Goal: Task Accomplishment & Management: Manage account settings

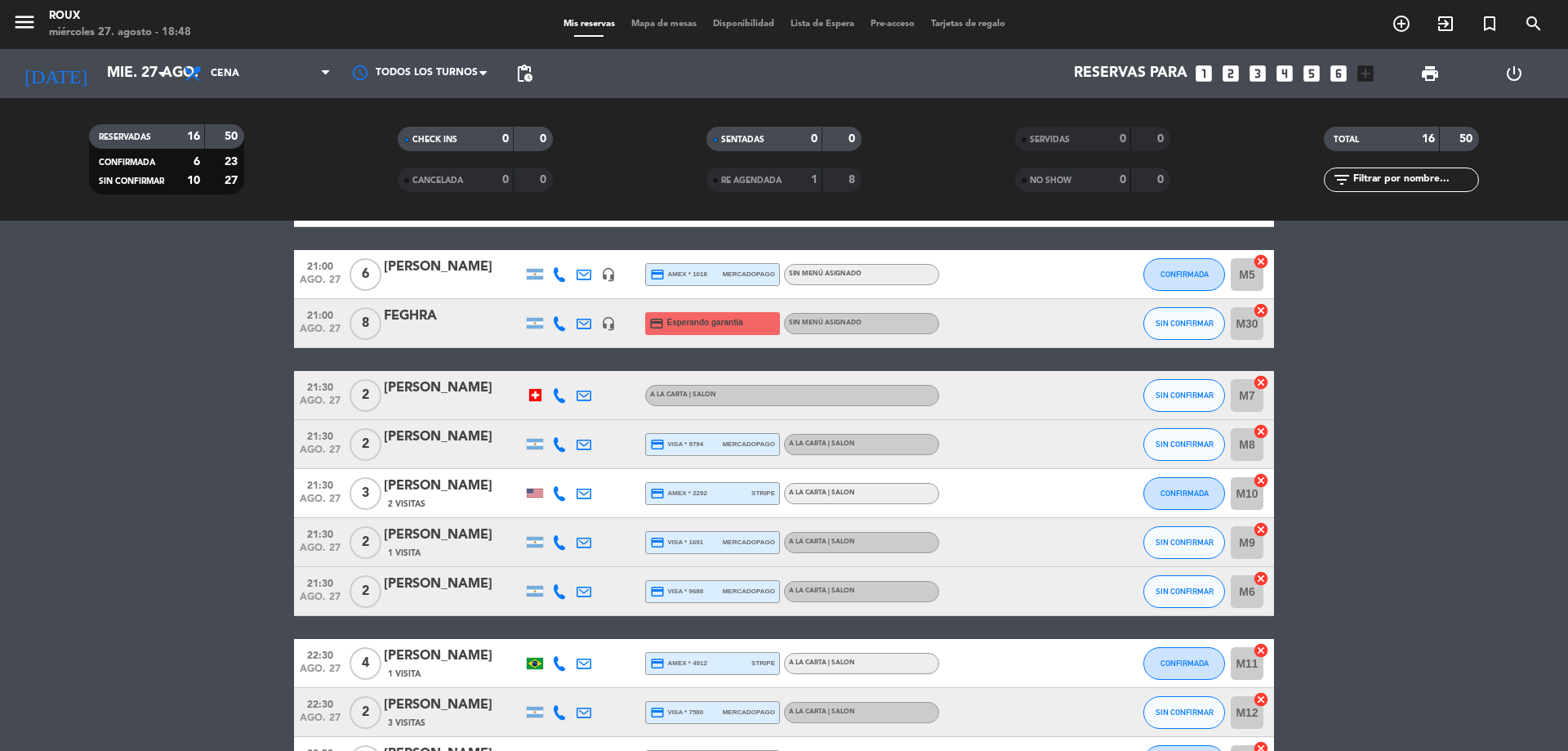
scroll to position [525, 0]
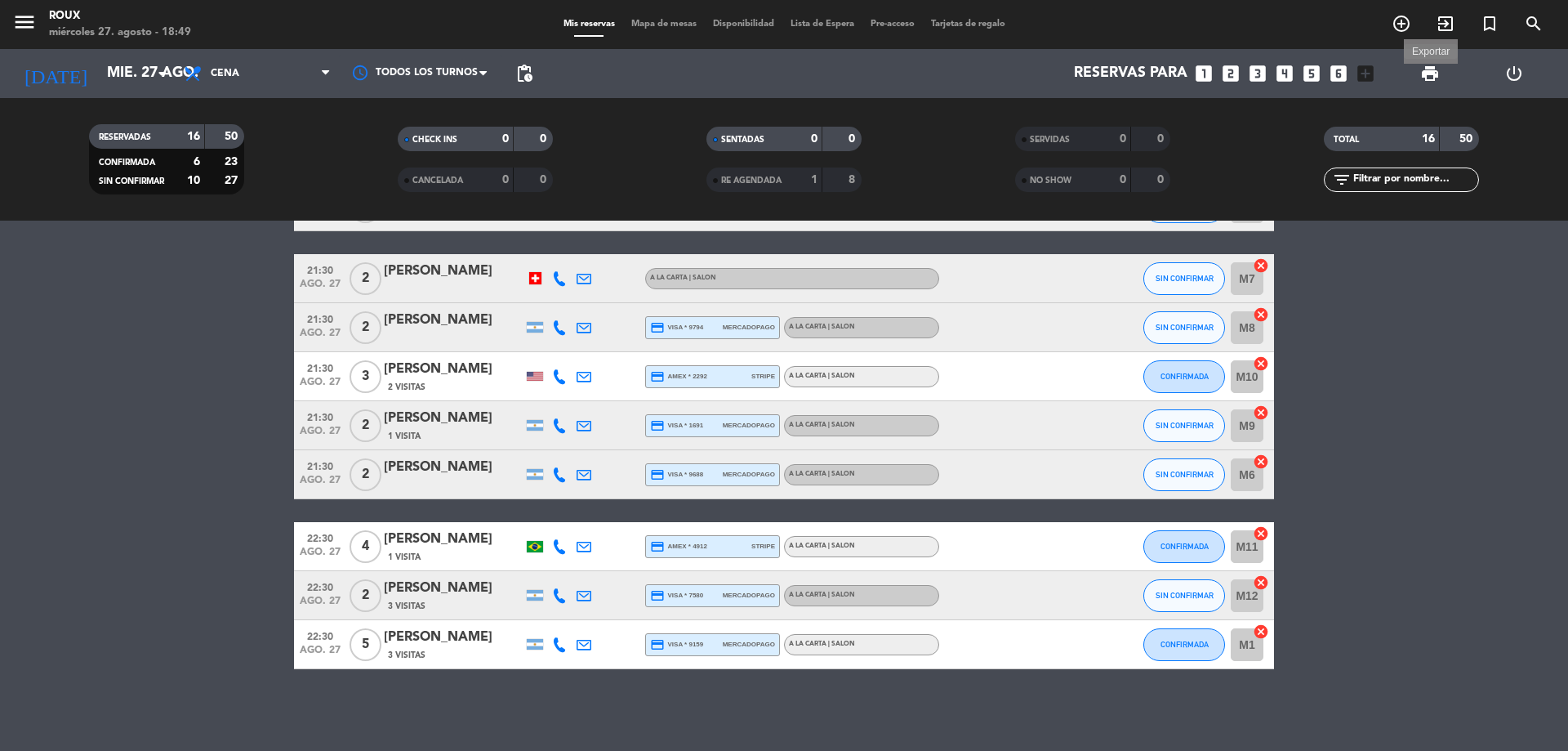
click at [1439, 69] on span "print" at bounding box center [1430, 74] width 20 height 20
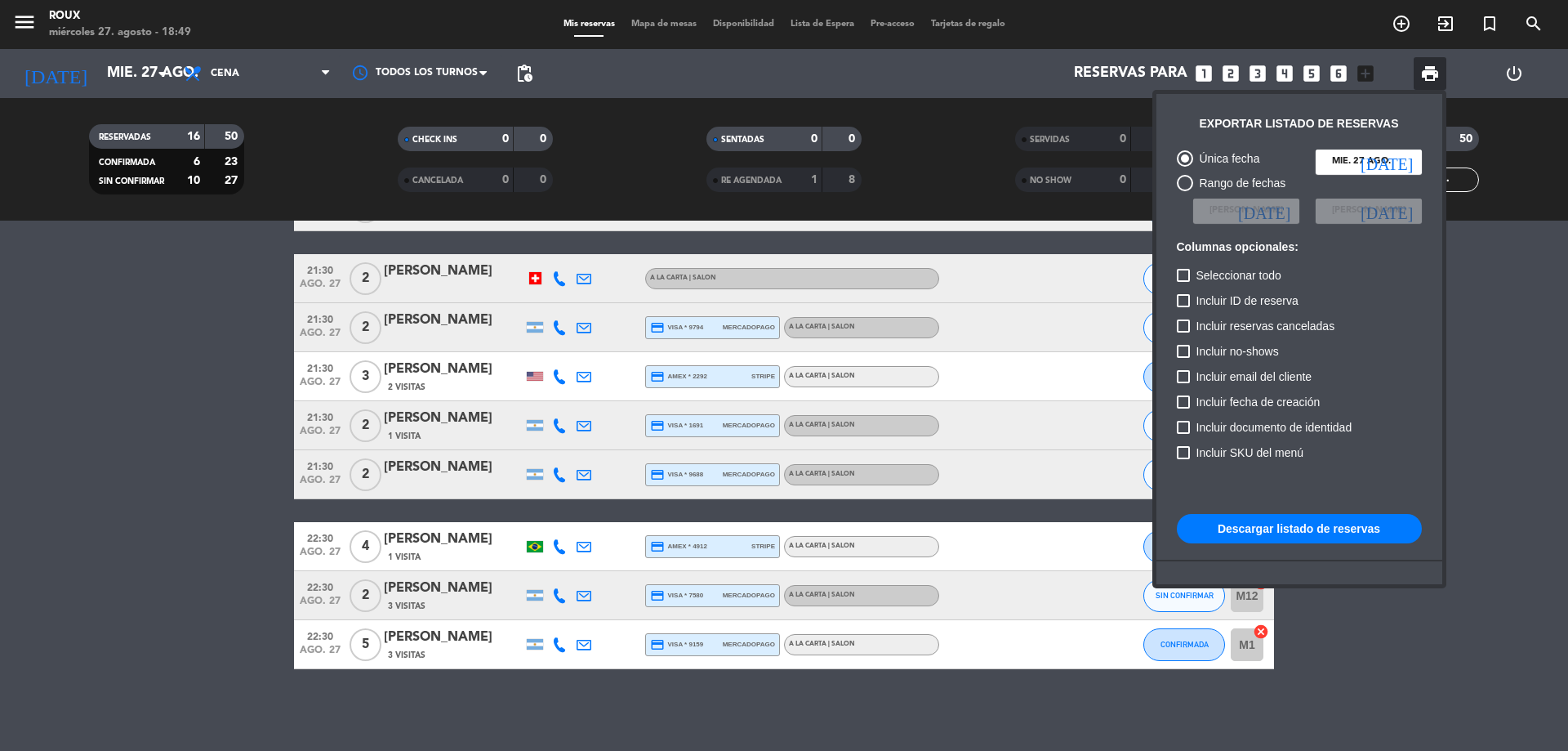
click at [1252, 520] on button "Descargar listado de reservas" at bounding box center [1299, 529] width 245 height 29
click at [1272, 531] on button "Descargar listado de reservas" at bounding box center [1299, 529] width 245 height 29
click at [1294, 526] on button "Descargar listado de reservas" at bounding box center [1299, 529] width 245 height 29
click at [1258, 532] on button "Descargar listado de reservas" at bounding box center [1299, 529] width 245 height 29
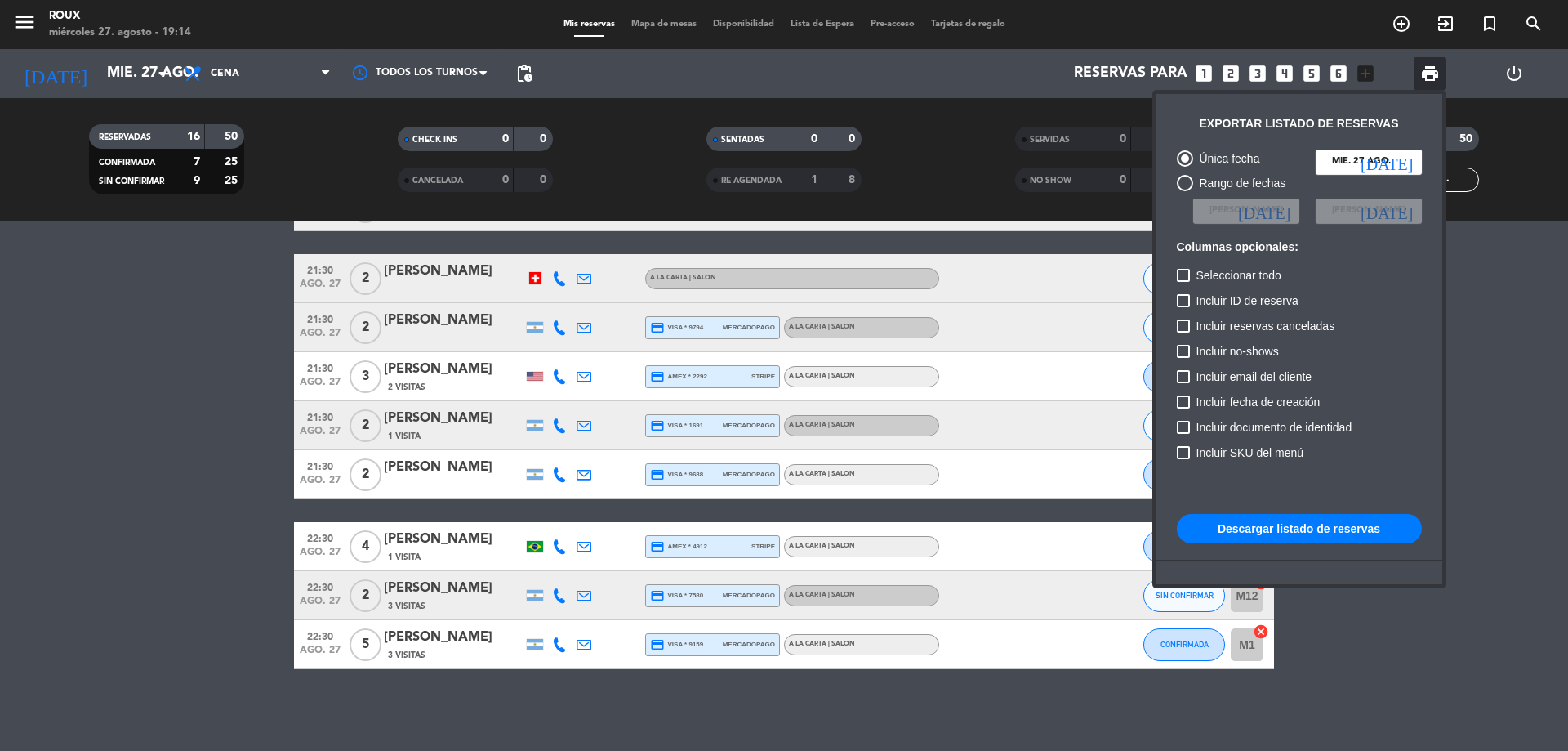
click at [1496, 306] on div at bounding box center [784, 375] width 1568 height 751
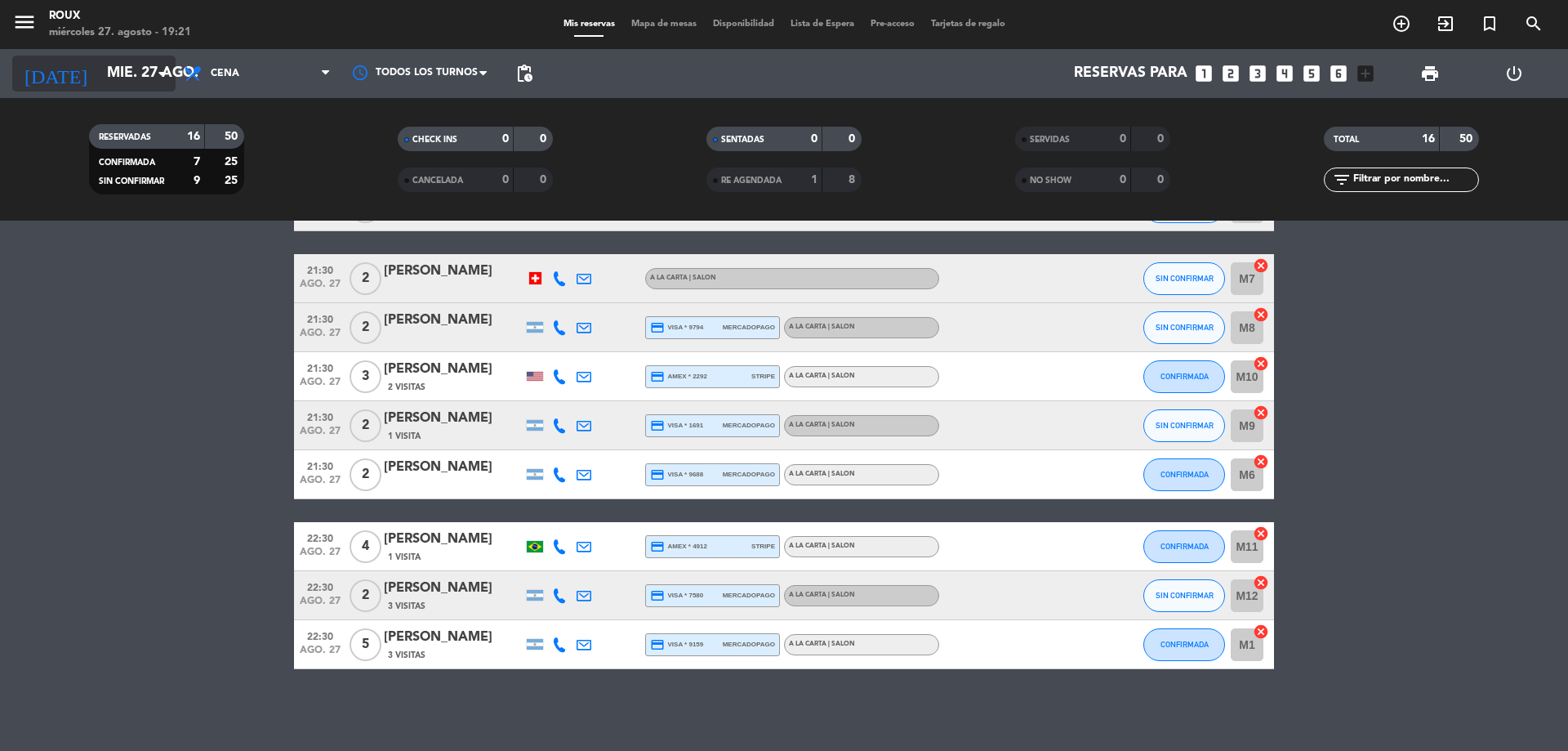
click at [99, 72] on input "mié. 27 ago." at bounding box center [193, 74] width 189 height 33
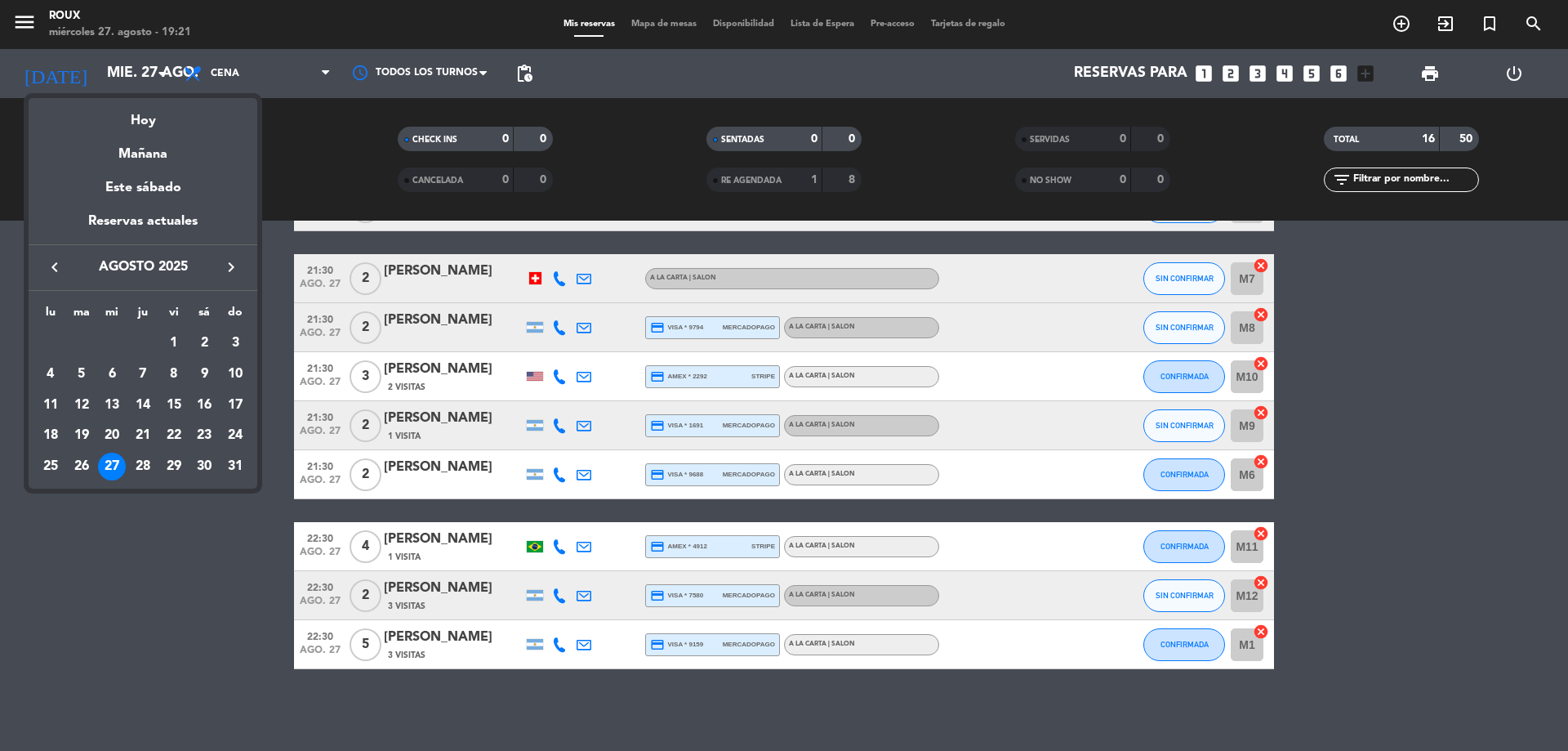
click at [226, 267] on icon "keyboard_arrow_right" at bounding box center [231, 267] width 20 height 20
click at [118, 369] on div "3" at bounding box center [112, 374] width 28 height 28
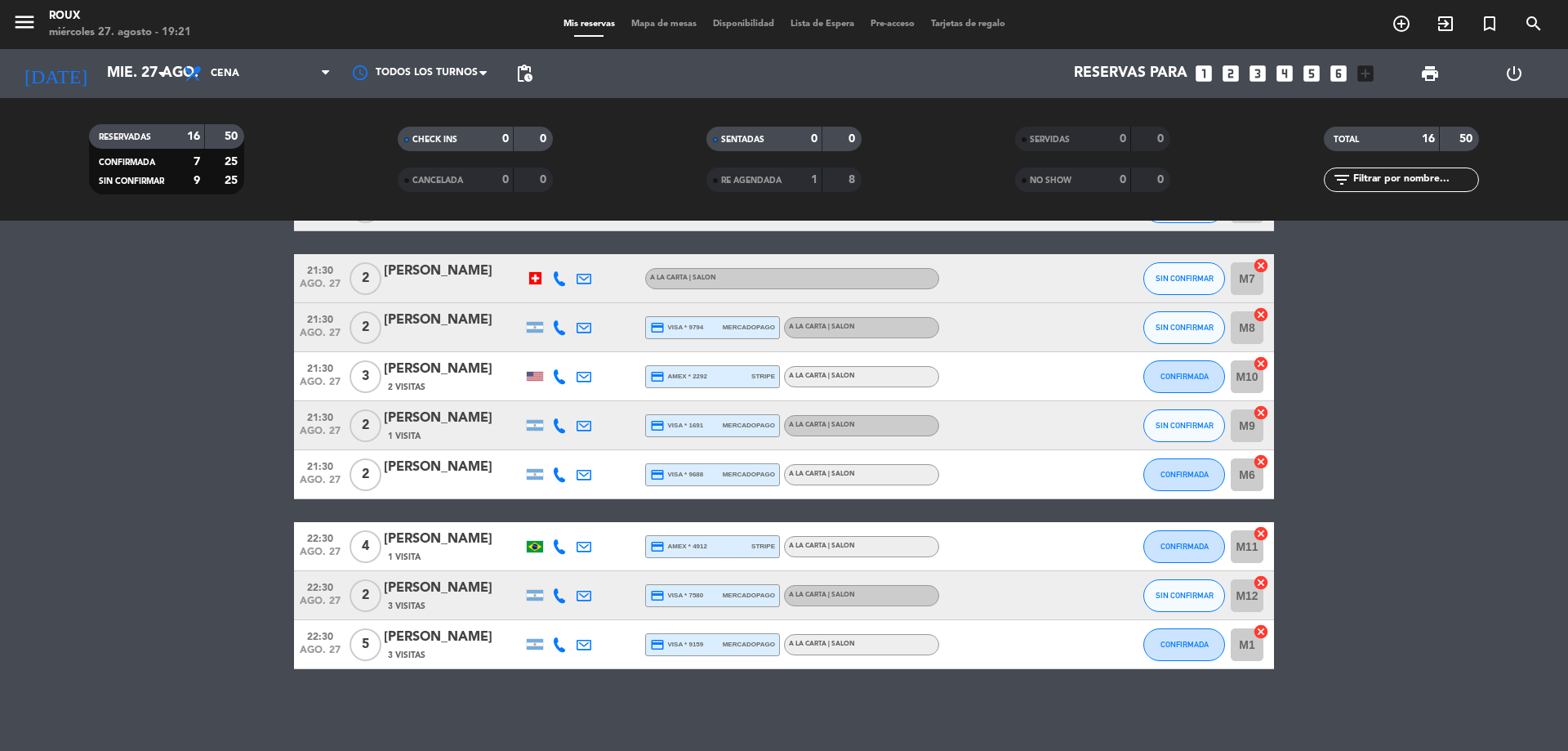
type input "mié. [DATE]"
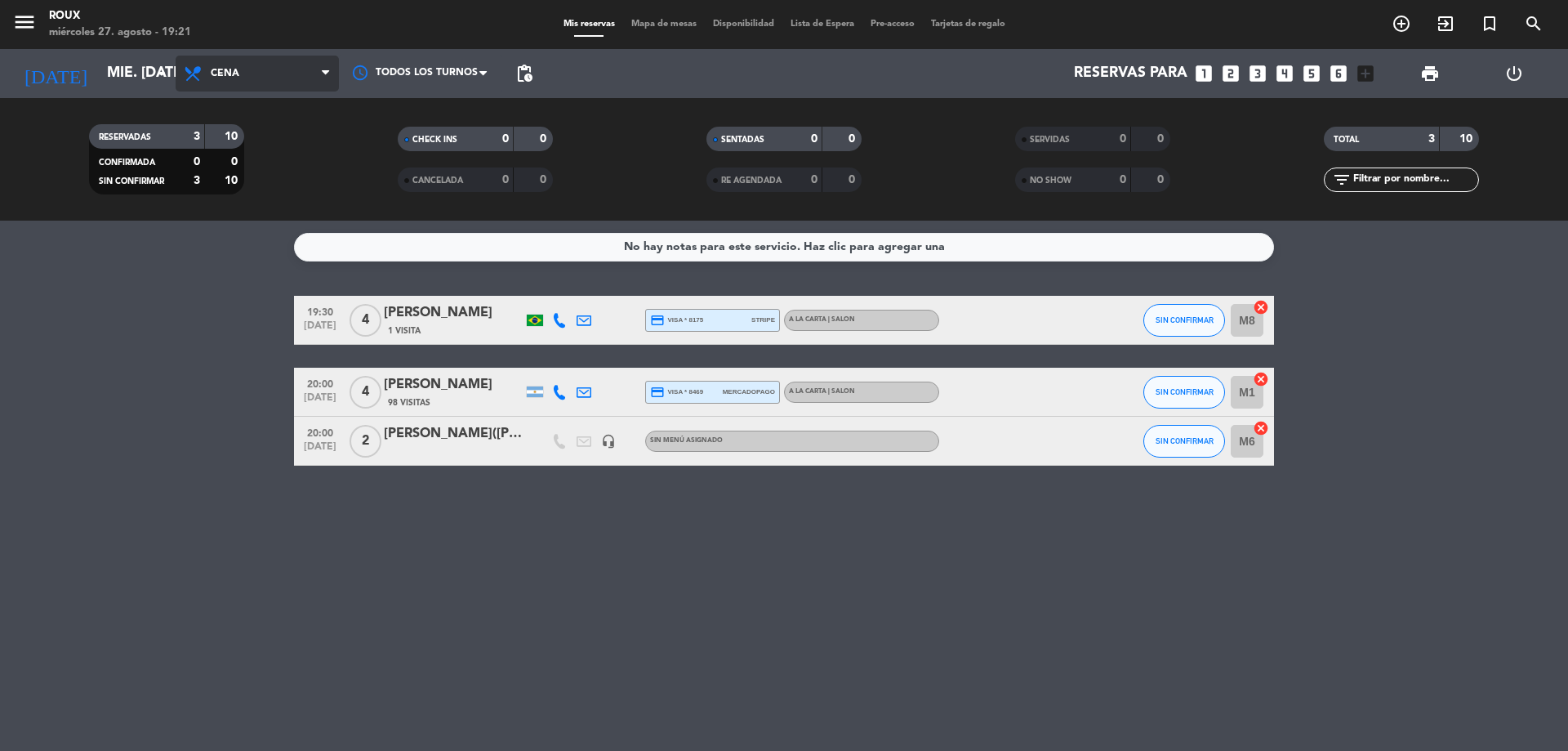
click at [283, 78] on span "Cena" at bounding box center [257, 74] width 164 height 36
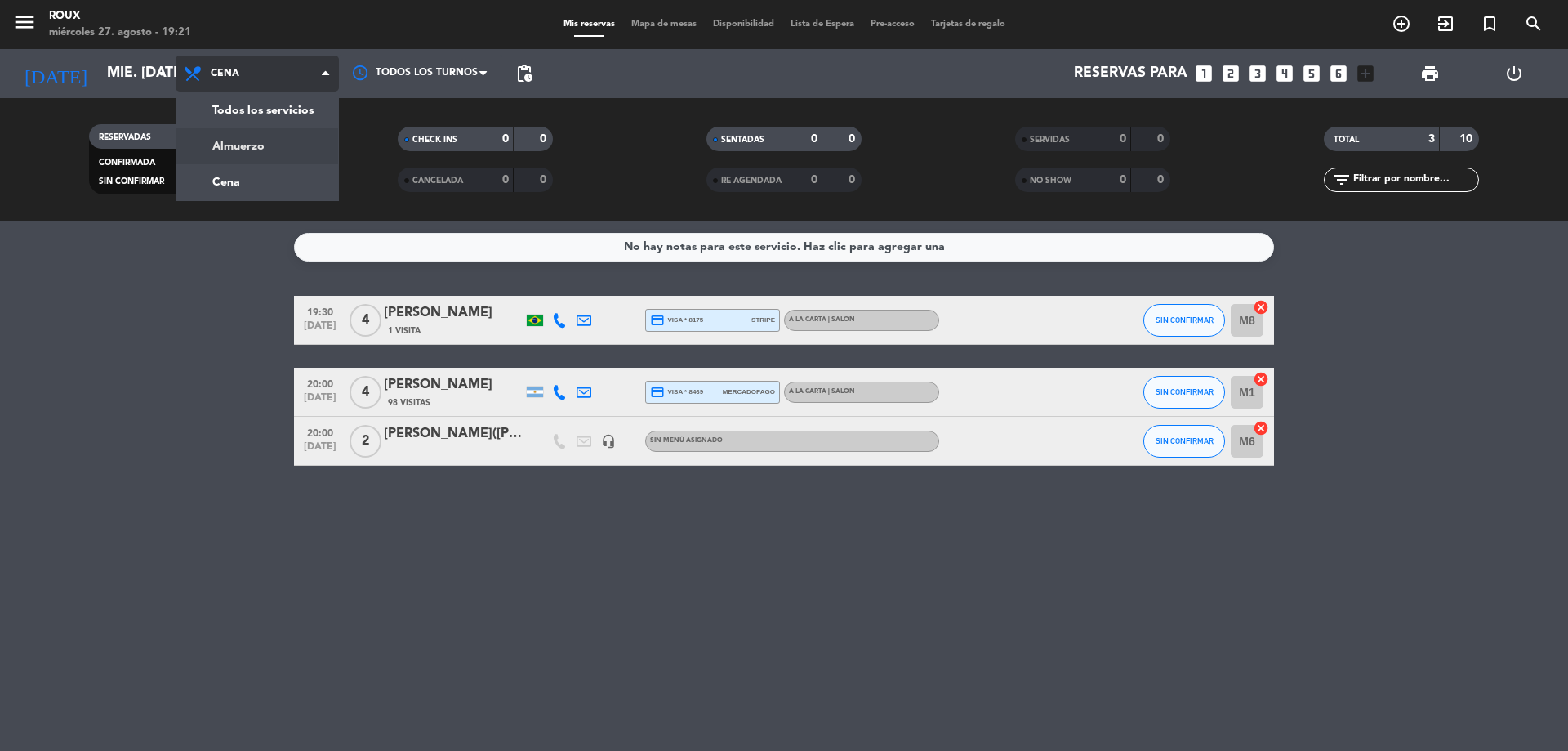
click at [278, 146] on div "menu Roux miércoles 27. agosto - 19:21 Mis reservas Mapa de mesas Disponibilida…" at bounding box center [784, 110] width 1568 height 220
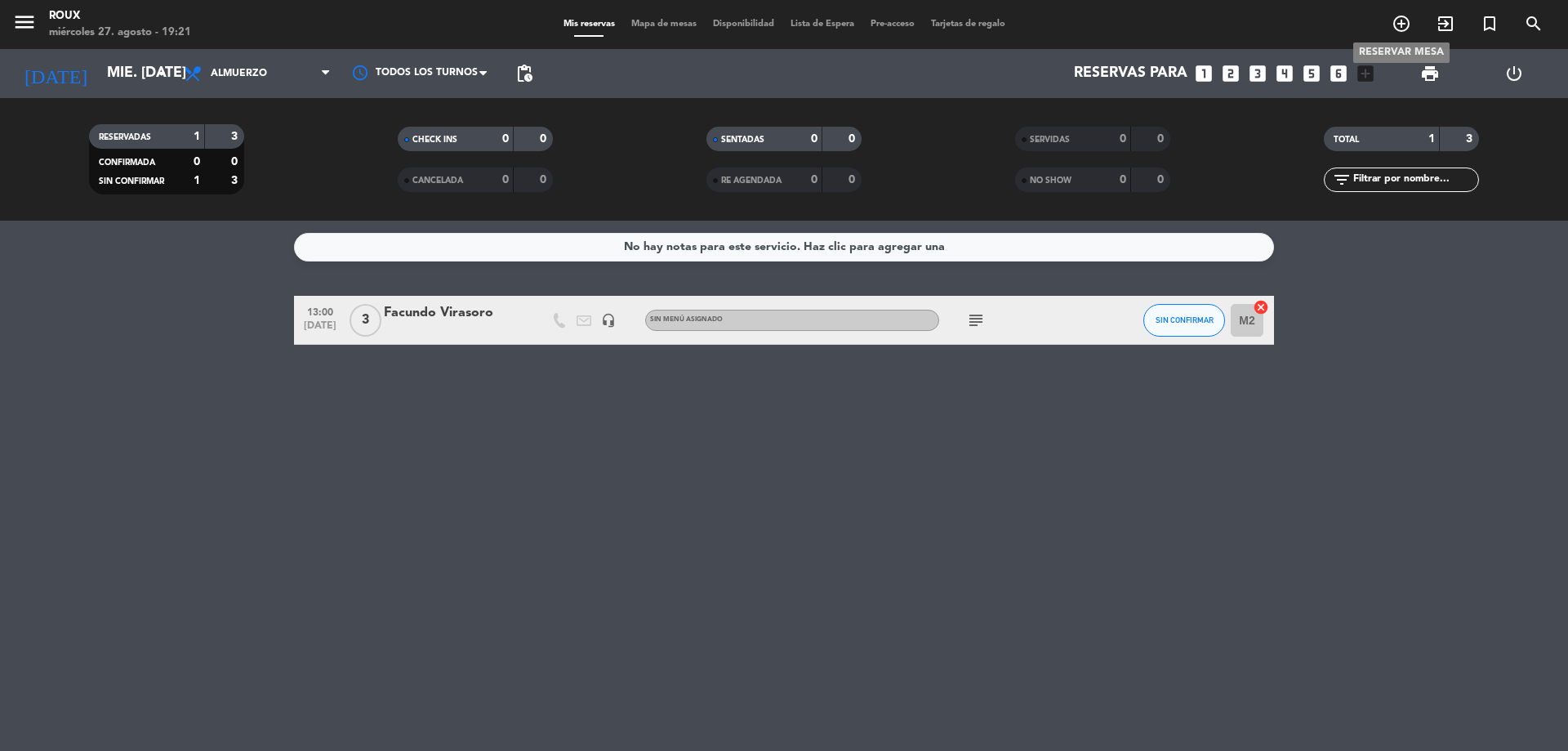
click at [1406, 16] on icon "add_circle_outline" at bounding box center [1402, 24] width 20 height 20
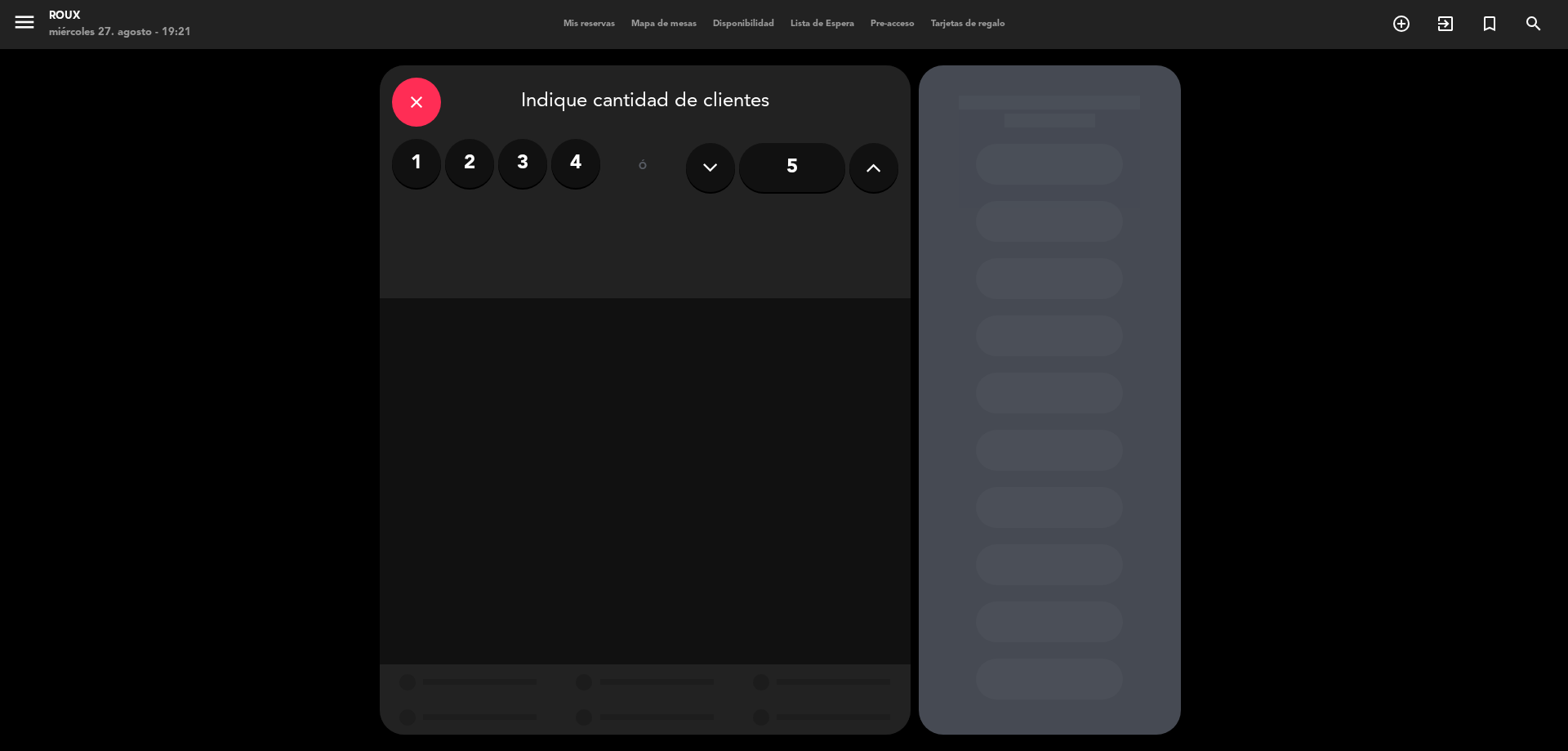
click at [473, 172] on label "2" at bounding box center [470, 164] width 49 height 49
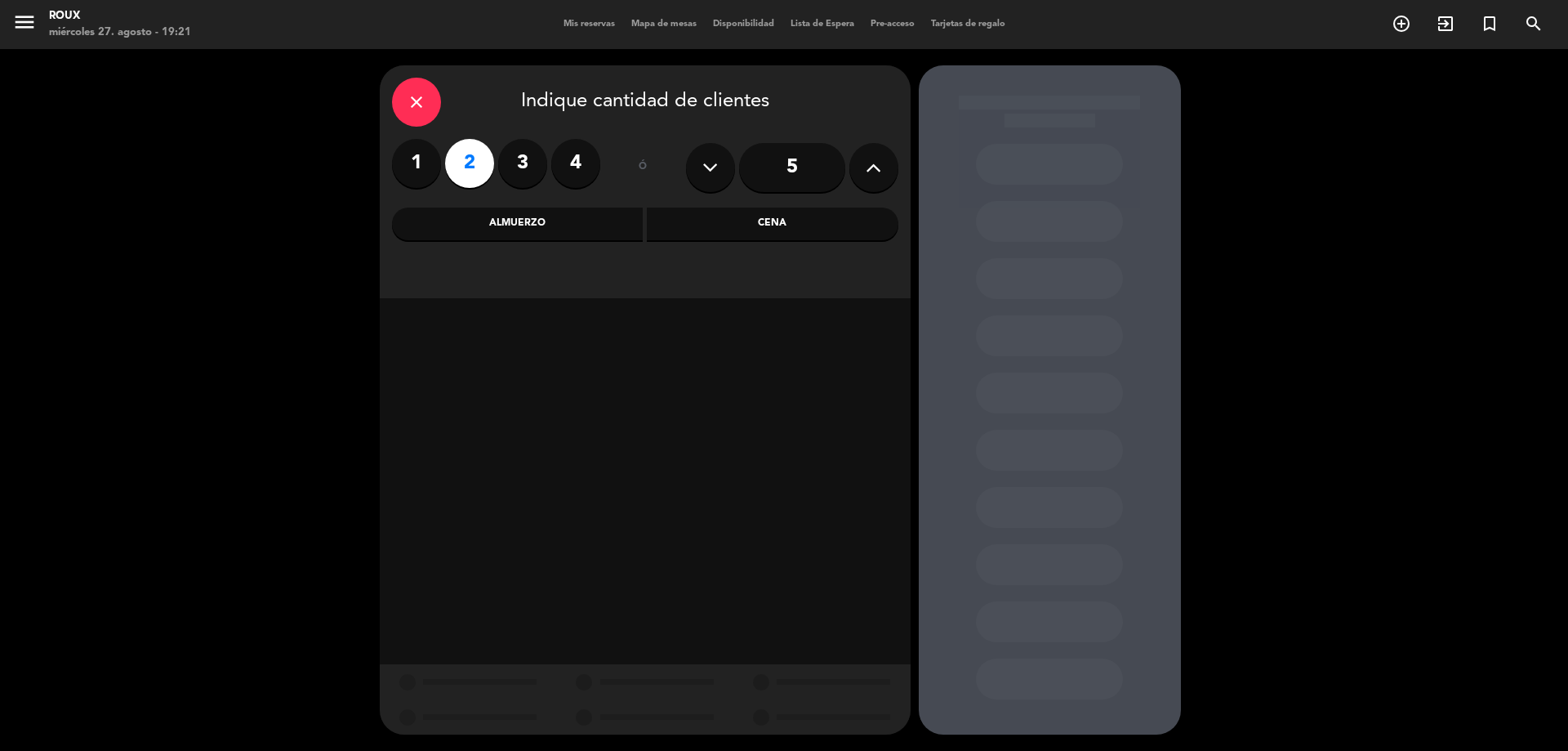
click at [574, 244] on div "close Indique cantidad de clientes 1 2 3 4 ó 5 Almuerzo Cena" at bounding box center [645, 182] width 531 height 233
click at [555, 210] on div "Almuerzo" at bounding box center [517, 224] width 251 height 33
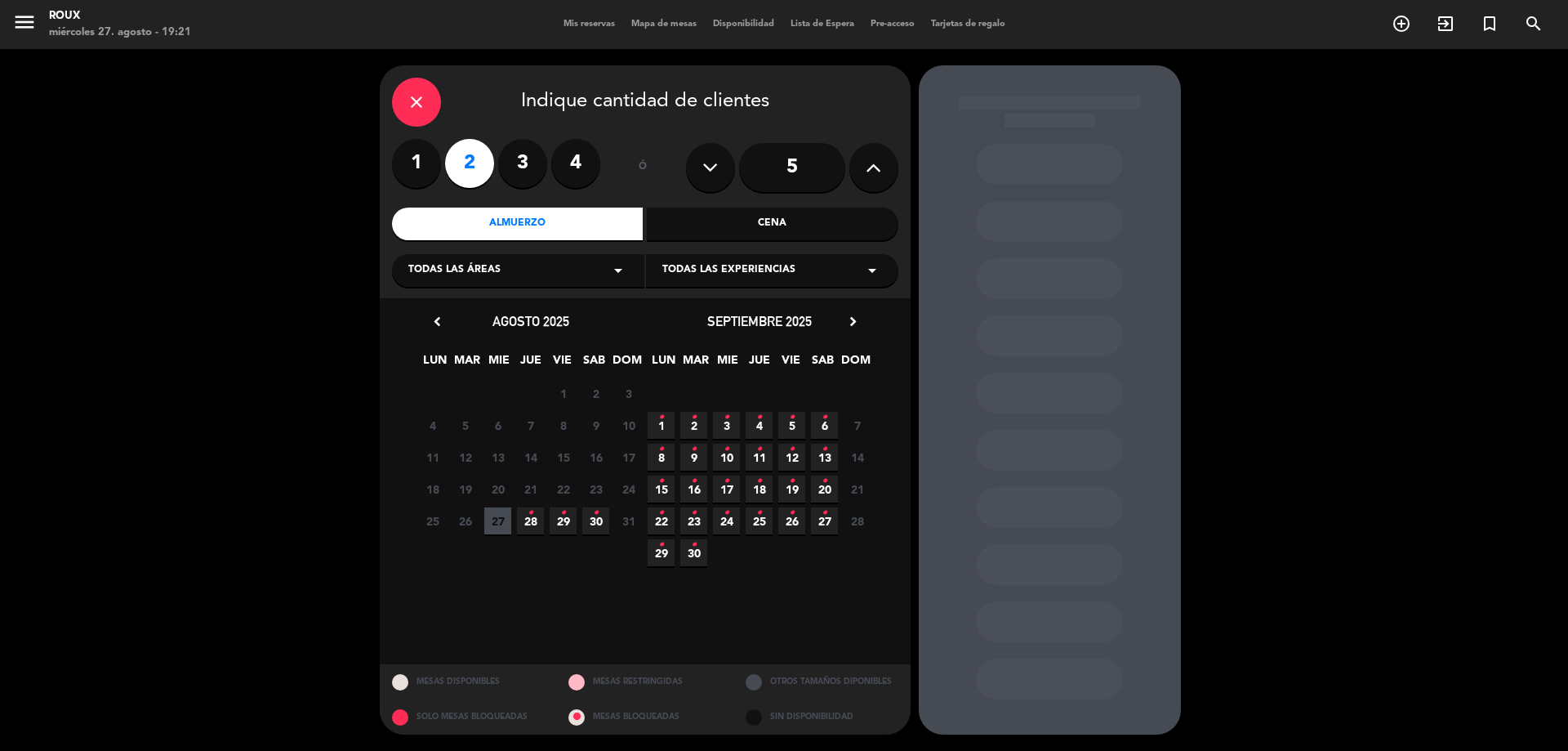
click at [727, 424] on icon "•" at bounding box center [726, 418] width 6 height 26
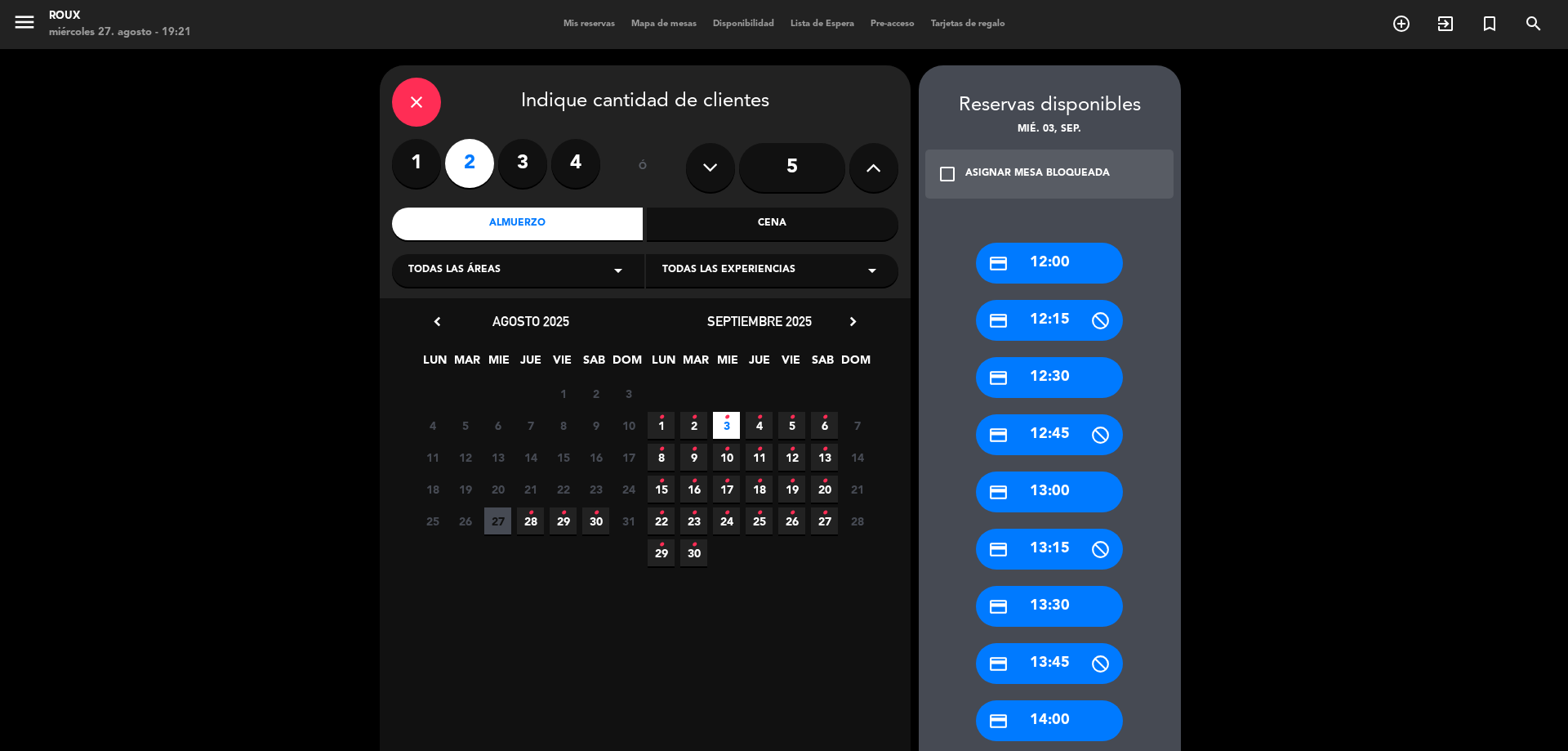
click at [1045, 373] on div "credit_card 12:30" at bounding box center [1050, 378] width 147 height 41
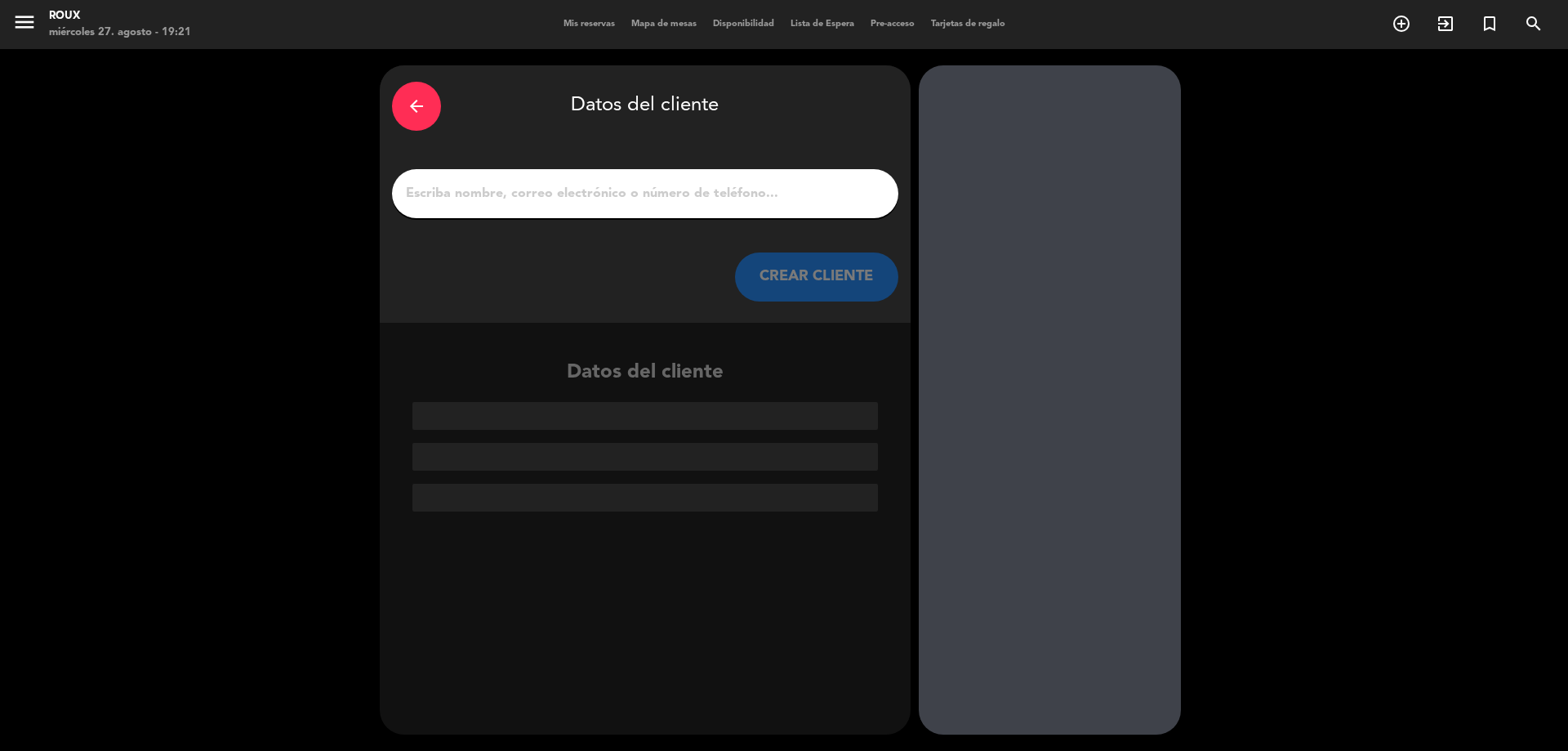
click at [719, 192] on input "1" at bounding box center [645, 193] width 482 height 23
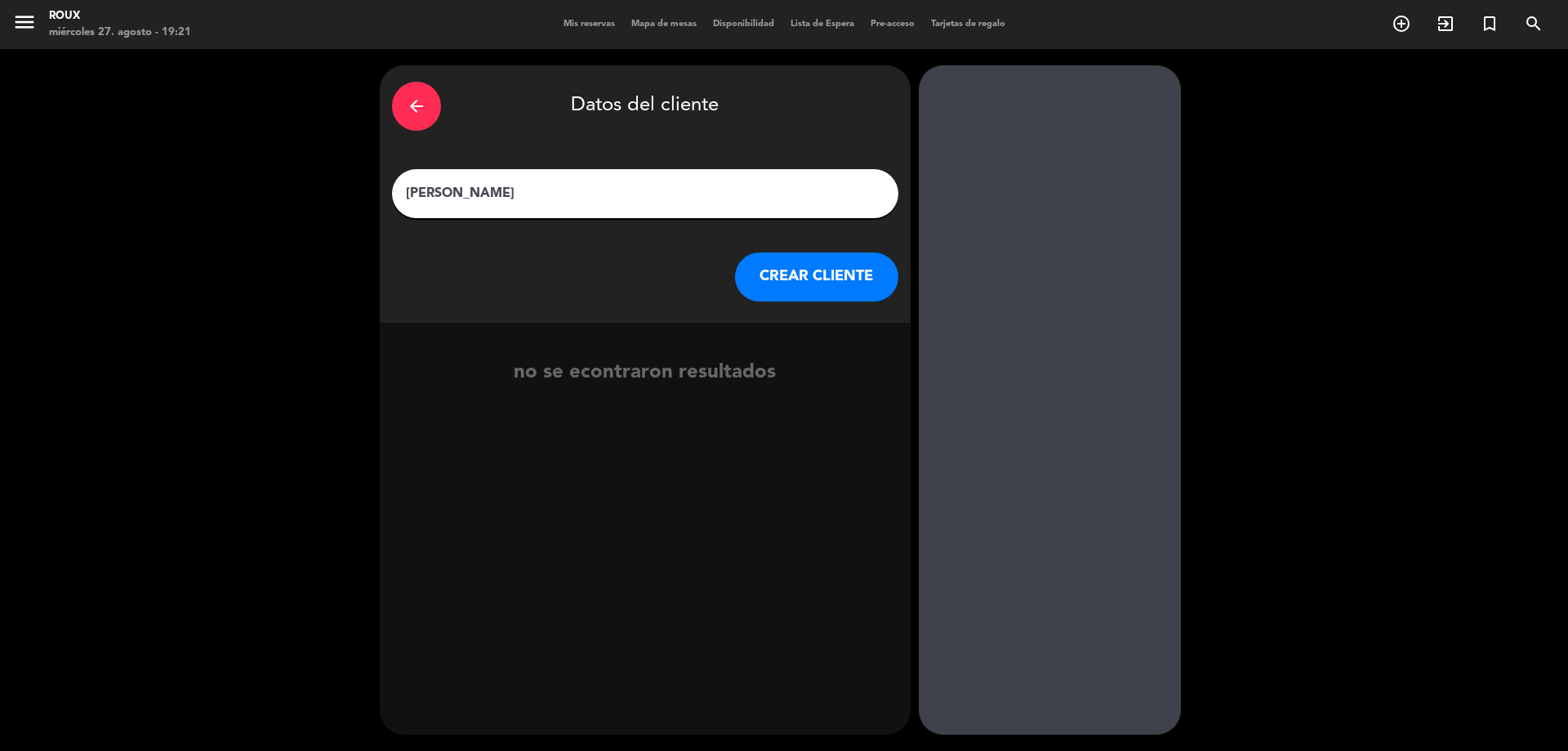
type input "[PERSON_NAME]"
click at [827, 278] on button "CREAR CLIENTE" at bounding box center [817, 277] width 164 height 49
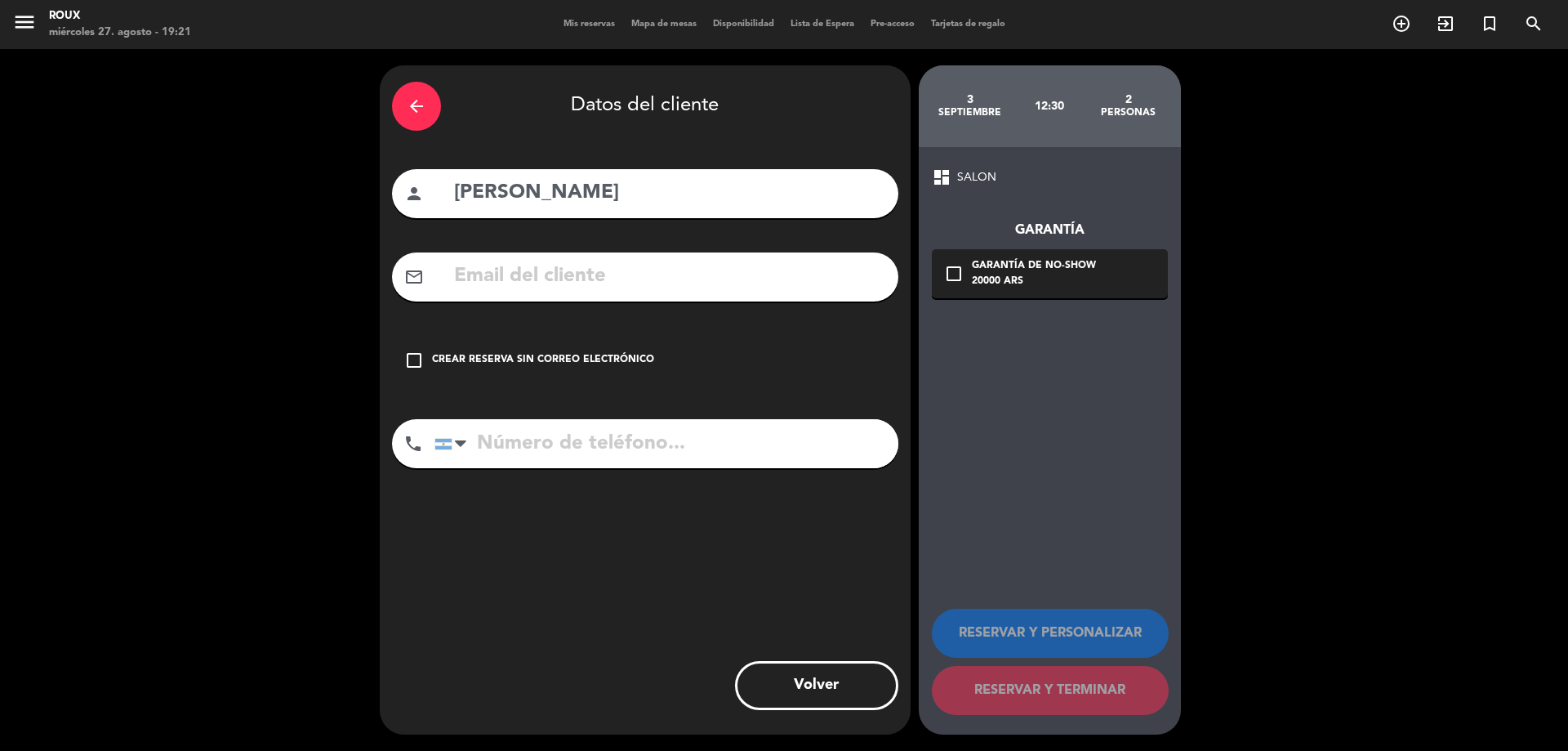
click at [487, 367] on div "Crear reserva sin correo electrónico" at bounding box center [543, 360] width 222 height 16
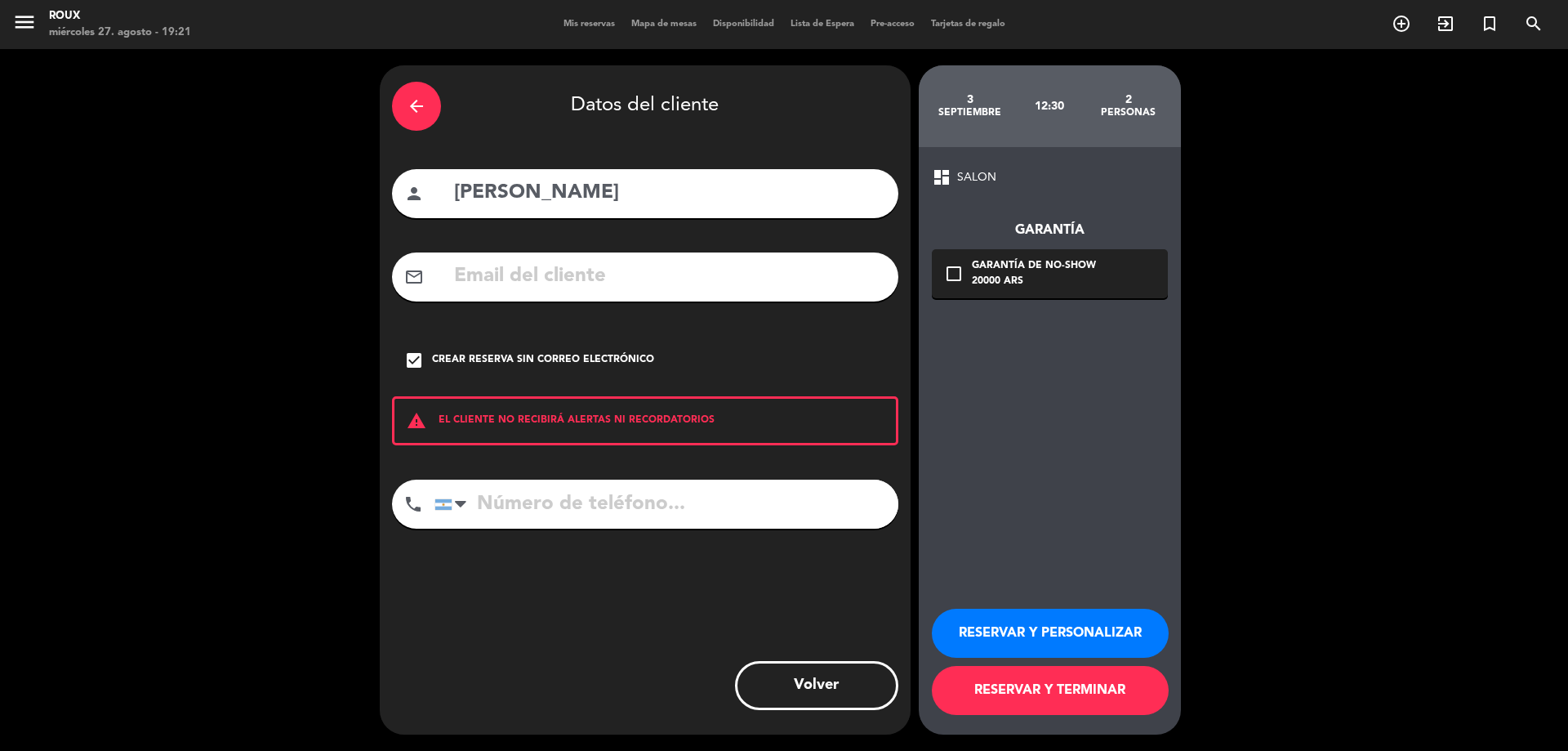
click at [951, 689] on button "RESERVAR Y TERMINAR" at bounding box center [1050, 690] width 237 height 49
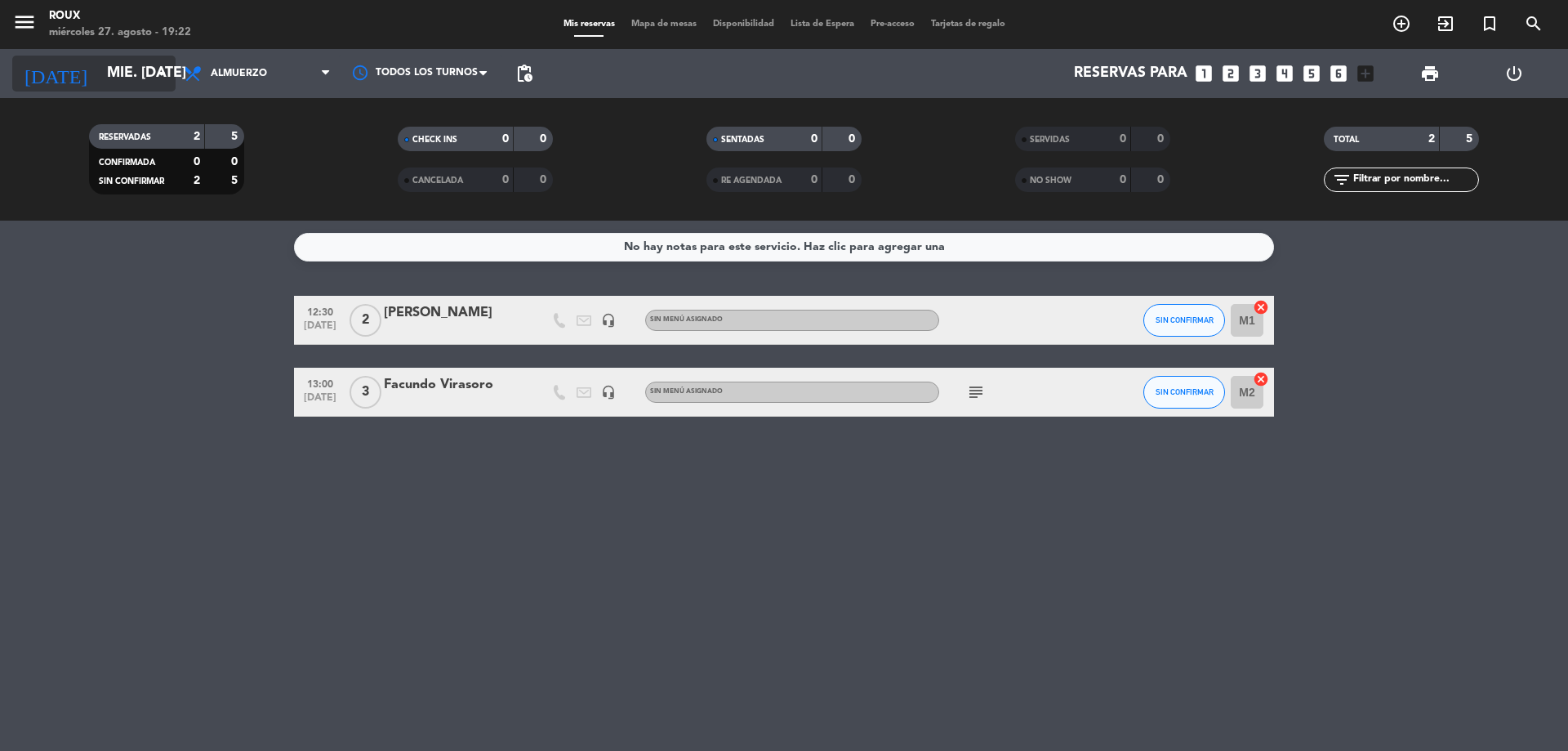
click at [121, 68] on input "mié. [DATE]" at bounding box center [193, 74] width 189 height 33
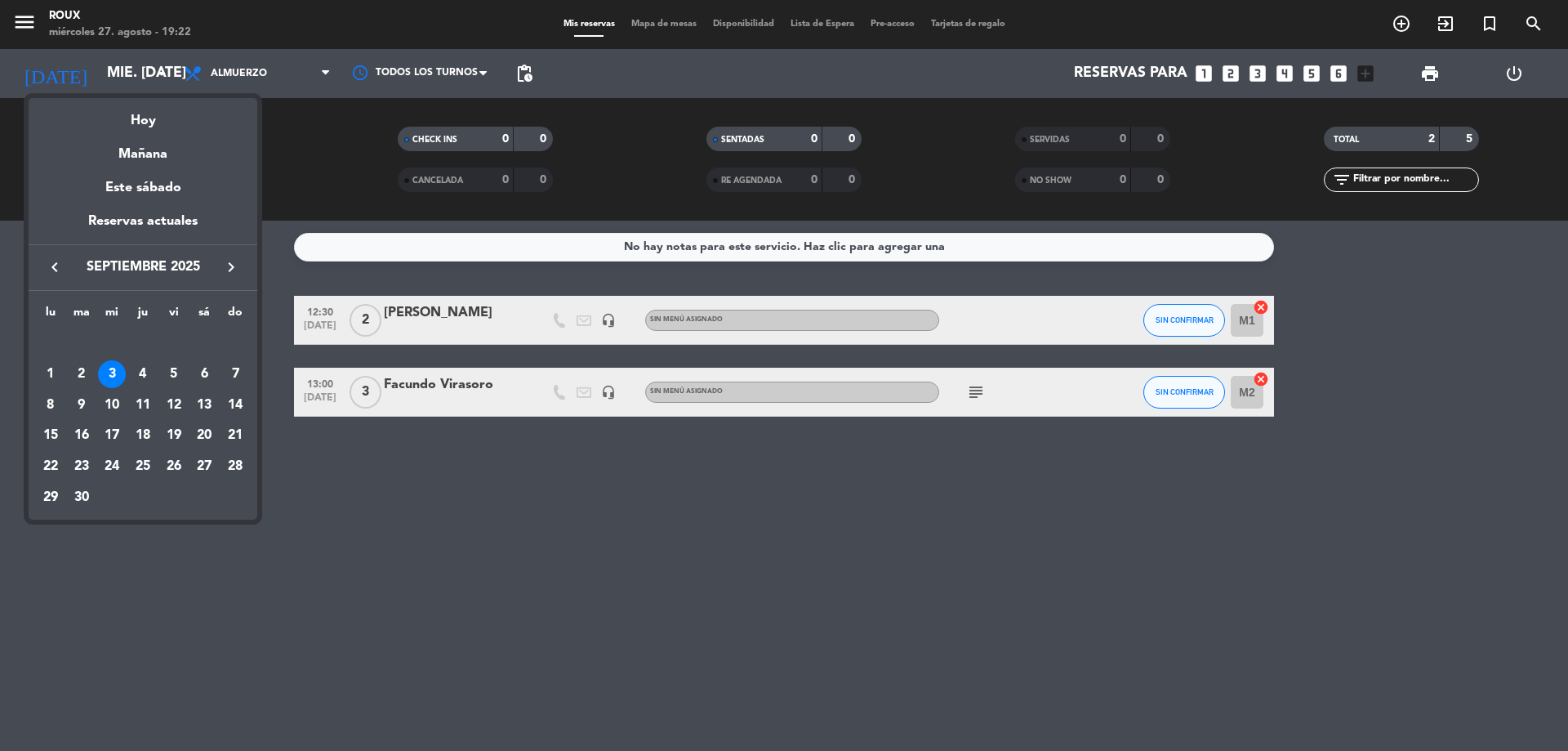
click at [45, 273] on icon "keyboard_arrow_left" at bounding box center [55, 267] width 20 height 20
click at [107, 469] on div "27" at bounding box center [112, 467] width 28 height 28
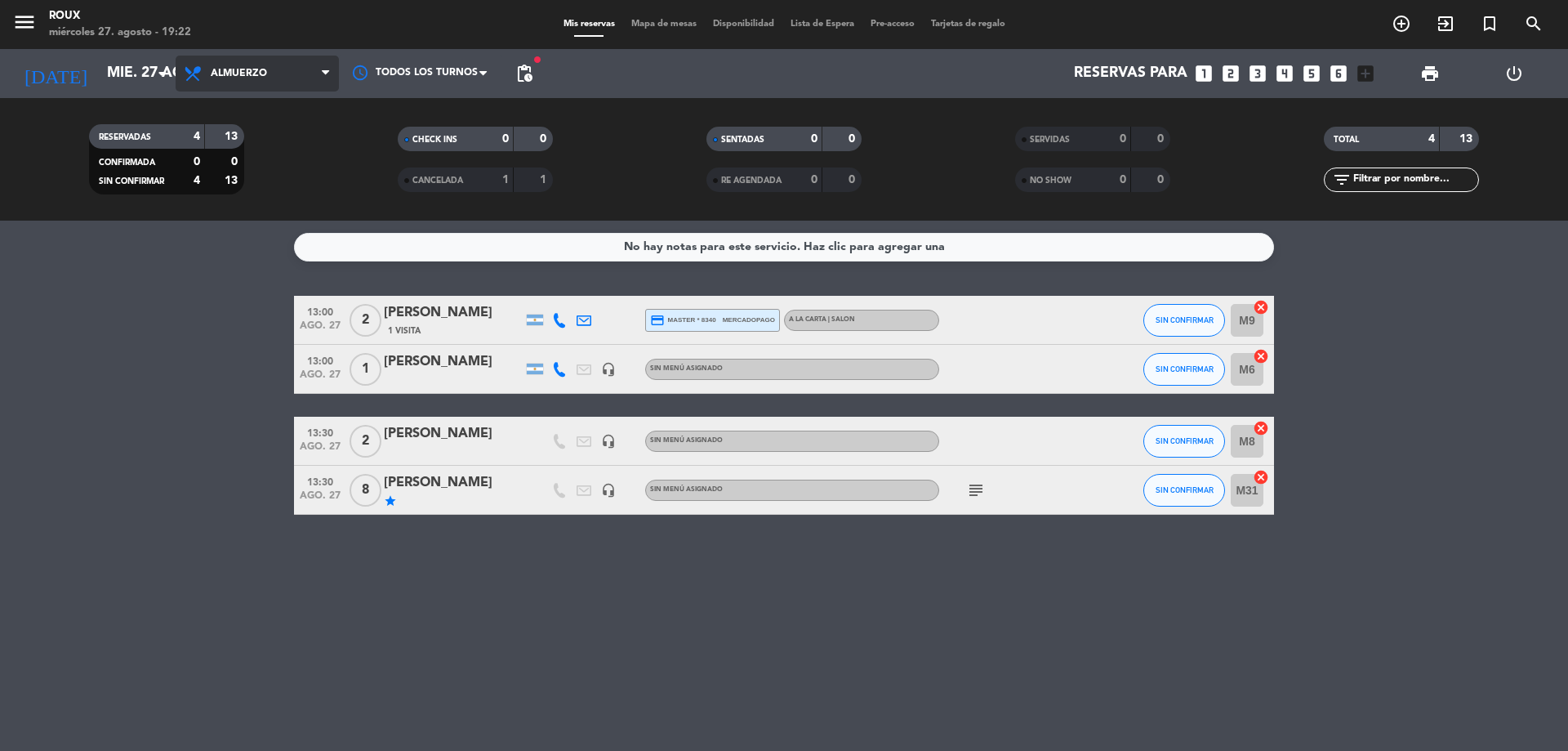
click at [260, 70] on span "Almuerzo" at bounding box center [238, 74] width 56 height 11
click at [237, 178] on div "menu Roux miércoles 27. agosto - 19:22 Mis reservas Mapa de mesas Disponibilida…" at bounding box center [784, 110] width 1568 height 220
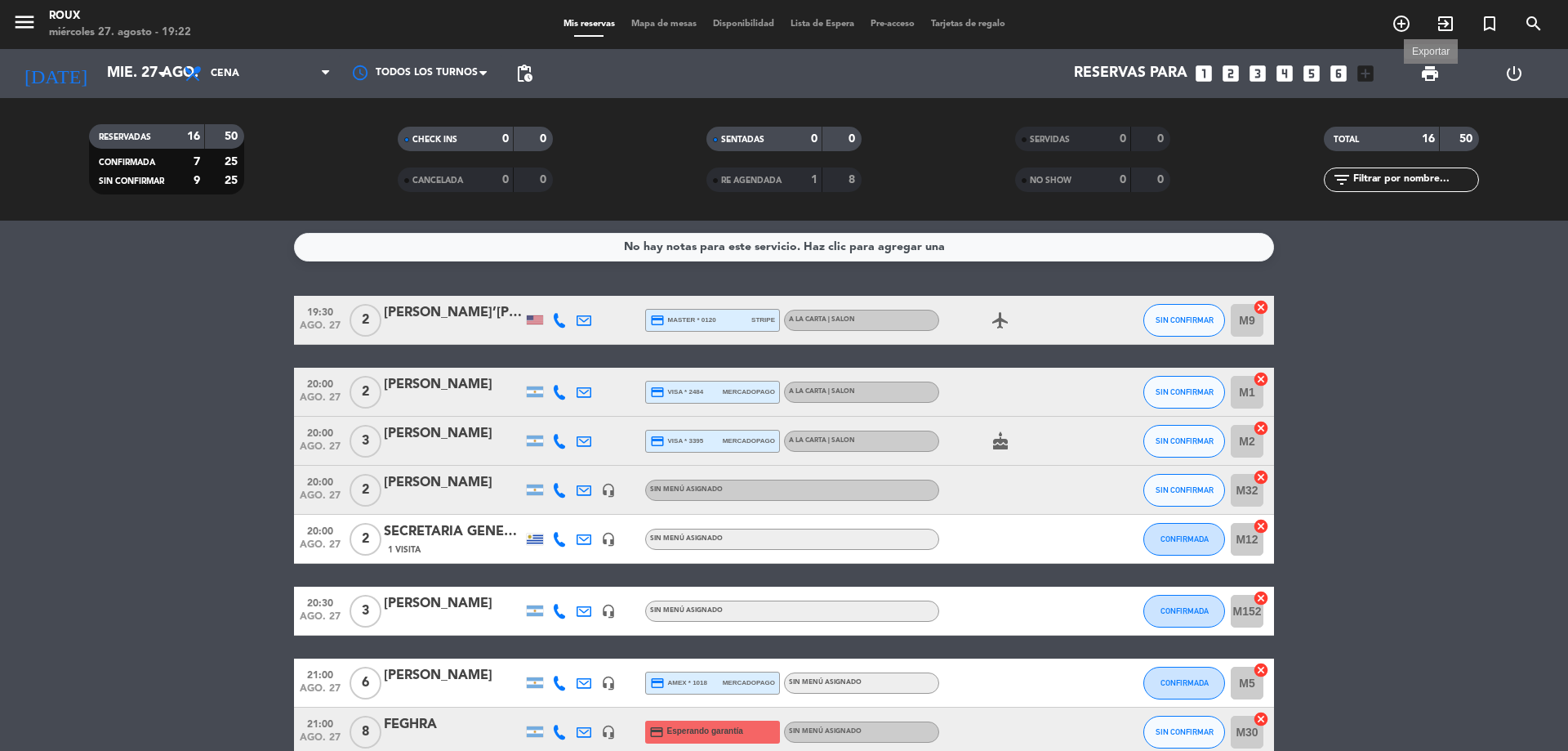
click at [1434, 66] on span "print" at bounding box center [1430, 74] width 20 height 20
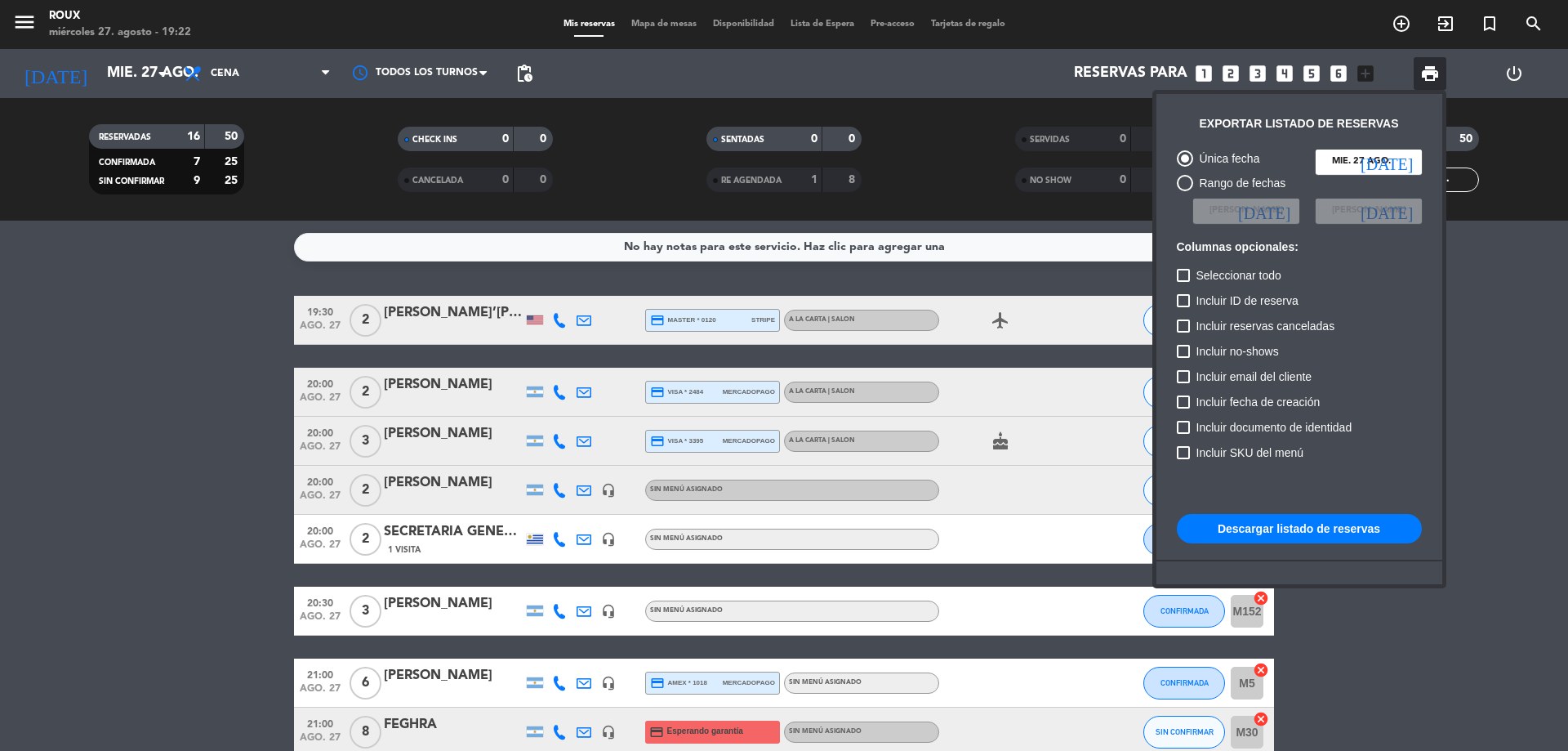
click at [1324, 534] on button "Descargar listado de reservas" at bounding box center [1299, 529] width 245 height 29
drag, startPoint x: 242, startPoint y: 377, endPoint x: 215, endPoint y: 396, distance: 33.0
click at [241, 377] on div at bounding box center [784, 375] width 1568 height 751
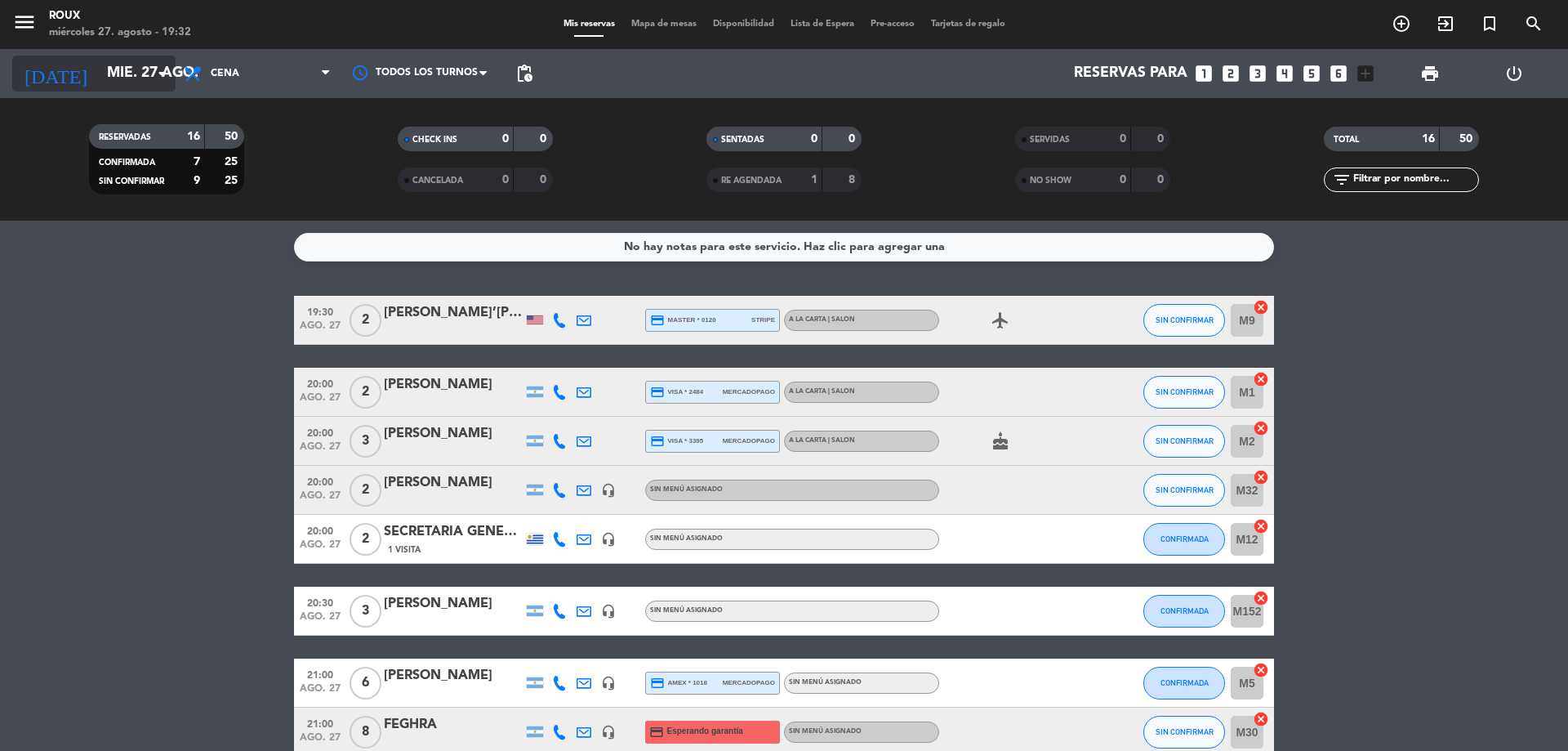
click at [101, 67] on input "mié. 27 ago." at bounding box center [193, 74] width 189 height 33
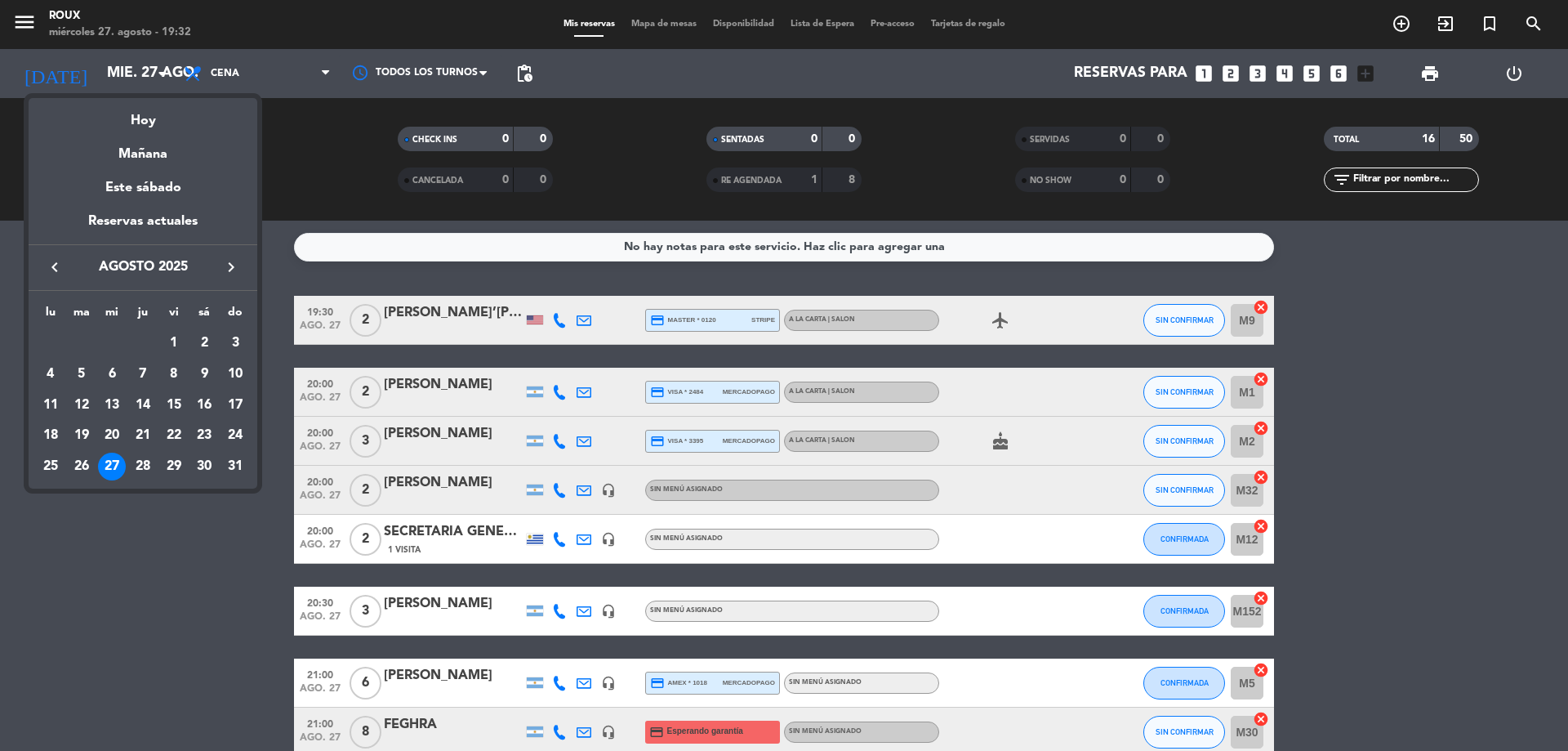
click at [224, 273] on icon "keyboard_arrow_right" at bounding box center [231, 267] width 20 height 20
click at [75, 468] on div "23" at bounding box center [82, 467] width 28 height 28
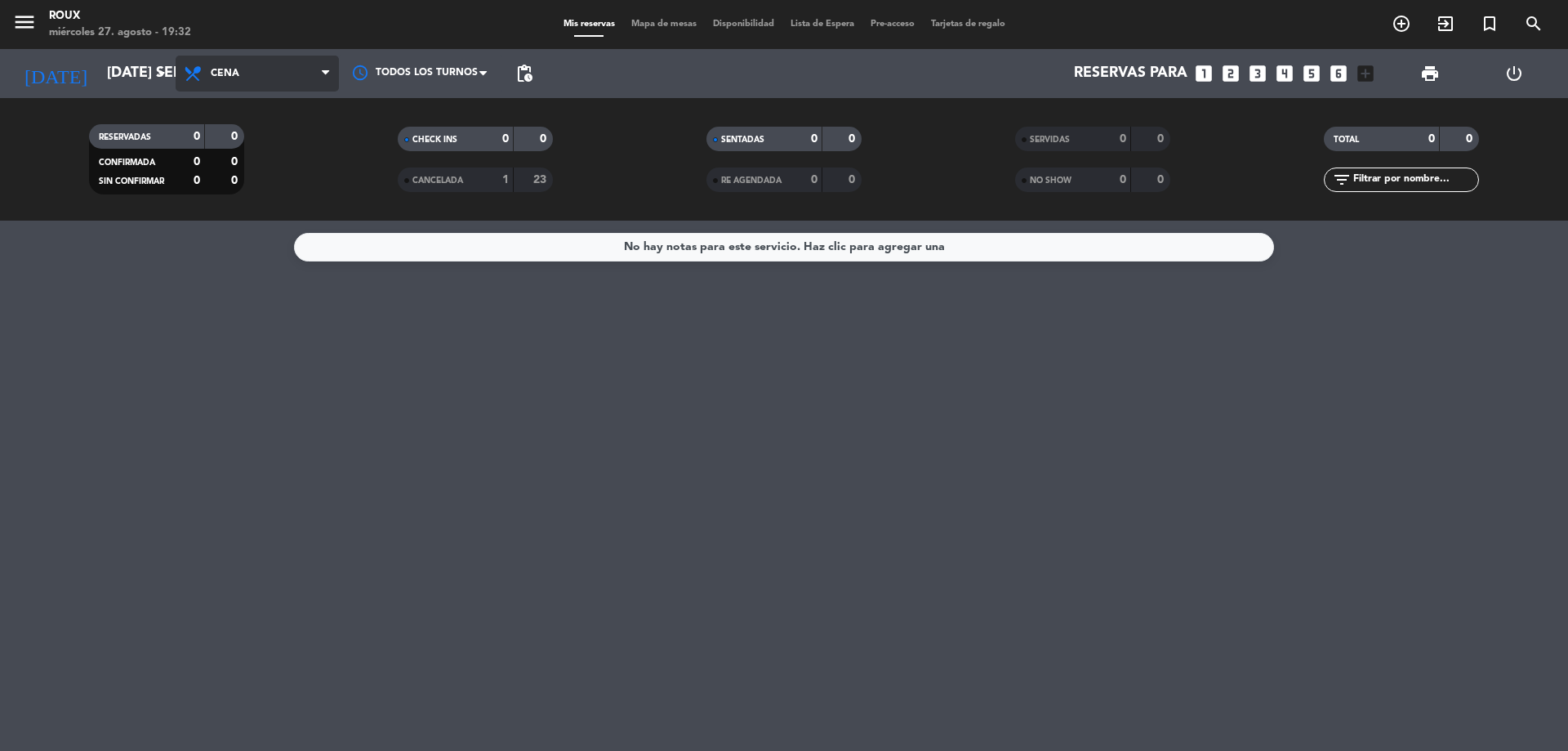
click at [312, 62] on span "Cena" at bounding box center [257, 74] width 164 height 36
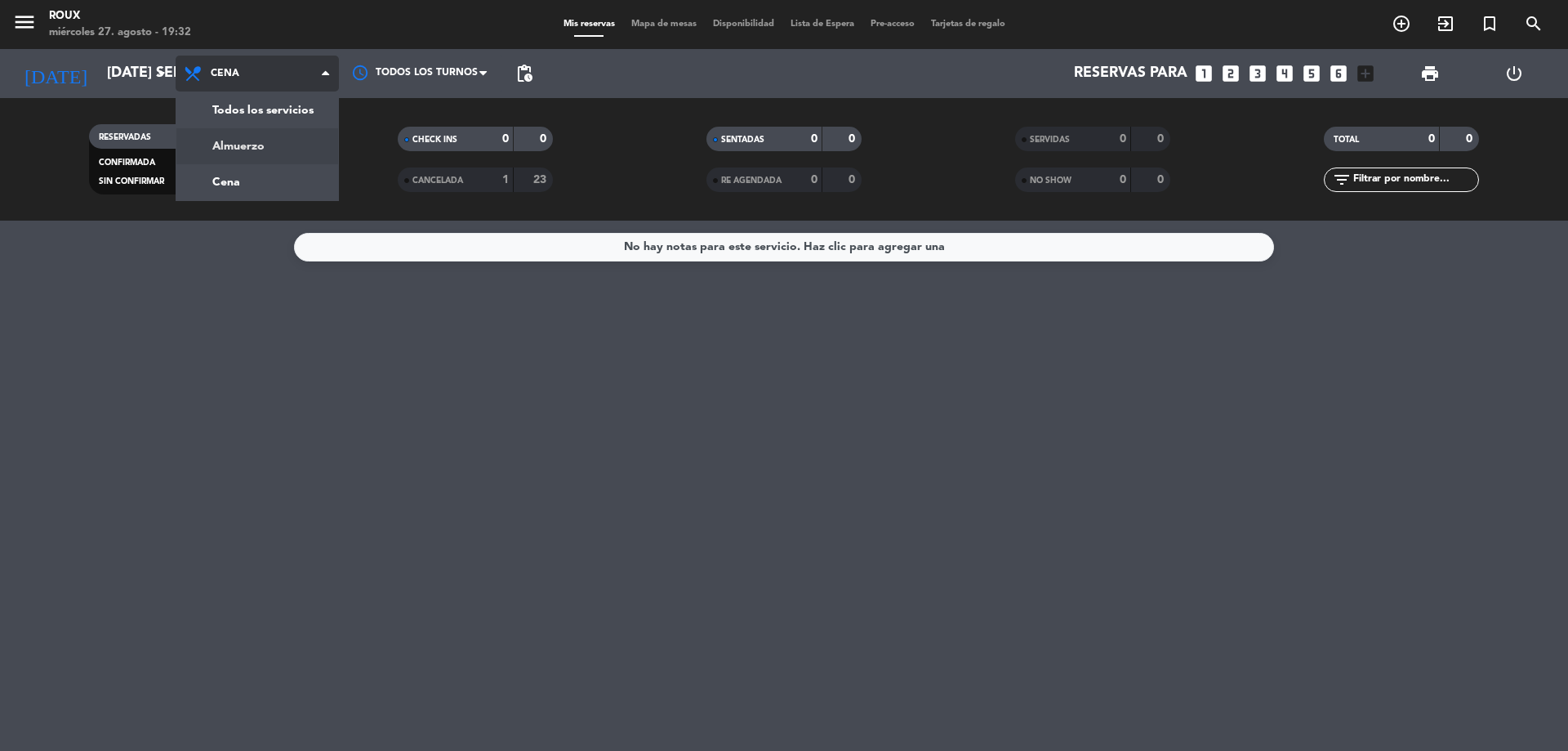
click at [295, 139] on div "menu Roux miércoles 27. agosto - 19:32 Mis reservas Mapa de mesas Disponibilida…" at bounding box center [784, 110] width 1568 height 220
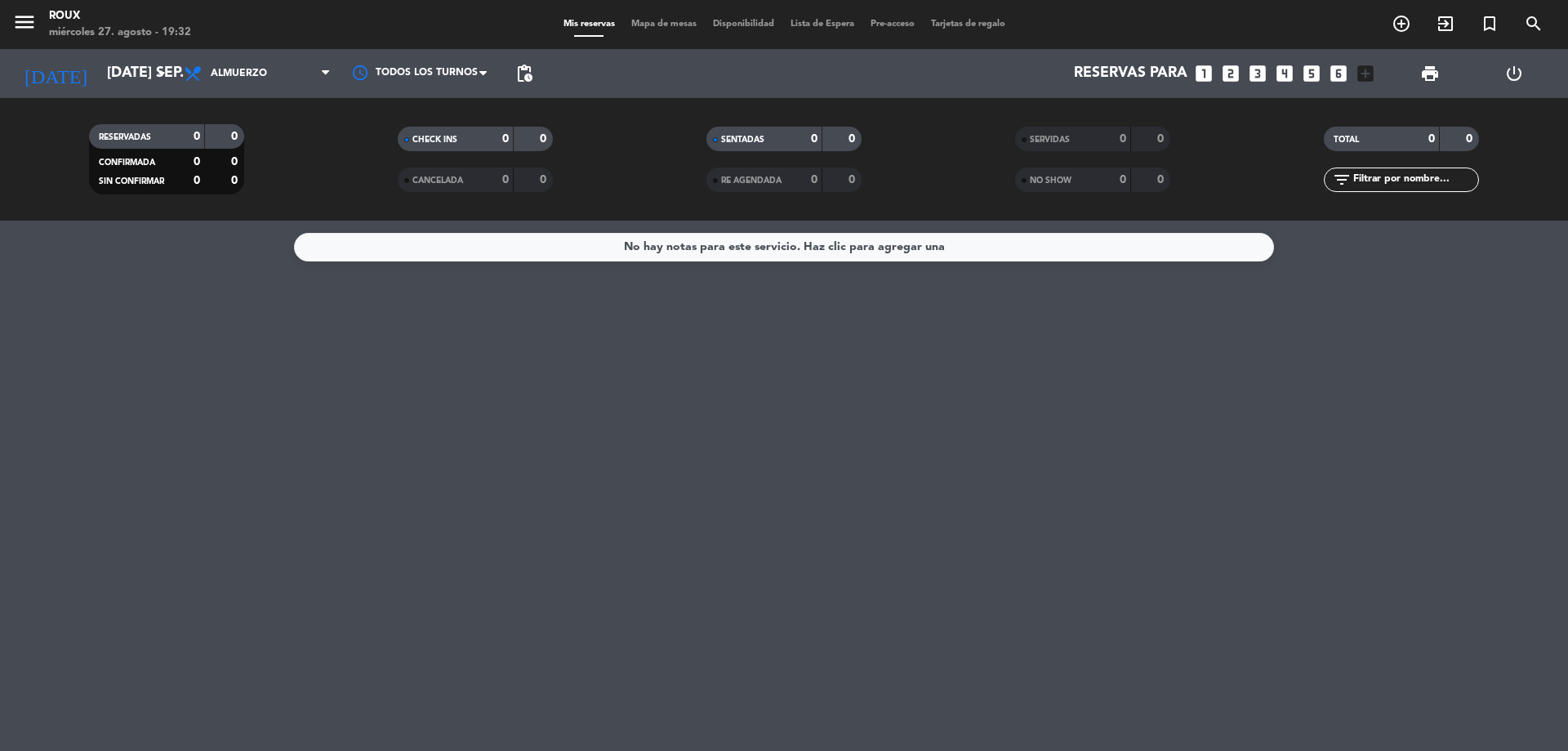
click at [268, 43] on div "menu Roux miércoles 27. agosto - 19:32 Mis reservas Mapa de mesas Disponibilida…" at bounding box center [784, 25] width 1568 height 49
click at [275, 77] on span "Almuerzo" at bounding box center [257, 74] width 164 height 36
click at [267, 190] on div "menu Roux miércoles 27. agosto - 19:32 Mis reservas Mapa de mesas Disponibilida…" at bounding box center [784, 110] width 1568 height 220
click at [156, 73] on icon "arrow_drop_down" at bounding box center [162, 74] width 20 height 20
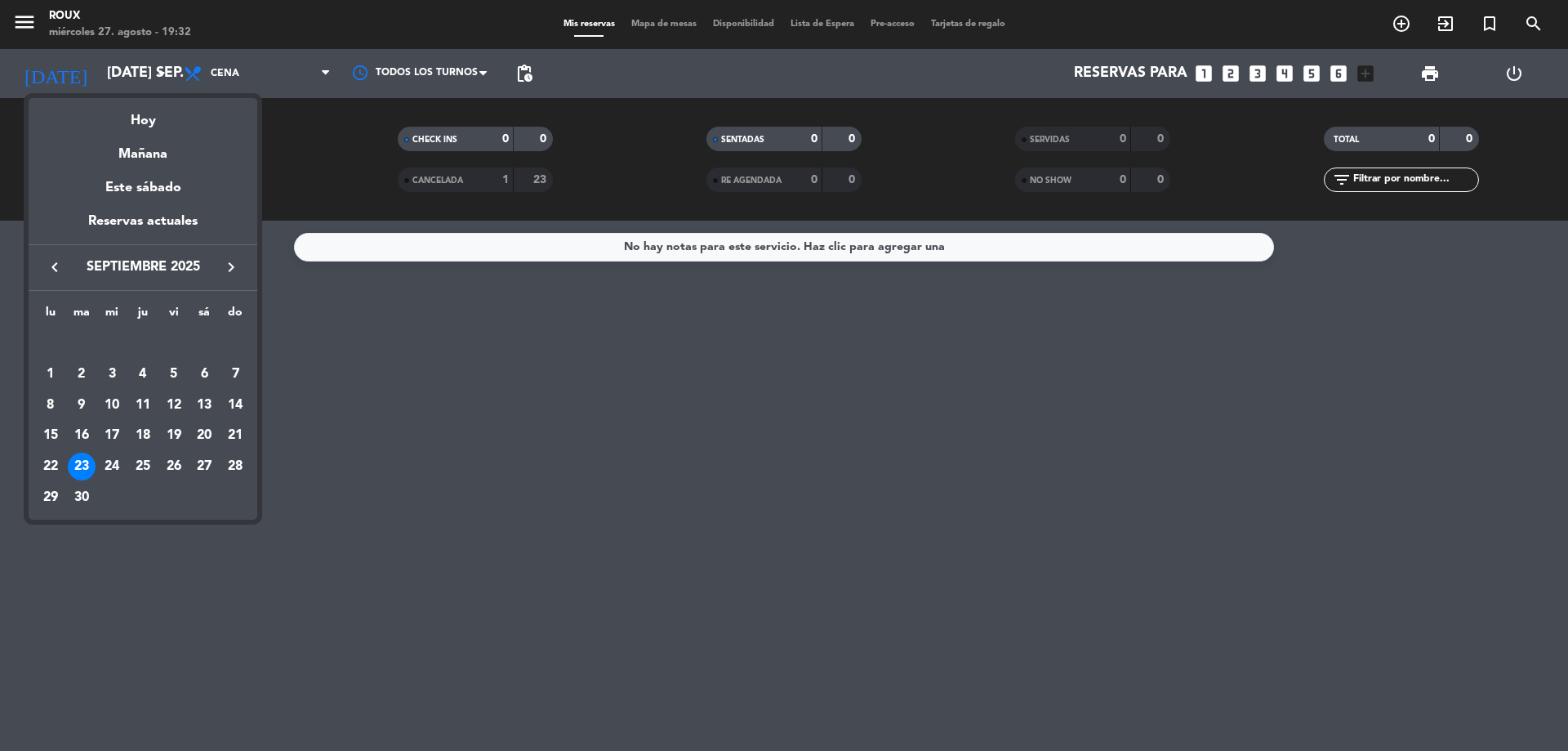
click at [52, 275] on icon "keyboard_arrow_left" at bounding box center [55, 267] width 20 height 20
click at [120, 459] on div "27" at bounding box center [112, 467] width 28 height 28
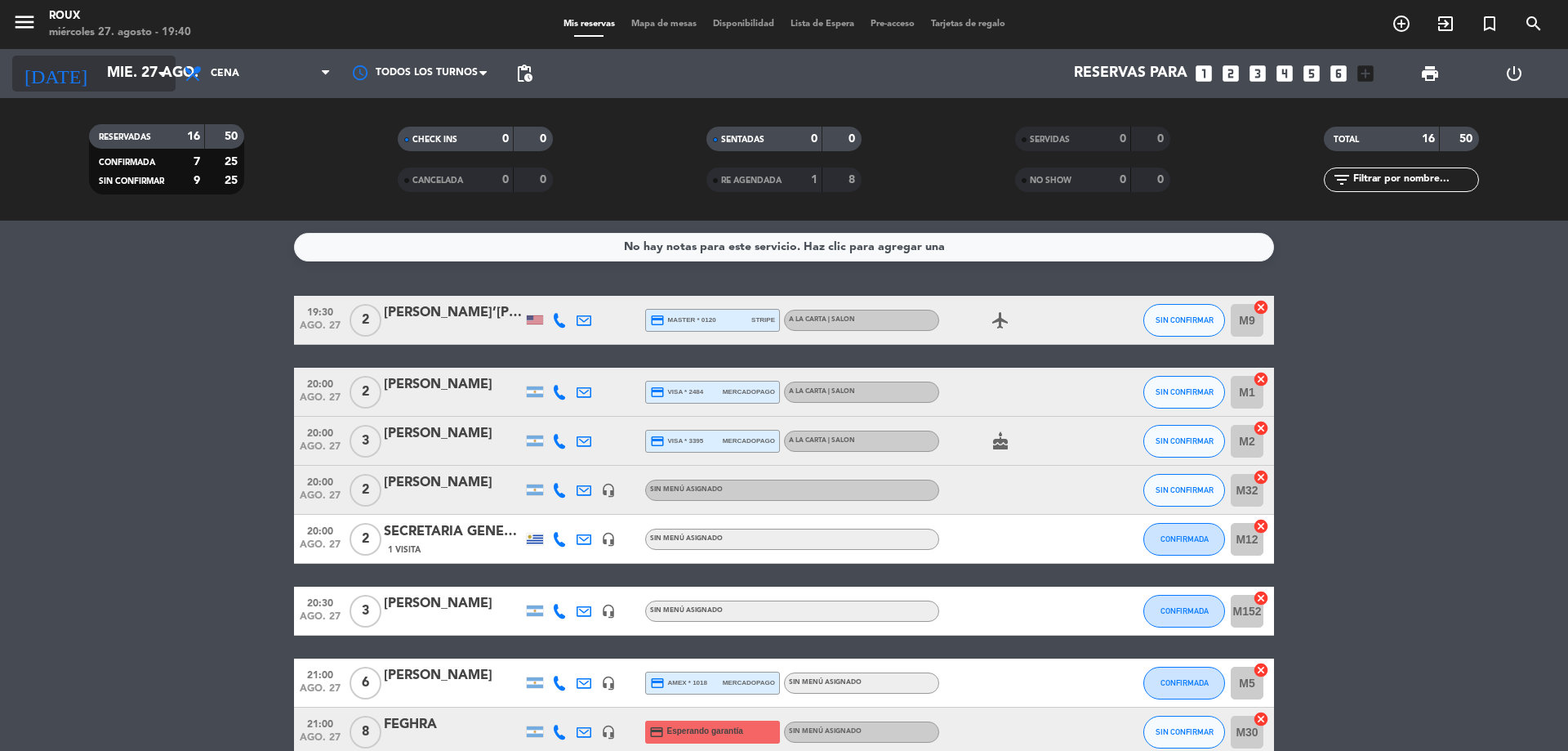
click at [160, 73] on icon "arrow_drop_down" at bounding box center [162, 74] width 20 height 20
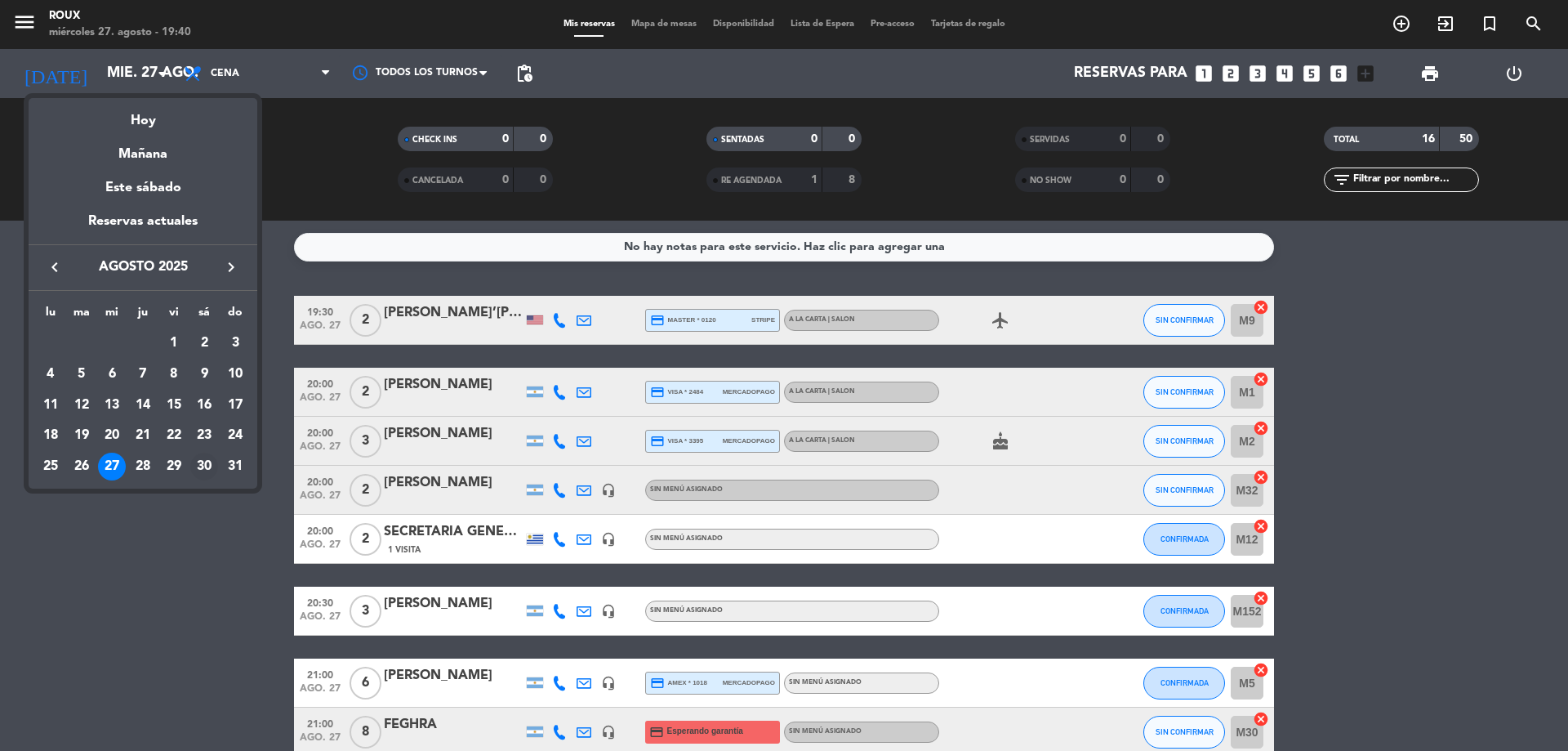
click at [207, 465] on div "30" at bounding box center [204, 467] width 28 height 28
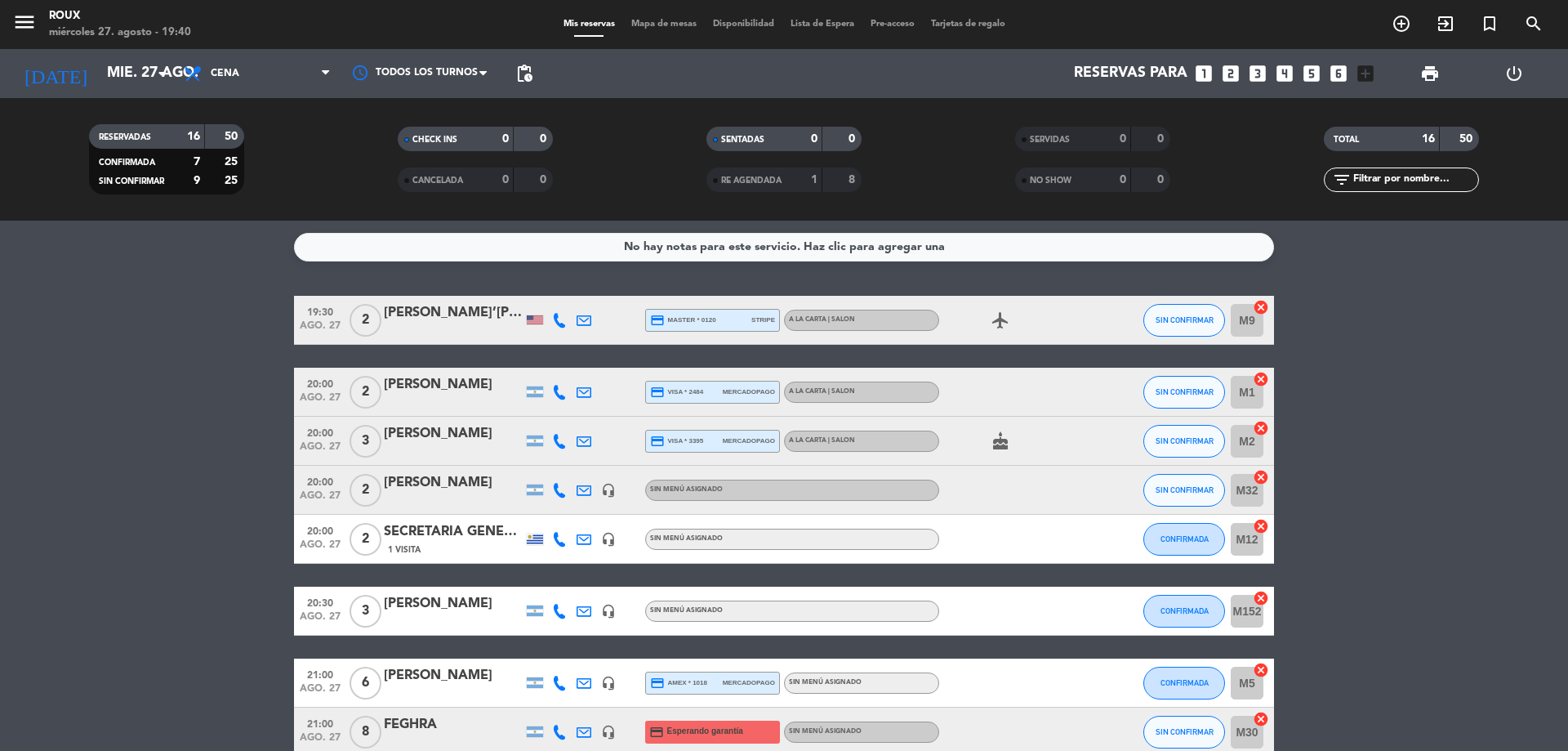
type input "sáb. 30 ago."
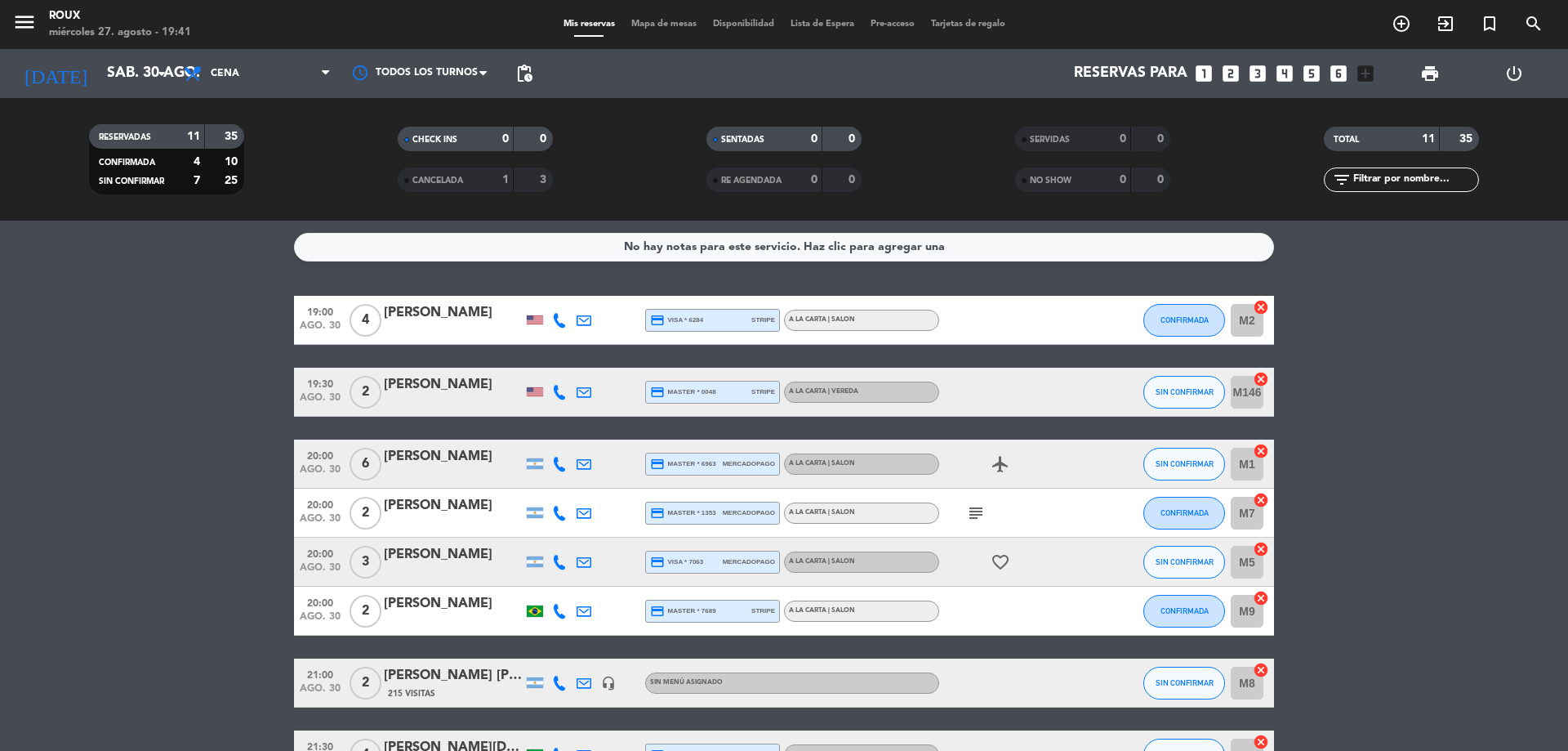
click at [666, 23] on span "Mapa de mesas" at bounding box center [664, 24] width 82 height 9
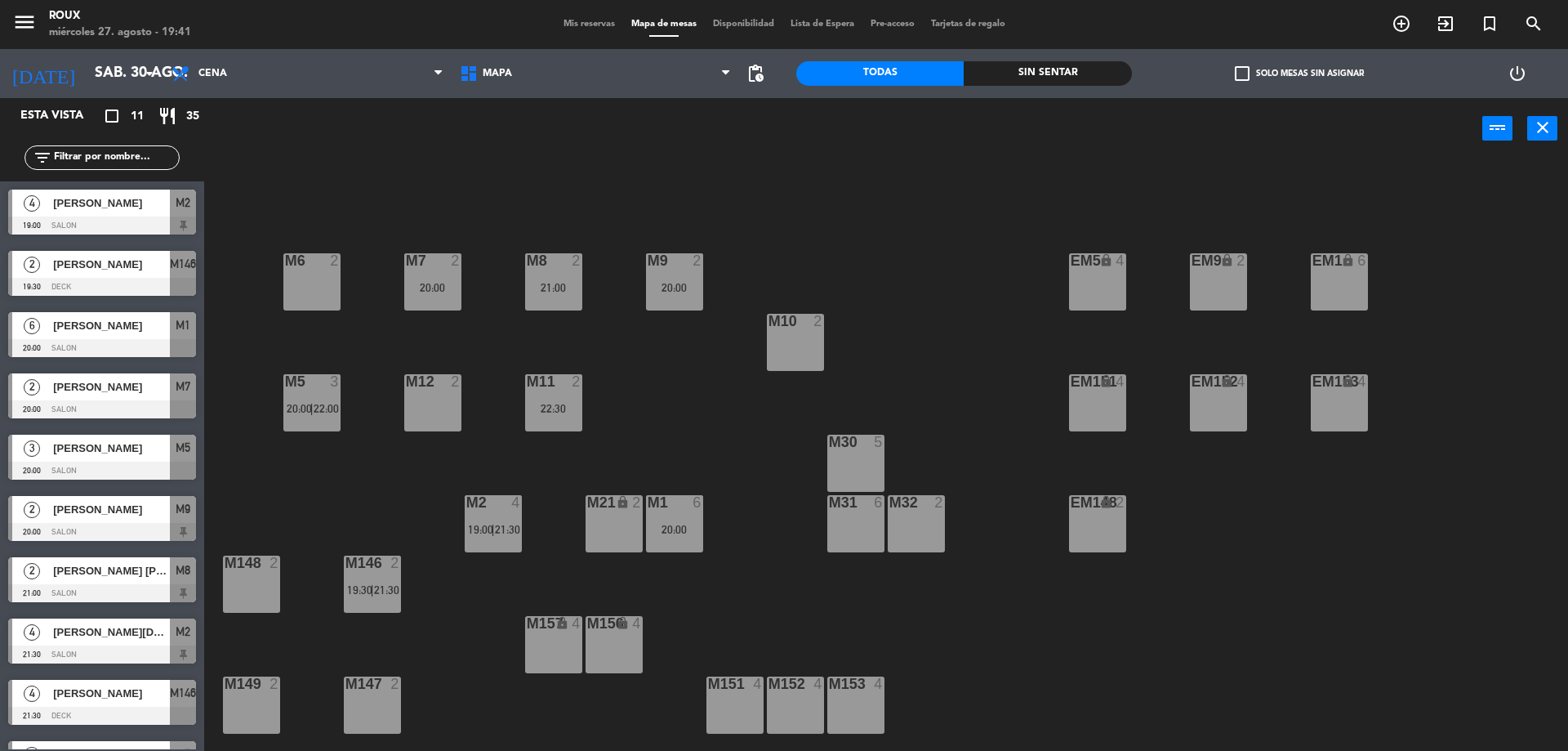
click at [687, 378] on div "M6 2 M7 2 20:00 M8 2 21:00 M9 2 20:00 EM9 lock 2 EM5 lock 4 EM1 lock 6 M10 2 M1…" at bounding box center [893, 459] width 1349 height 591
click at [664, 506] on div at bounding box center [674, 503] width 27 height 15
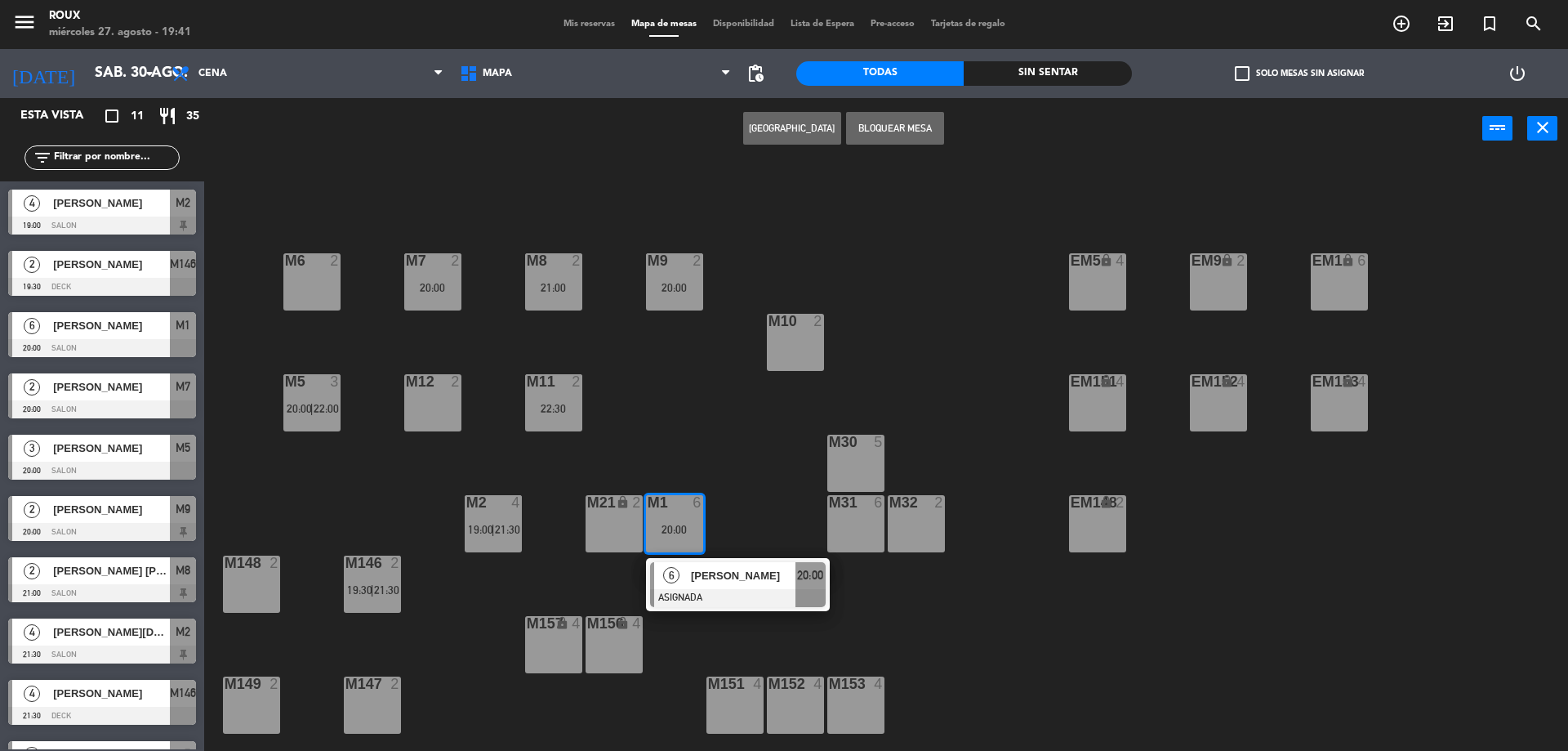
drag, startPoint x: 688, startPoint y: 432, endPoint x: 676, endPoint y: 430, distance: 12.2
click at [688, 432] on div "M6 2 M7 2 20:00 M8 2 21:00 M9 2 20:00 EM9 lock 2 EM5 lock 4 EM1 lock 6 M10 2 M1…" at bounding box center [893, 459] width 1349 height 591
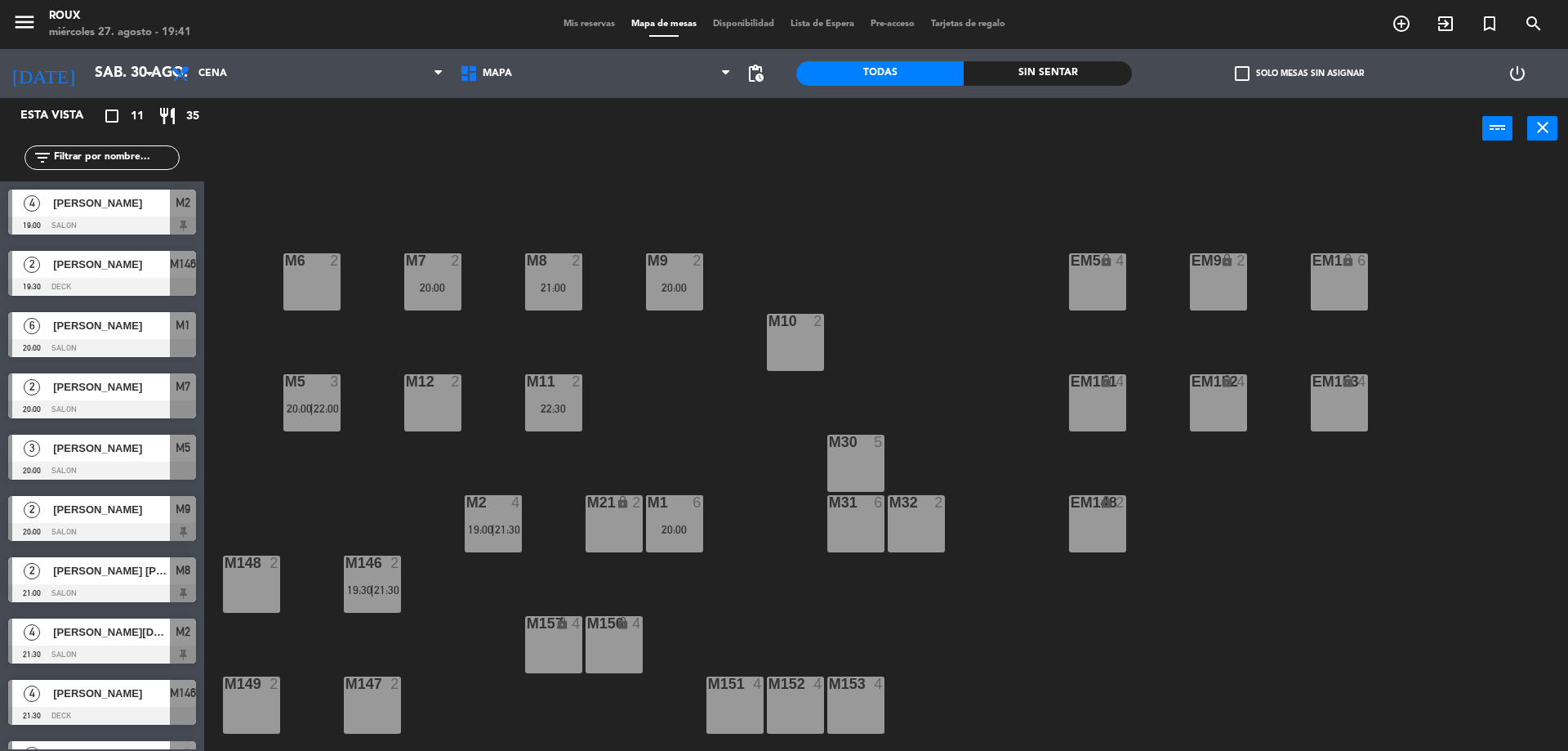
click at [329, 418] on div "M5 3 20:00 | 22:00" at bounding box center [312, 403] width 57 height 57
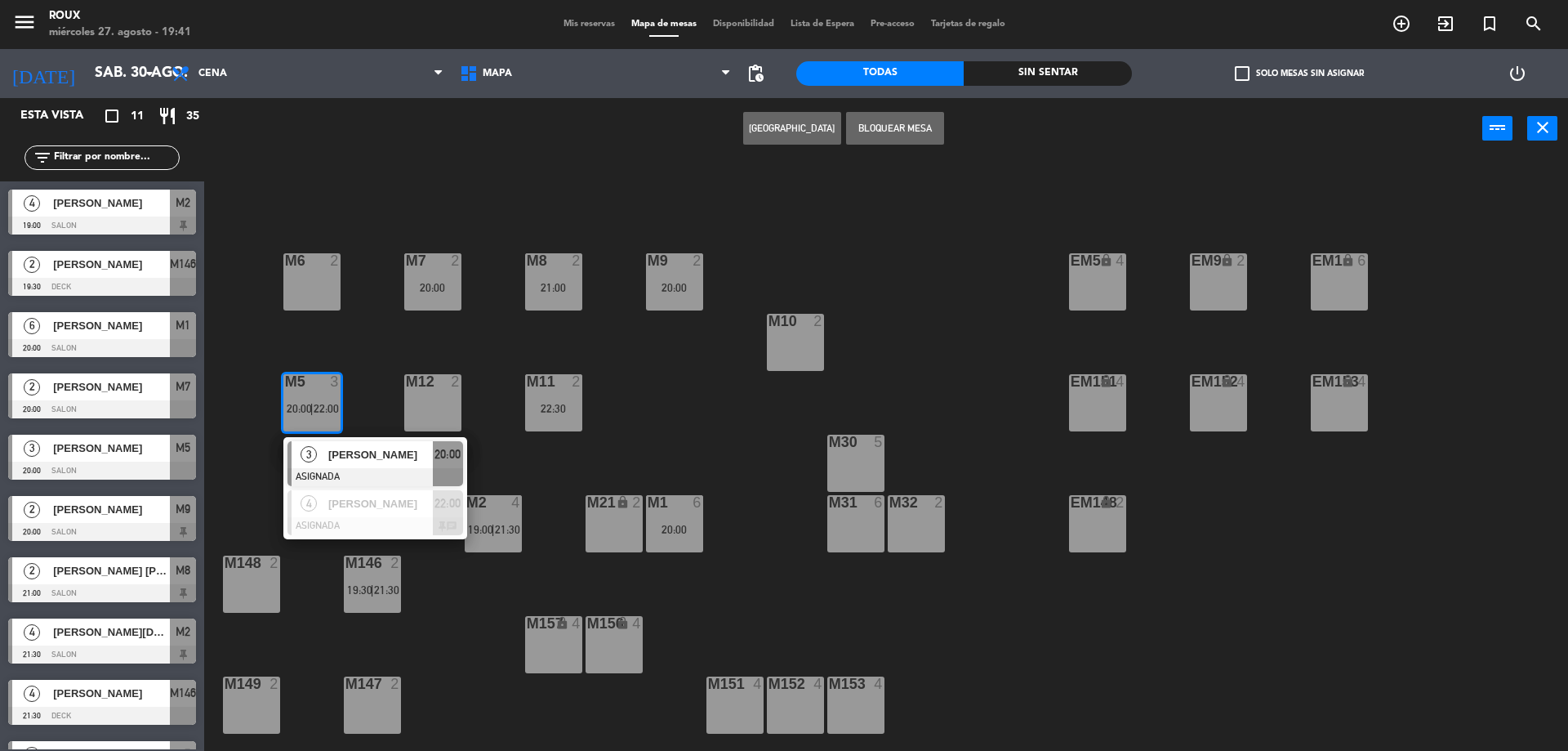
click at [373, 356] on div "M6 2 M7 2 20:00 M8 2 21:00 M9 2 20:00 EM9 lock 2 EM5 lock 4 EM1 lock 6 M10 2 M1…" at bounding box center [893, 459] width 1349 height 591
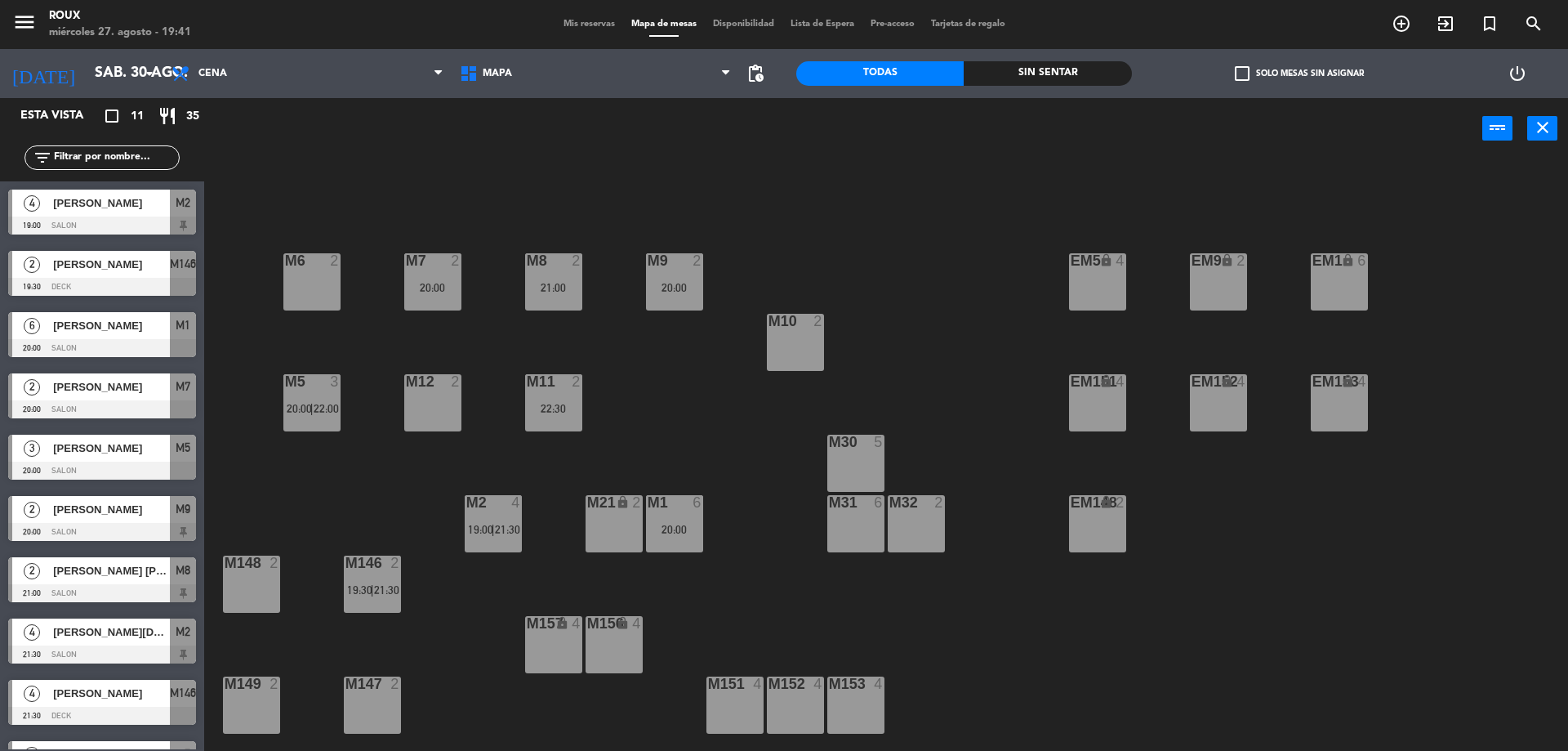
click at [369, 364] on div "M6 2 M7 2 20:00 M8 2 21:00 M9 2 20:00 EM9 lock 2 EM5 lock 4 EM1 lock 6 M10 2 M1…" at bounding box center [893, 459] width 1349 height 591
click at [332, 414] on span "22:00" at bounding box center [326, 409] width 25 height 13
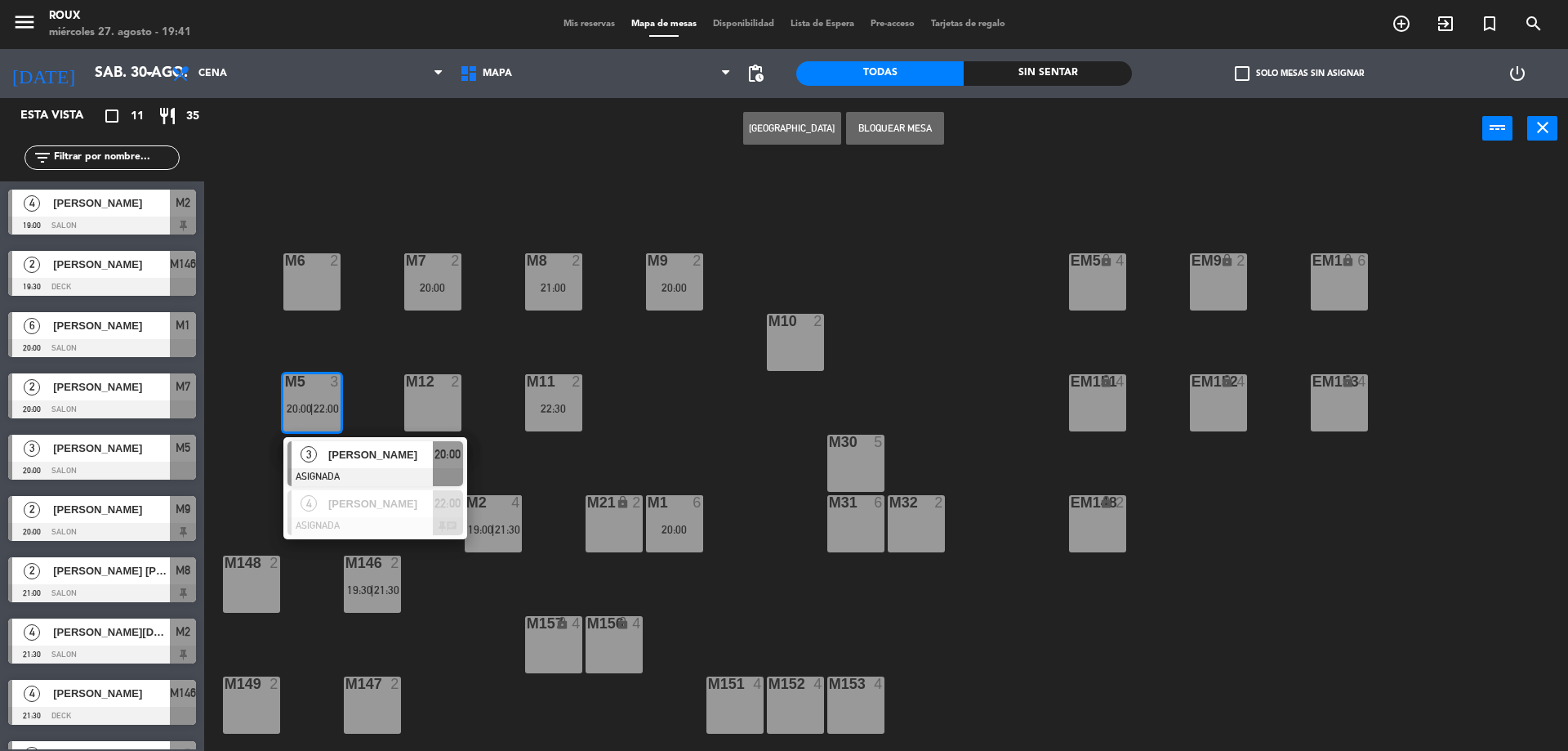
click at [708, 383] on div "M6 2 M7 2 20:00 M8 2 21:00 M9 2 20:00 EM9 lock 2 EM5 lock 4 EM1 lock 6 M10 2 M1…" at bounding box center [893, 459] width 1349 height 591
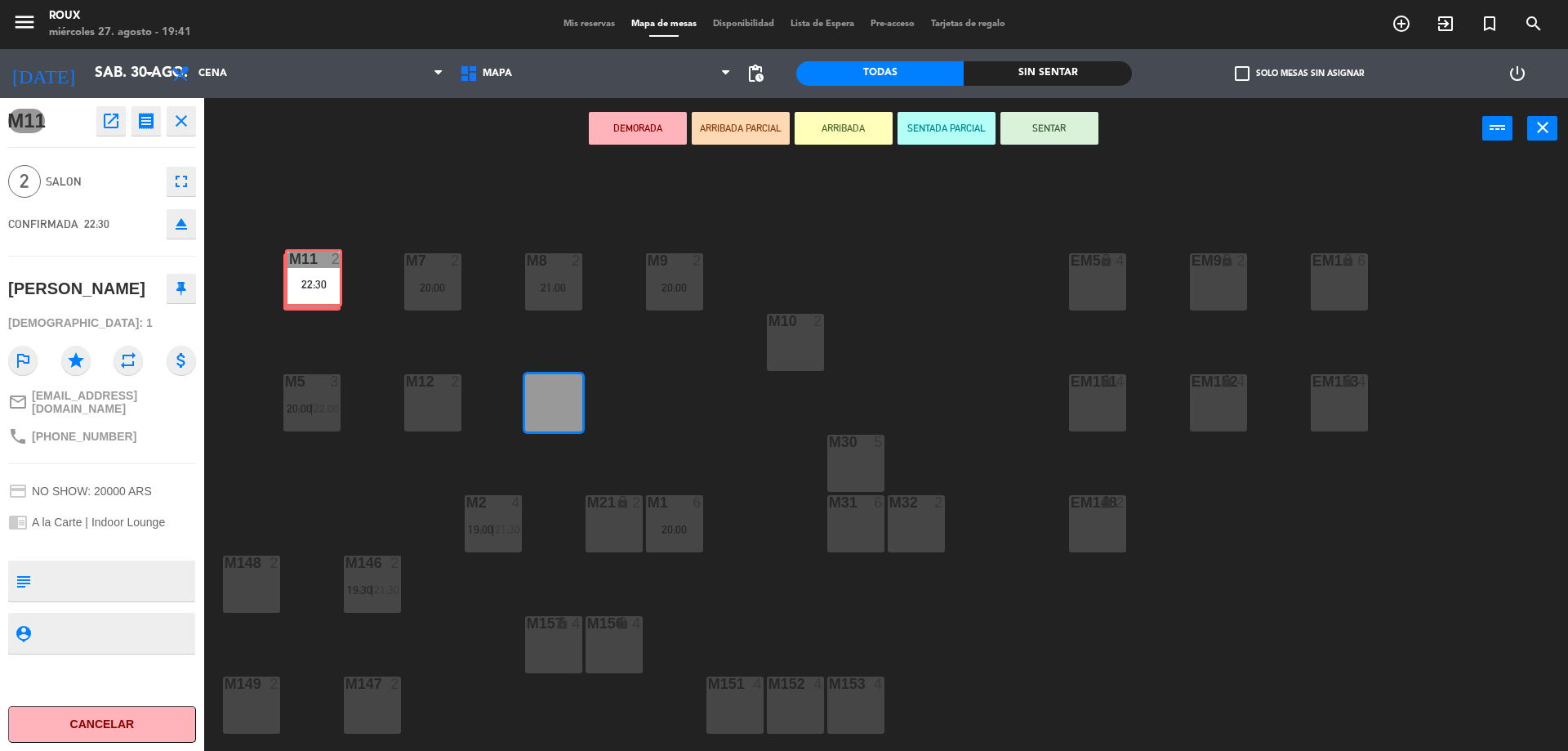
drag, startPoint x: 555, startPoint y: 413, endPoint x: 315, endPoint y: 287, distance: 271.1
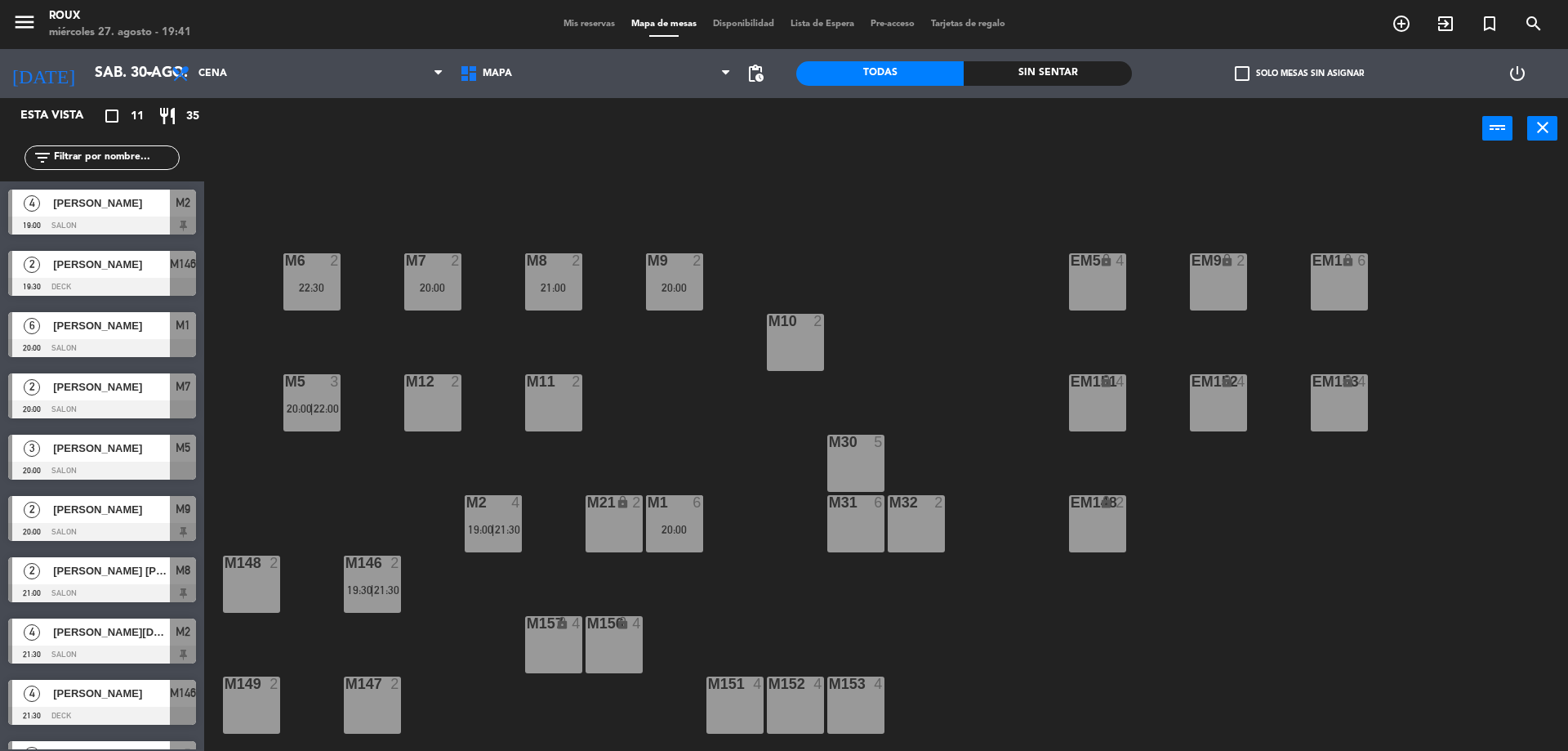
scroll to position [106, 0]
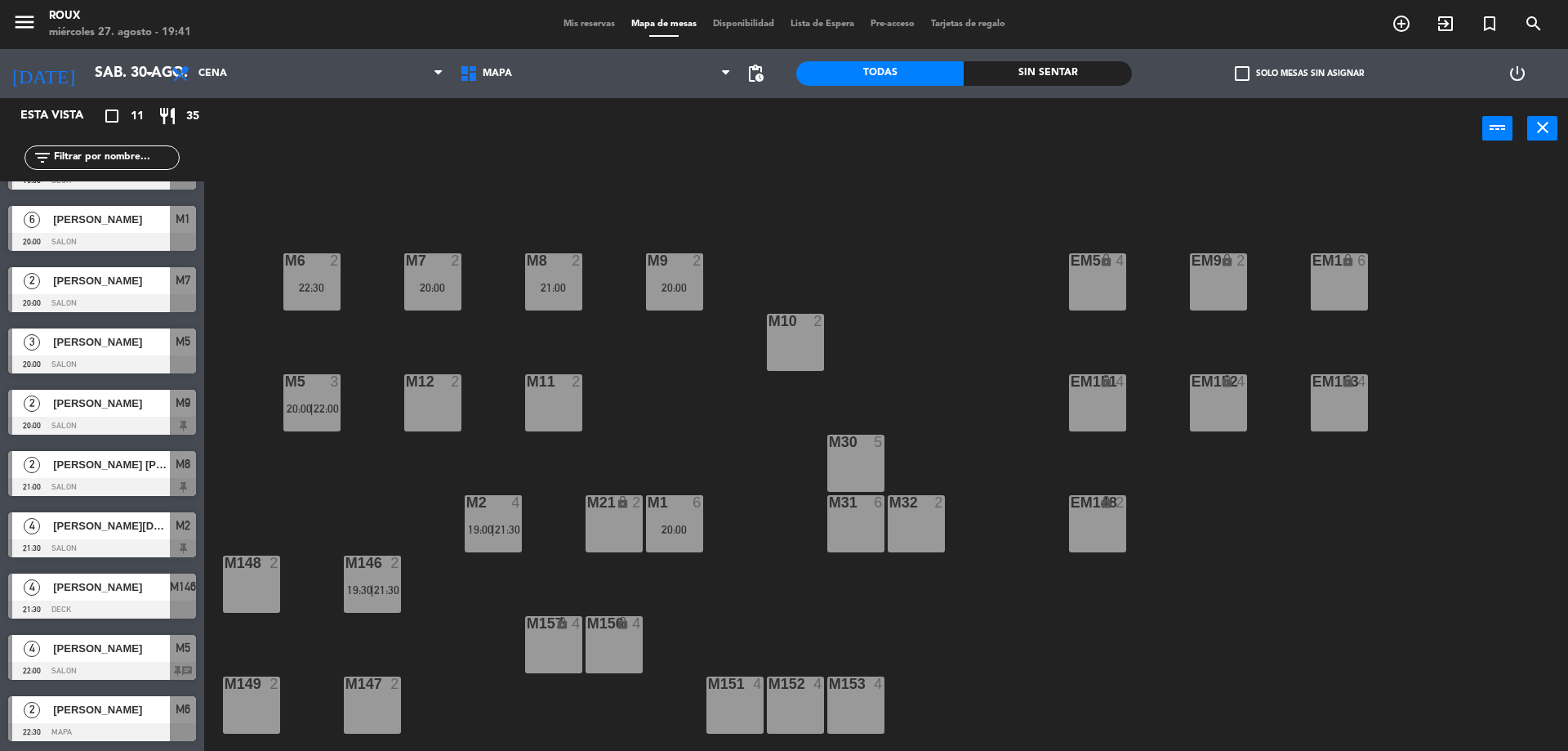
click at [332, 418] on div "M5 3 20:00 | 22:00" at bounding box center [312, 403] width 57 height 57
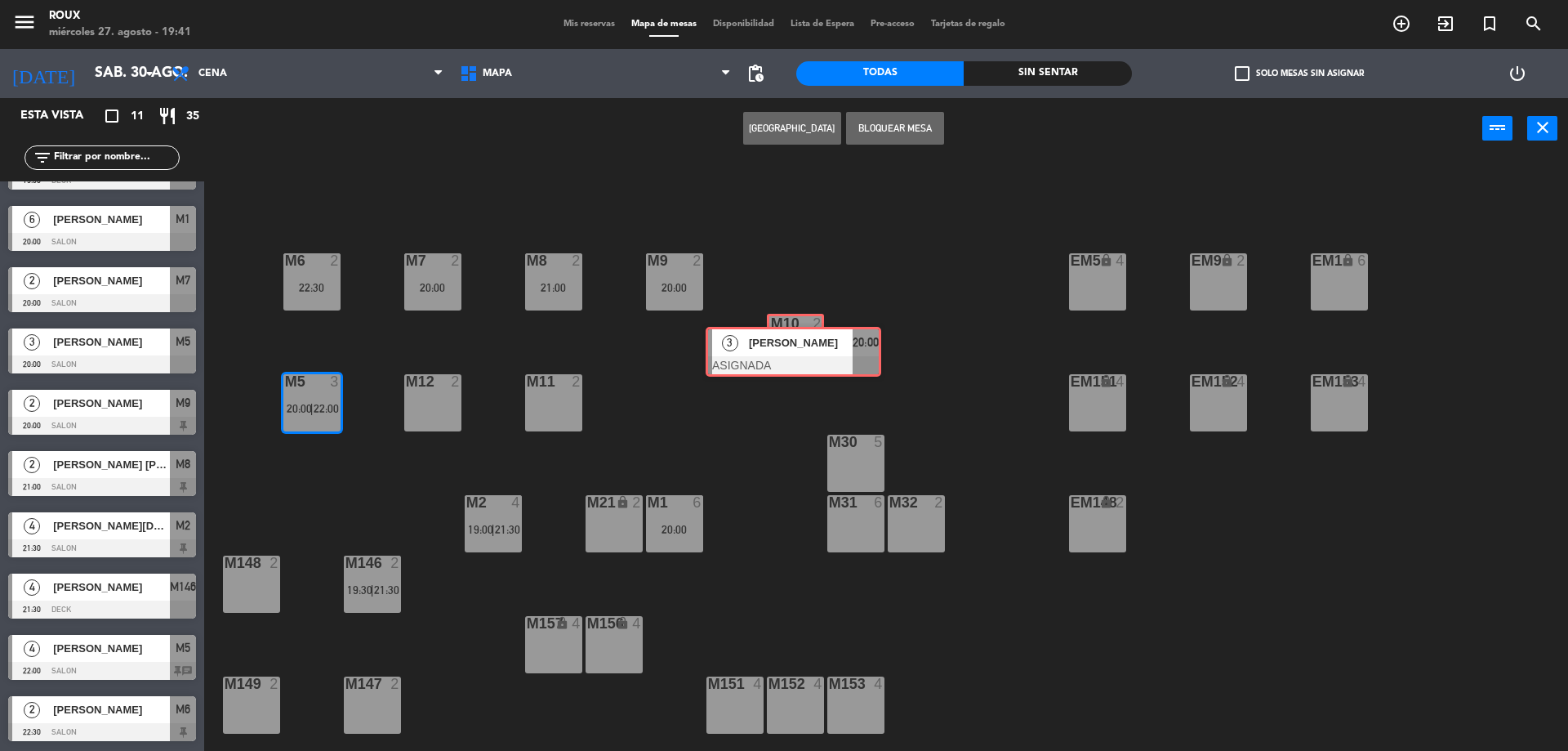
drag, startPoint x: 372, startPoint y: 467, endPoint x: 790, endPoint y: 352, distance: 433.5
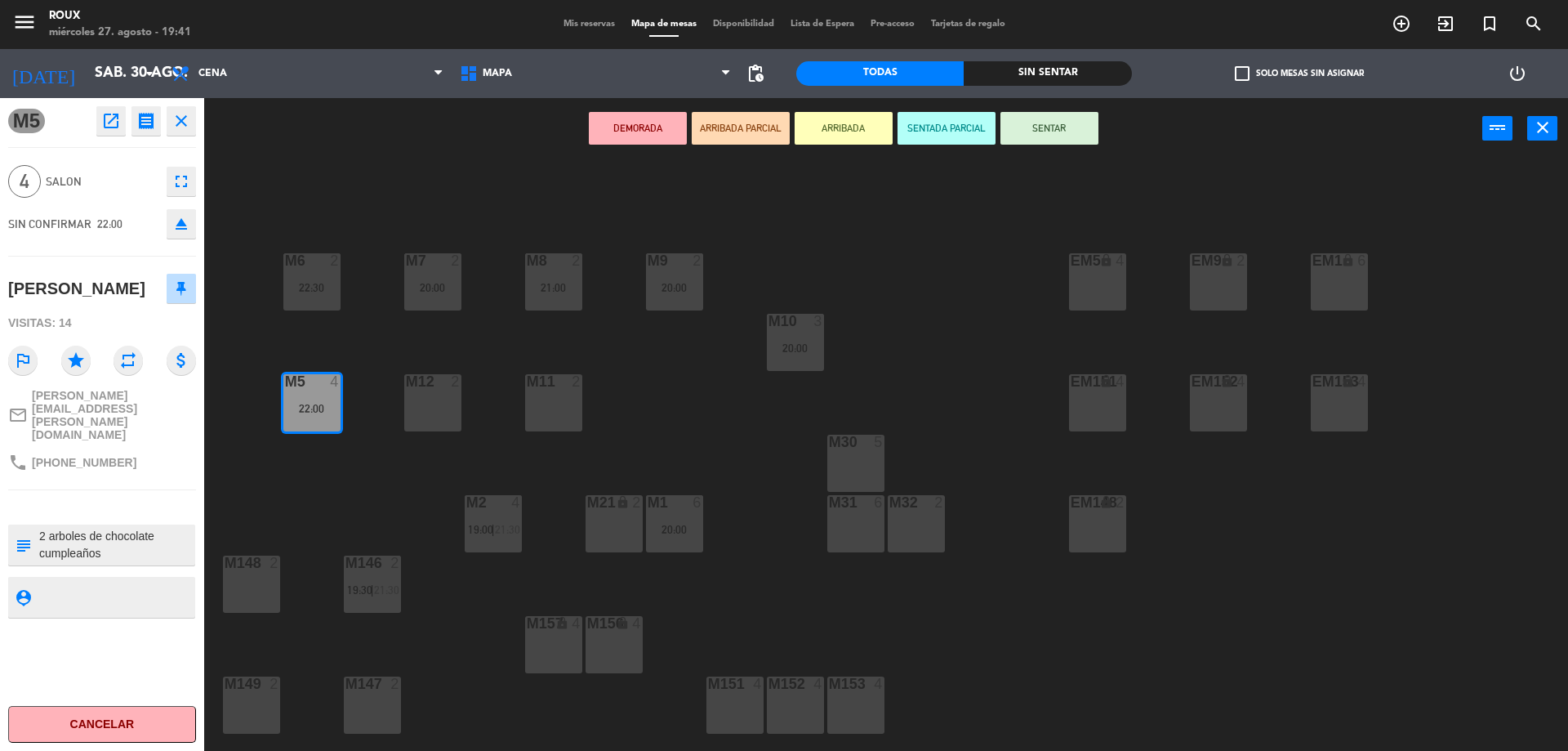
drag, startPoint x: 319, startPoint y: 420, endPoint x: 442, endPoint y: 421, distance: 123.0
drag, startPoint x: 332, startPoint y: 409, endPoint x: 590, endPoint y: 421, distance: 258.3
click at [590, 421] on div "M6 2 22:30 M7 2 20:00 M8 2 21:00 M9 2 20:00 EM9 lock 2 EM5 lock 4 EM1 lock 6 M1…" at bounding box center [893, 459] width 1349 height 591
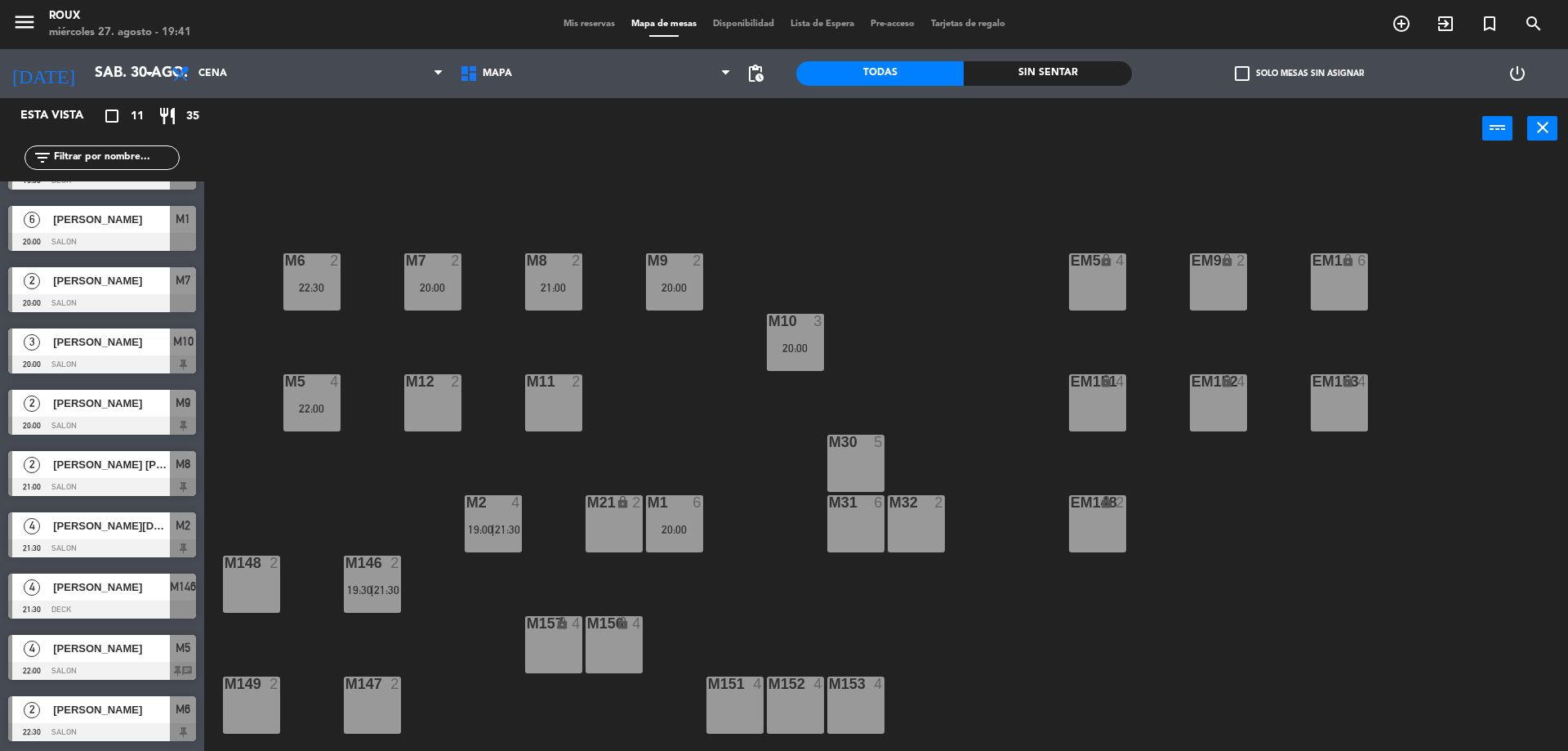
drag, startPoint x: 628, startPoint y: 400, endPoint x: 613, endPoint y: 405, distance: 15.8
click at [629, 400] on div "M6 2 22:30 M7 2 20:00 M8 2 21:00 M9 2 20:00 EM9 lock 2 EM5 lock 4 EM1 lock 6 M1…" at bounding box center [893, 459] width 1349 height 591
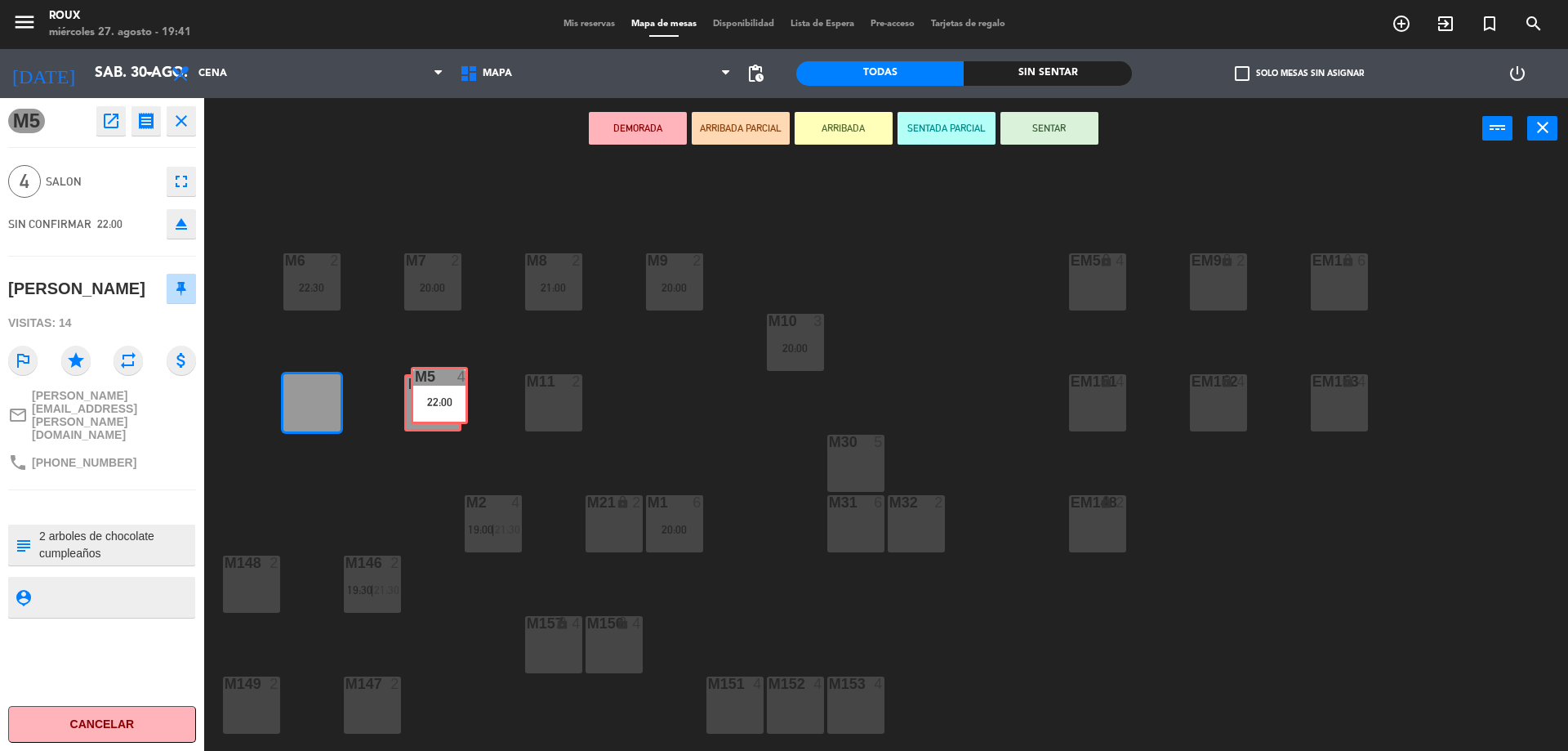
drag, startPoint x: 325, startPoint y: 419, endPoint x: 452, endPoint y: 413, distance: 127.1
click at [452, 413] on div "M6 2 22:30 M7 2 20:00 M8 2 21:00 M9 2 20:00 EM9 lock 2 EM5 lock 4 EM1 lock 6 M1…" at bounding box center [893, 459] width 1349 height 591
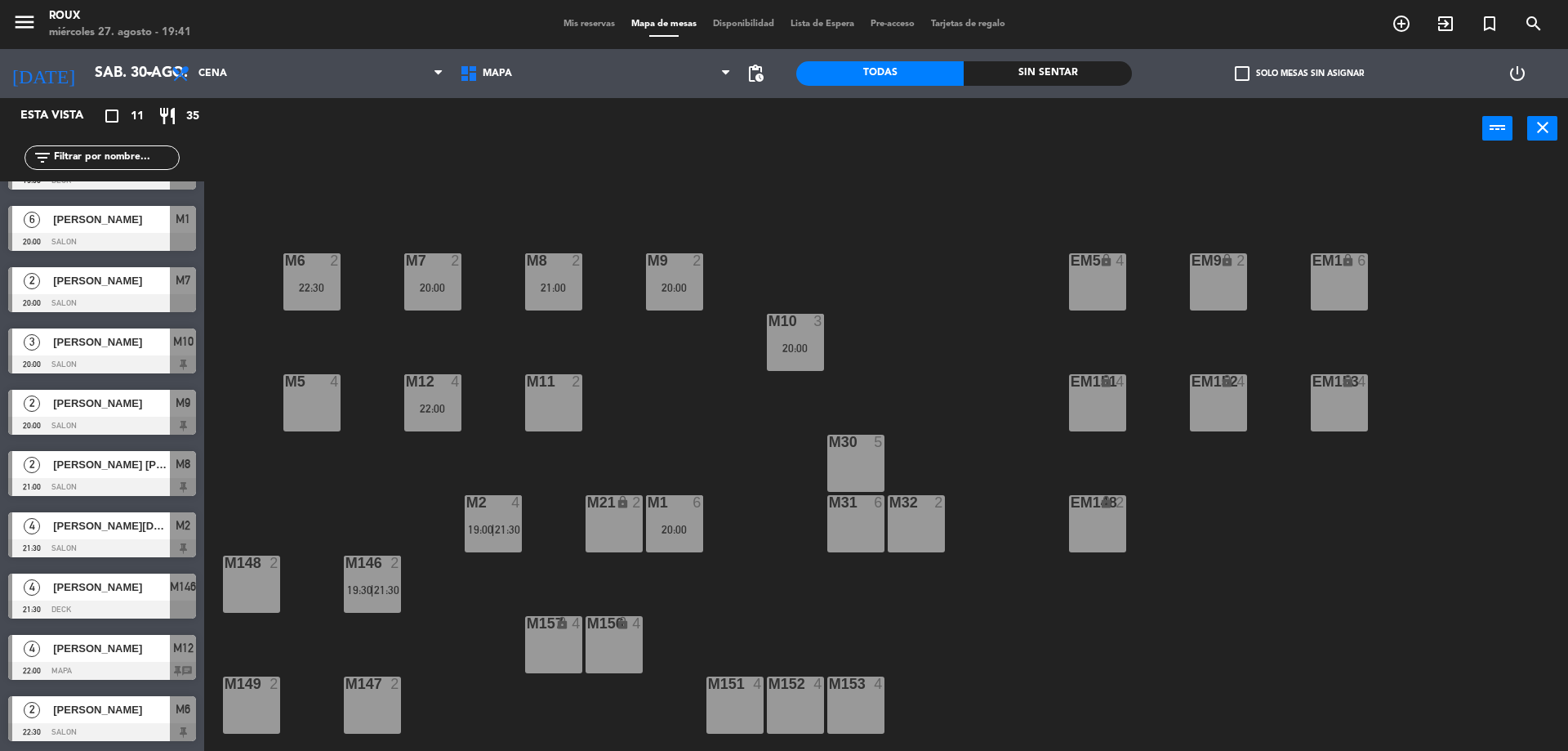
click at [310, 415] on div "M5 4" at bounding box center [312, 403] width 57 height 57
click at [788, 132] on button "[GEOGRAPHIC_DATA]" at bounding box center [793, 129] width 98 height 33
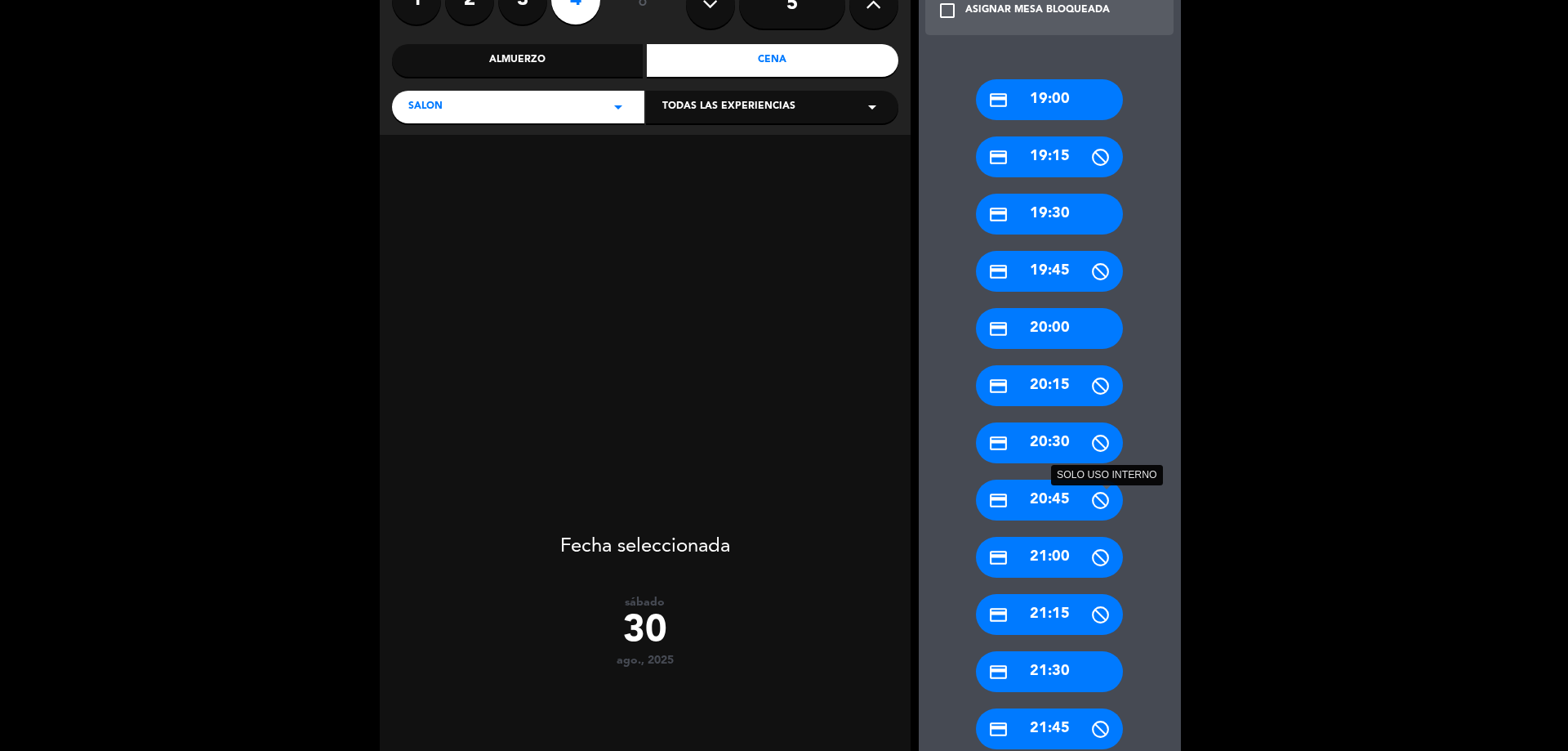
scroll to position [245, 0]
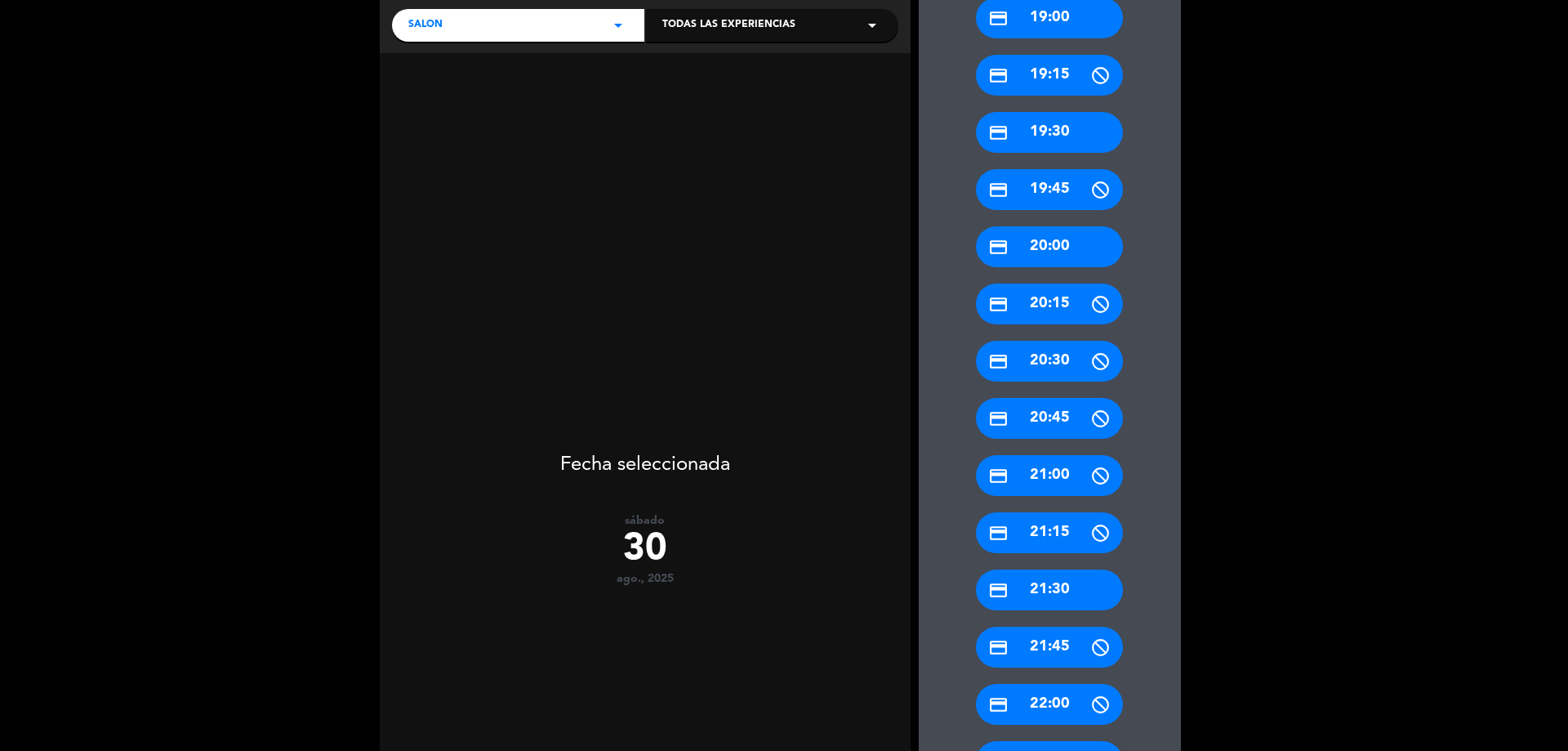
click at [1073, 484] on div "credit_card 21:00" at bounding box center [1050, 476] width 147 height 41
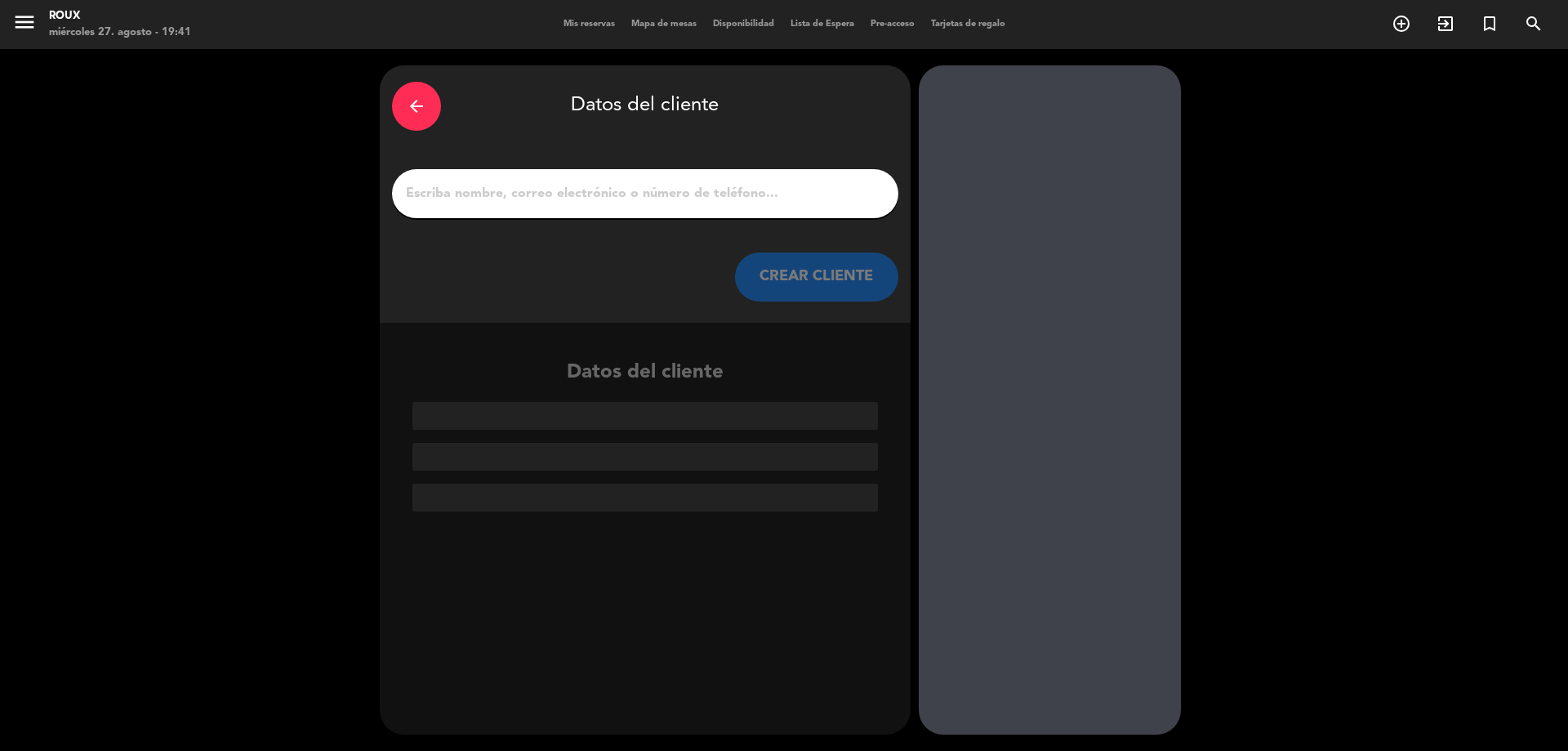
click at [662, 192] on input "1" at bounding box center [645, 193] width 482 height 23
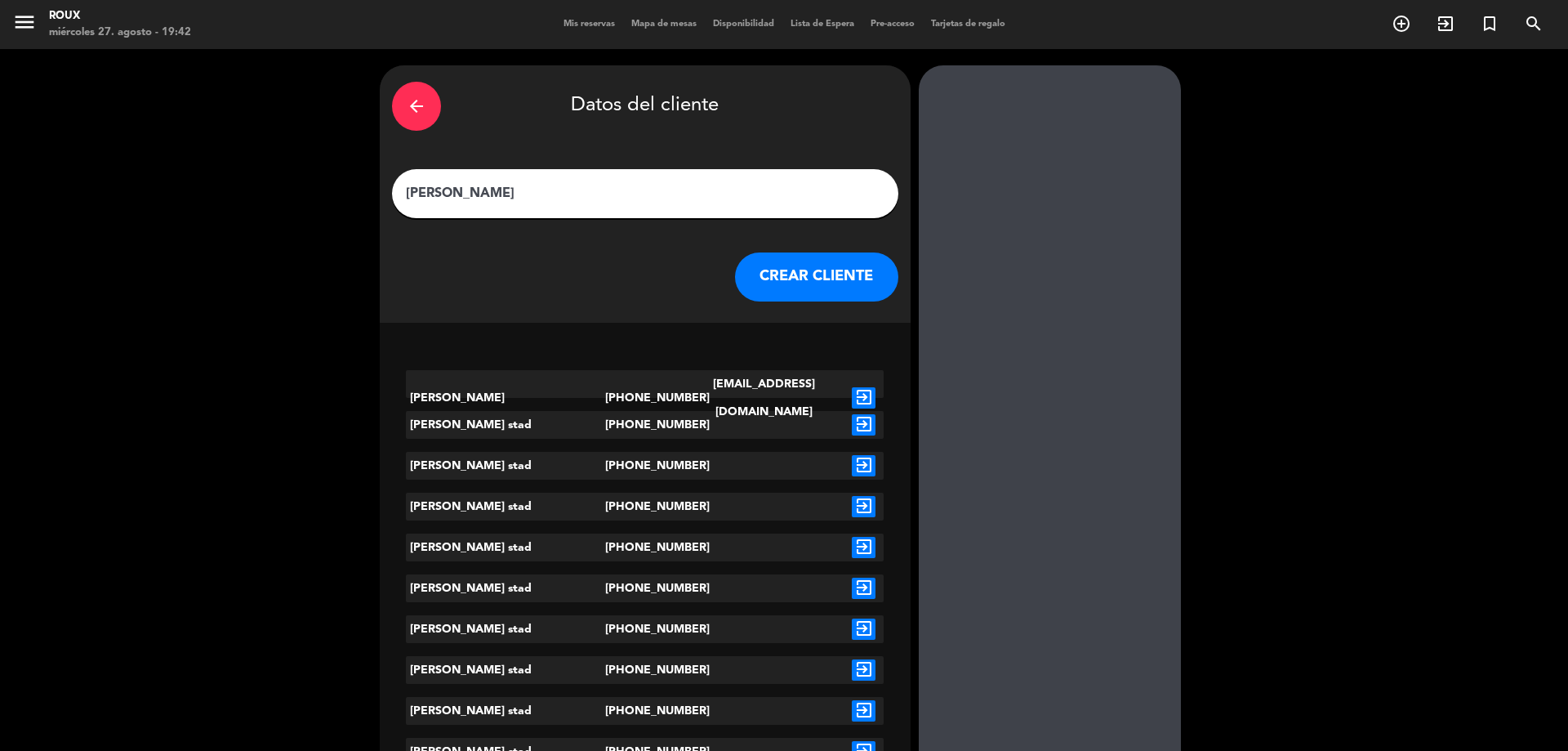
type input "[PERSON_NAME]"
click at [869, 428] on icon "exit_to_app" at bounding box center [864, 425] width 24 height 21
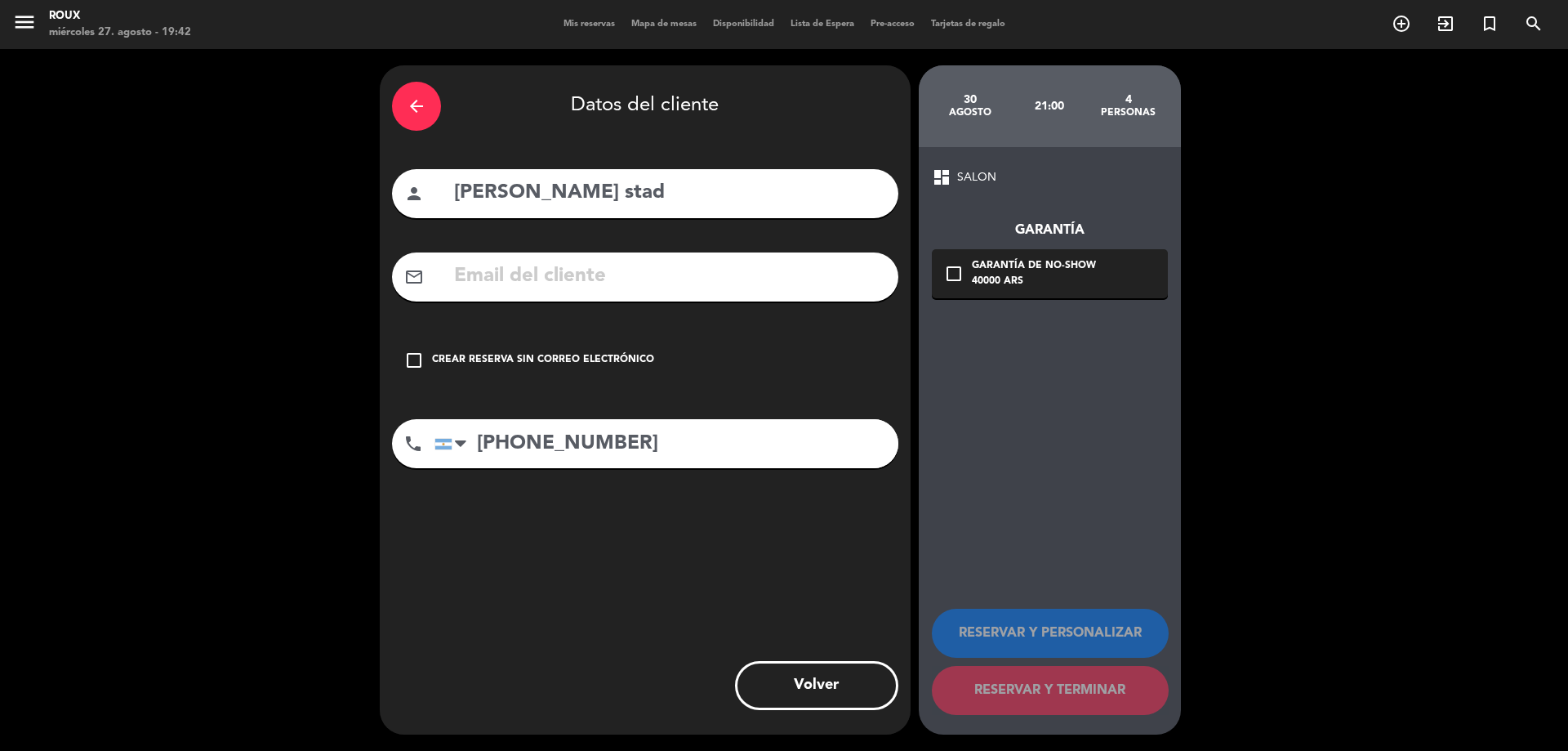
click at [644, 359] on div "Crear reserva sin correo electrónico" at bounding box center [543, 360] width 222 height 16
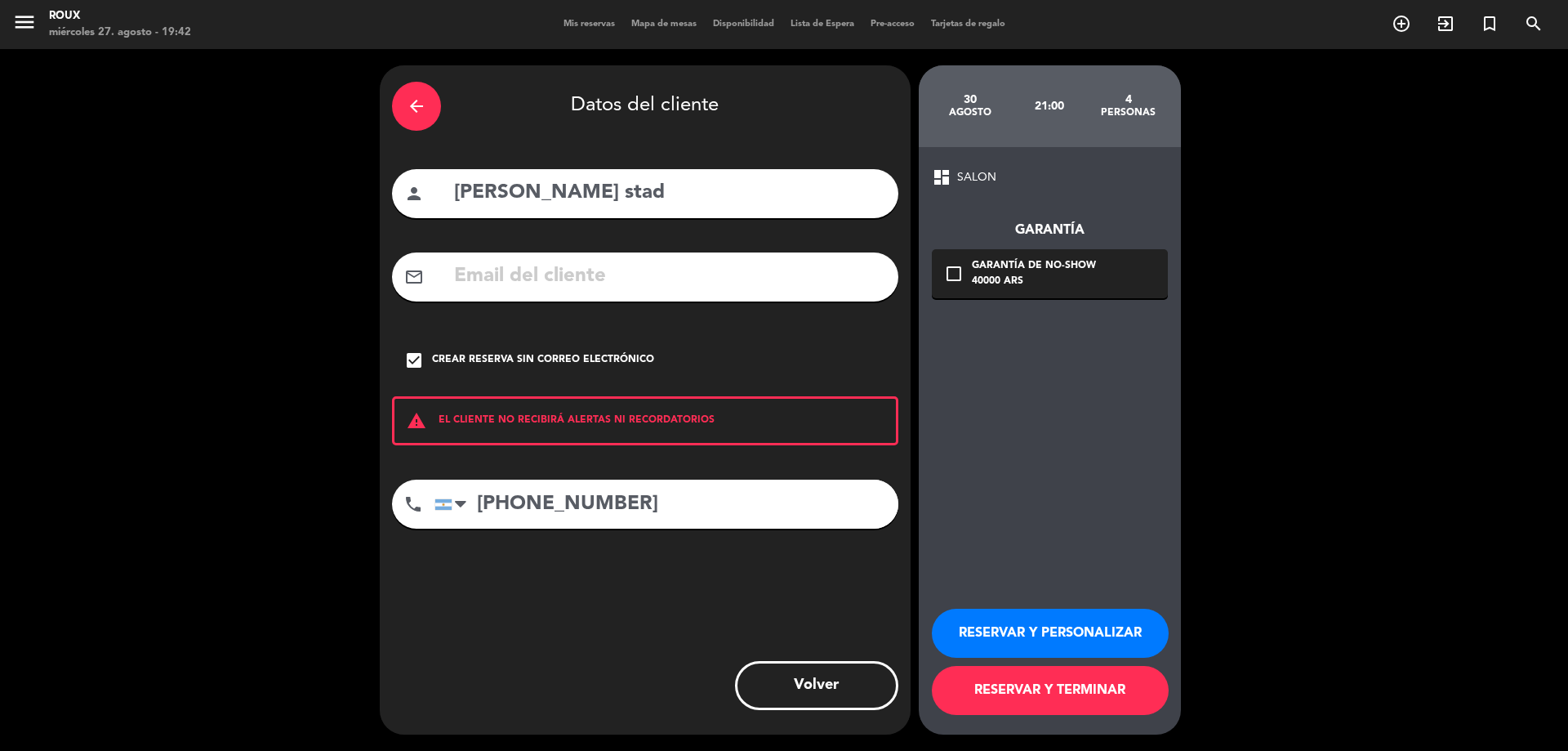
click at [1083, 693] on button "RESERVAR Y TERMINAR" at bounding box center [1050, 690] width 237 height 49
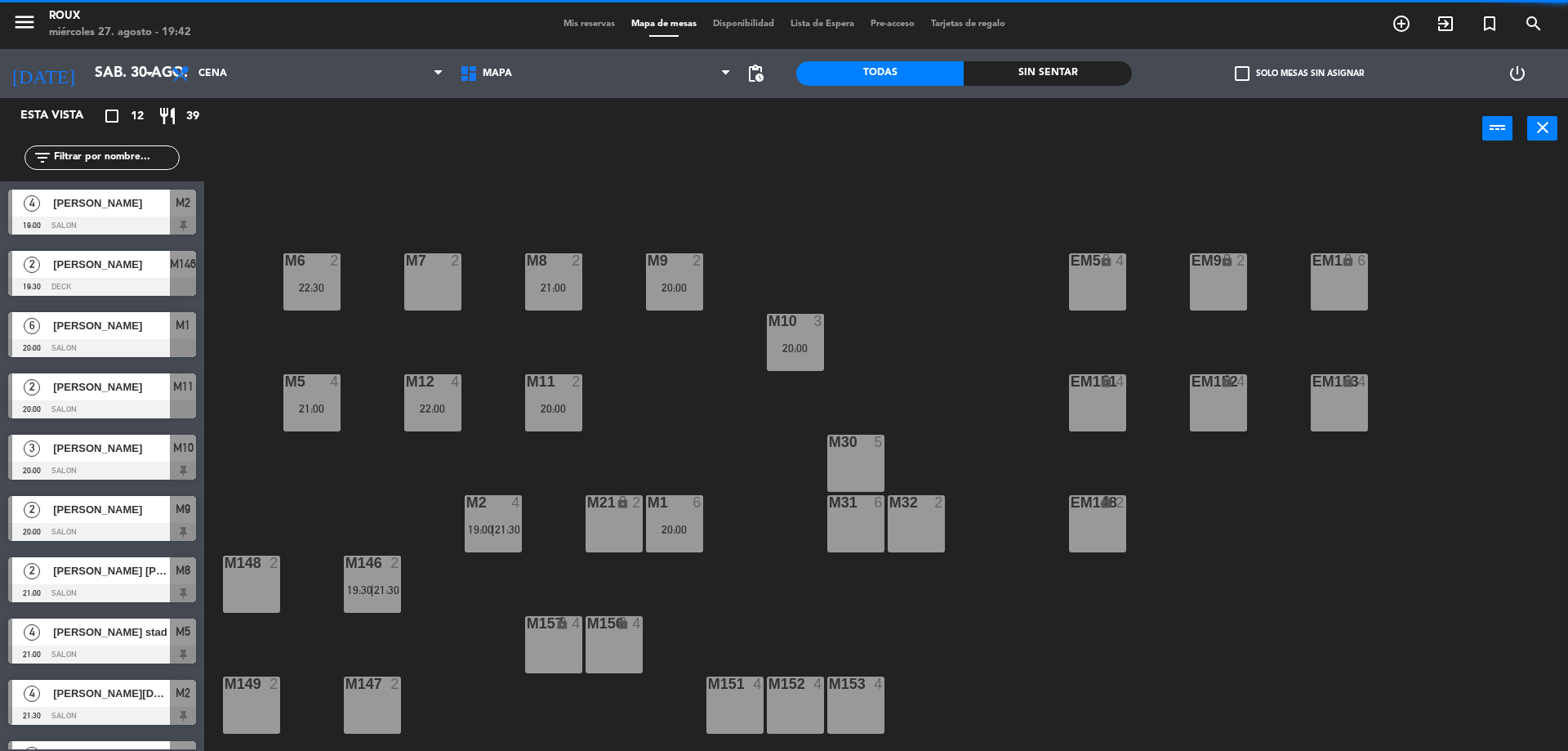
drag, startPoint x: 1014, startPoint y: 257, endPoint x: 986, endPoint y: 272, distance: 31.8
click at [1009, 259] on div "M6 2 22:30 M7 2 M8 2 21:00 M9 2 20:00 EM9 lock 2 EM5 lock 4 EM1 lock 6 M10 3 20…" at bounding box center [893, 459] width 1349 height 591
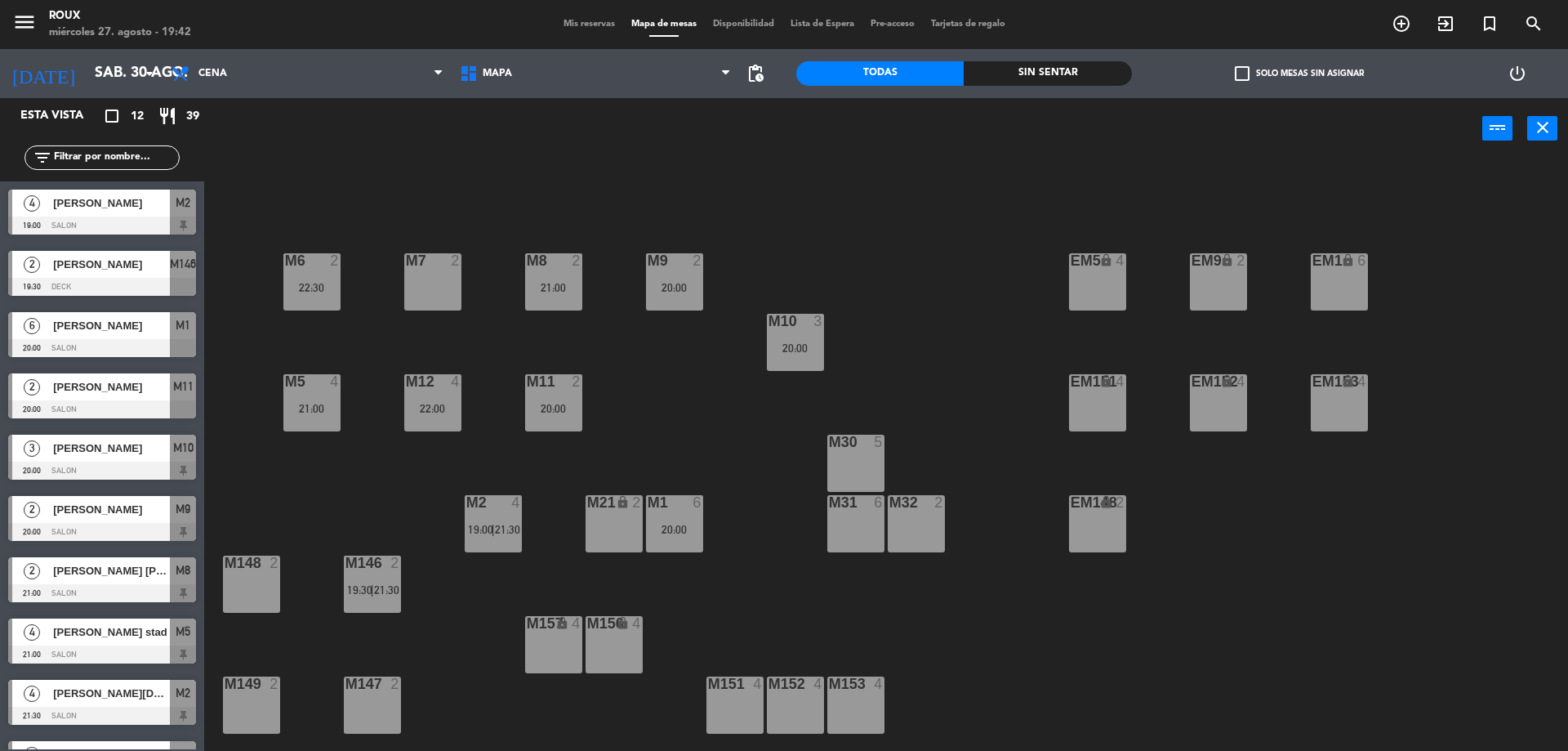
click at [320, 403] on div "21:00" at bounding box center [312, 409] width 57 height 11
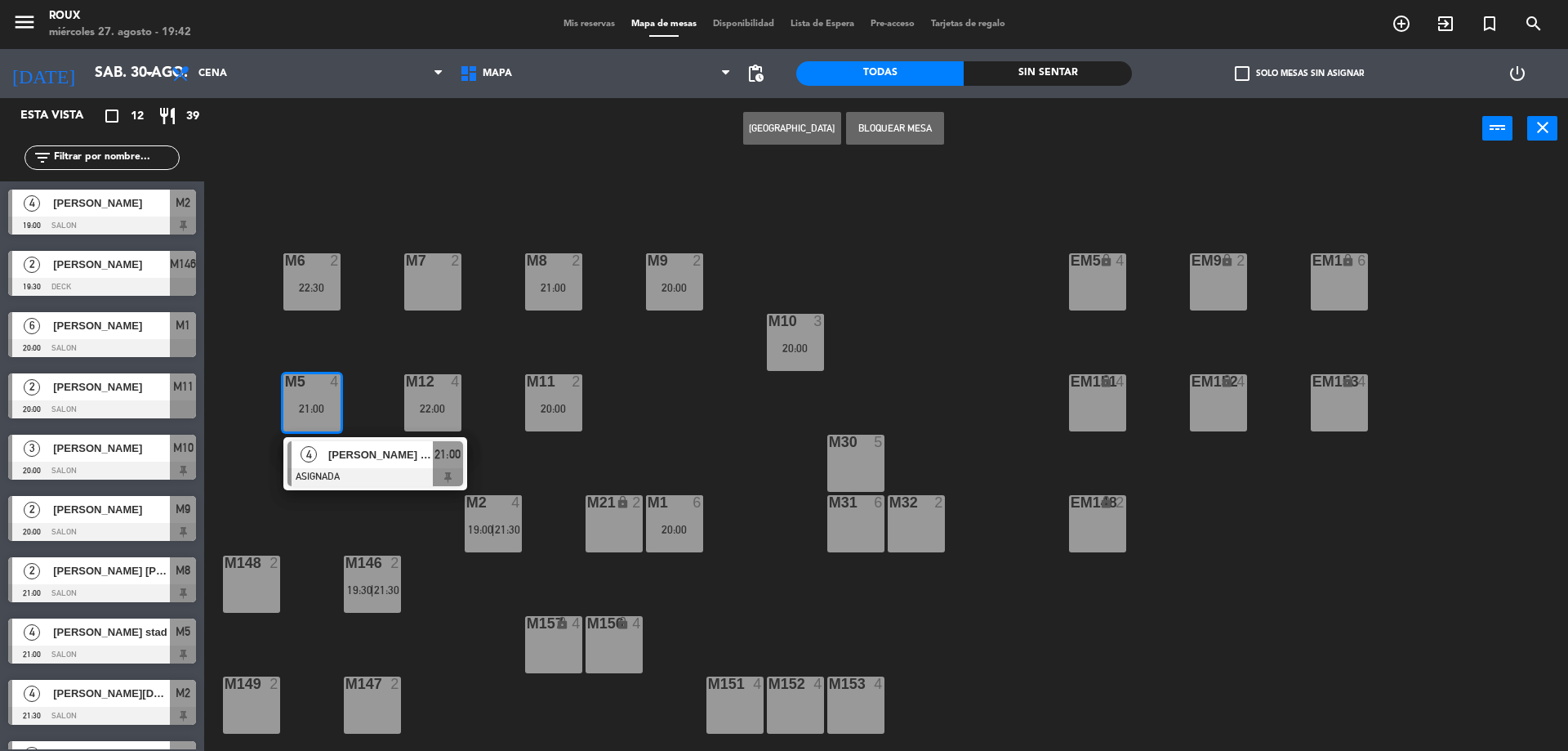
click at [377, 339] on div "M6 2 22:30 M7 2 M8 2 21:00 M9 2 20:00 EM9 lock 2 EM5 lock 4 EM1 lock 6 M10 3 20…" at bounding box center [893, 459] width 1349 height 591
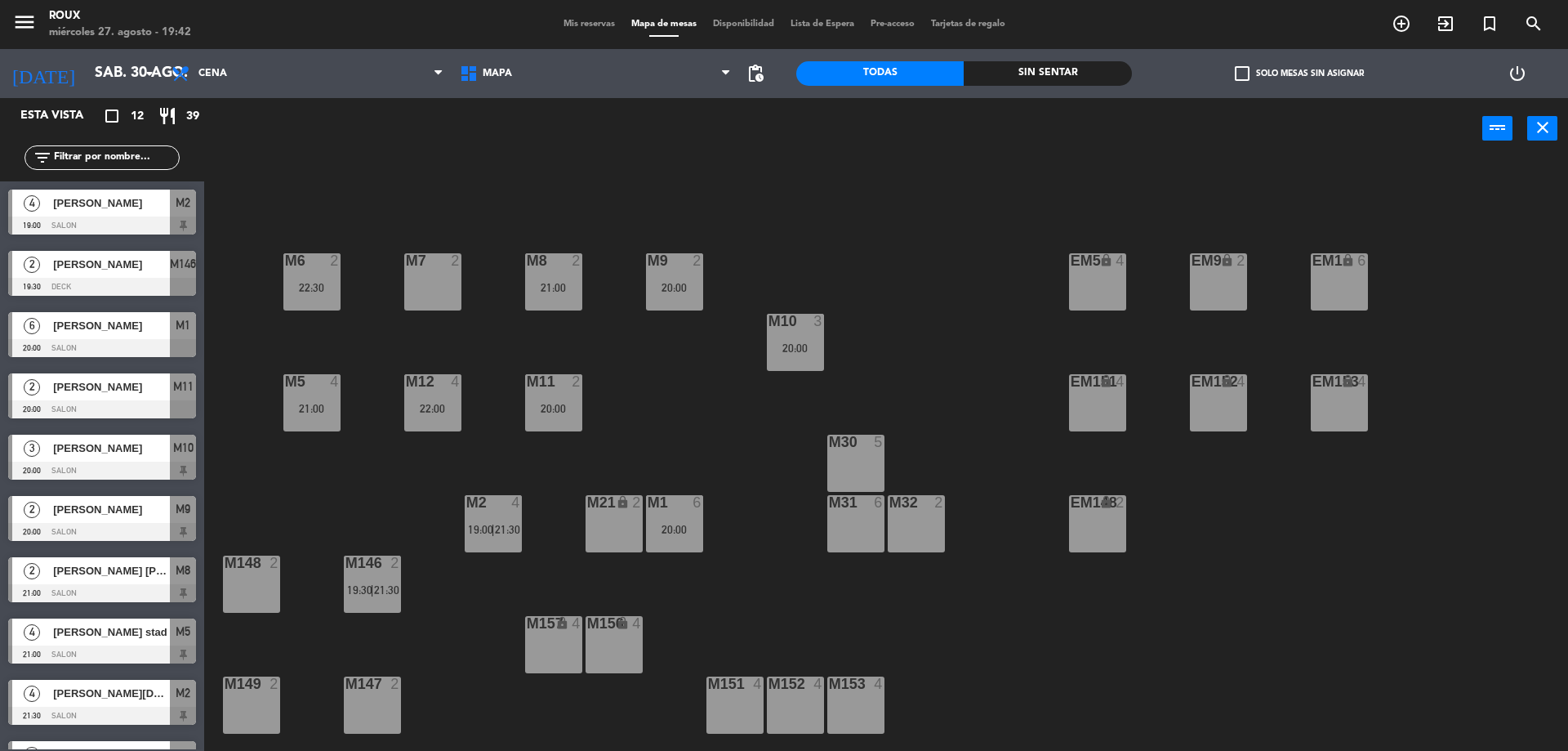
click at [350, 458] on div "M6 2 22:30 M7 2 M8 2 21:00 M9 2 20:00 EM9 lock 2 EM5 lock 4 EM1 lock 6 M10 3 20…" at bounding box center [893, 459] width 1349 height 591
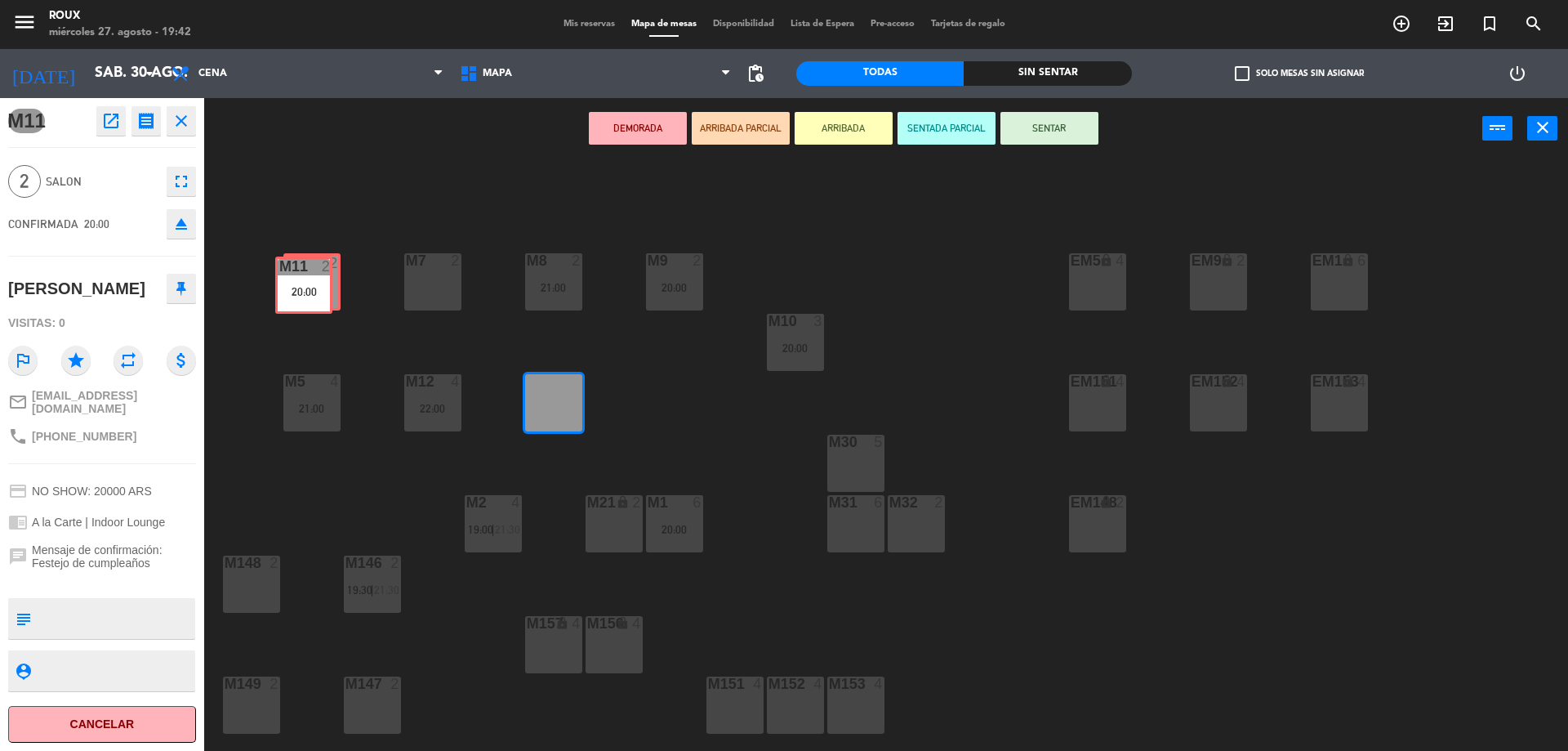
drag, startPoint x: 554, startPoint y: 416, endPoint x: 307, endPoint y: 299, distance: 273.3
click at [307, 299] on div "M6 2 22:30 M7 2 M8 2 21:00 M9 2 20:00 EM9 lock 2 EM5 lock 4 EM1 lock 6 M10 3 20…" at bounding box center [893, 459] width 1349 height 591
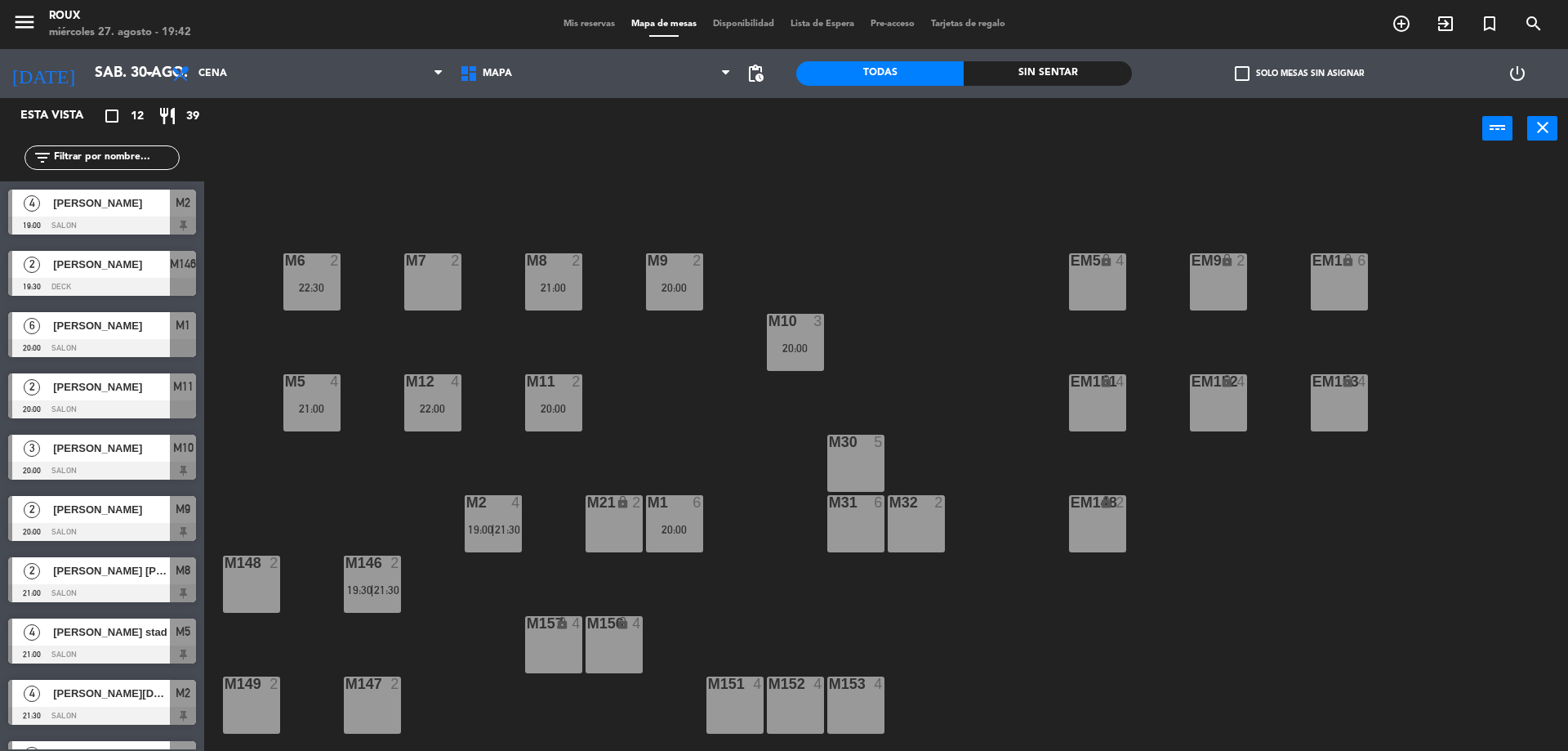
click at [617, 382] on div "M6 2 22:30 M7 2 M8 2 21:00 M9 2 20:00 EM9 lock 2 EM5 lock 4 EM1 lock 6 M10 3 20…" at bounding box center [893, 459] width 1349 height 591
click at [300, 279] on div "M6 2 22:30" at bounding box center [312, 282] width 57 height 57
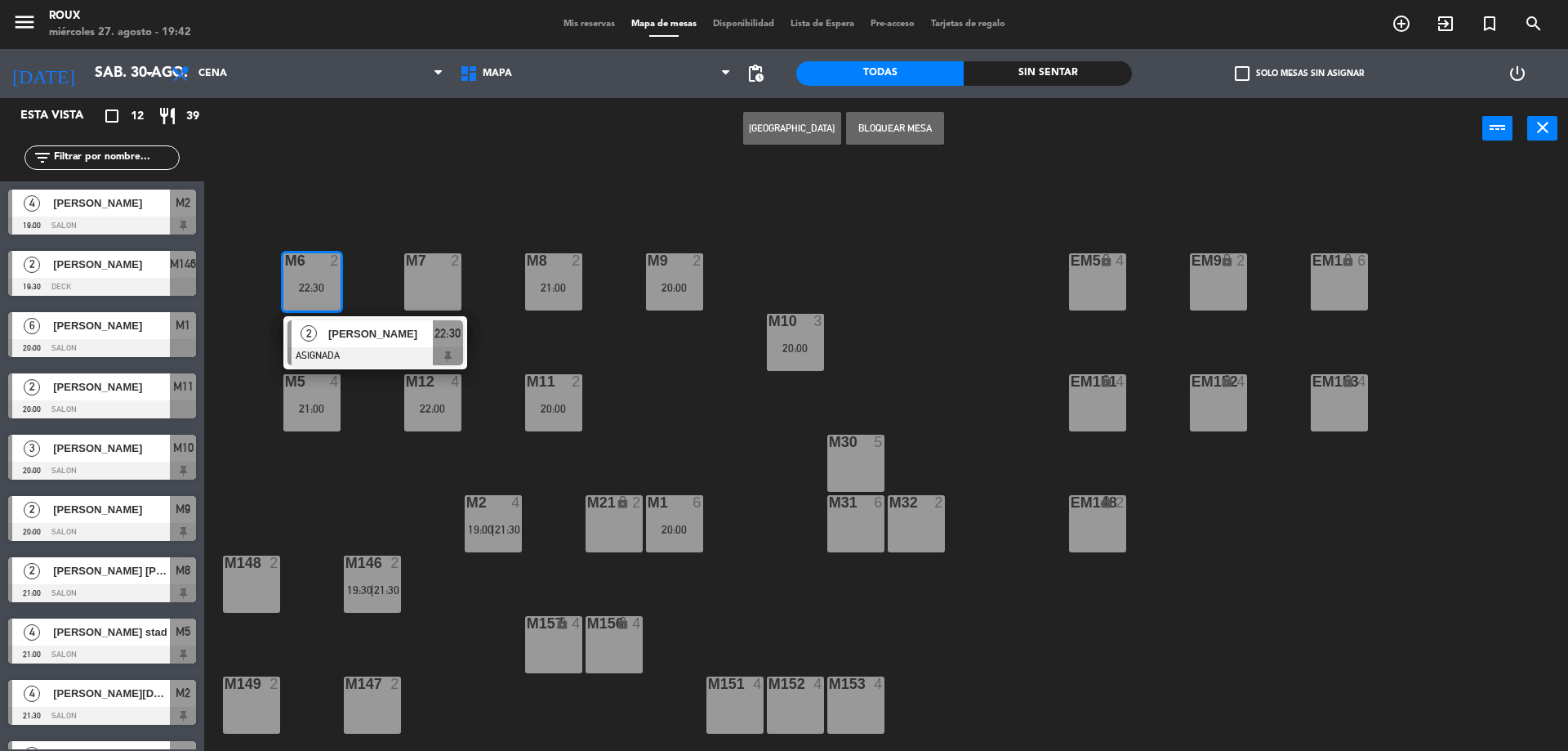
click at [676, 392] on div "M6 2 22:30 2 [PERSON_NAME] ASIGNADA 22:30 M7 2 M8 2 21:00 M9 2 20:00 EM9 lock 2…" at bounding box center [893, 459] width 1349 height 591
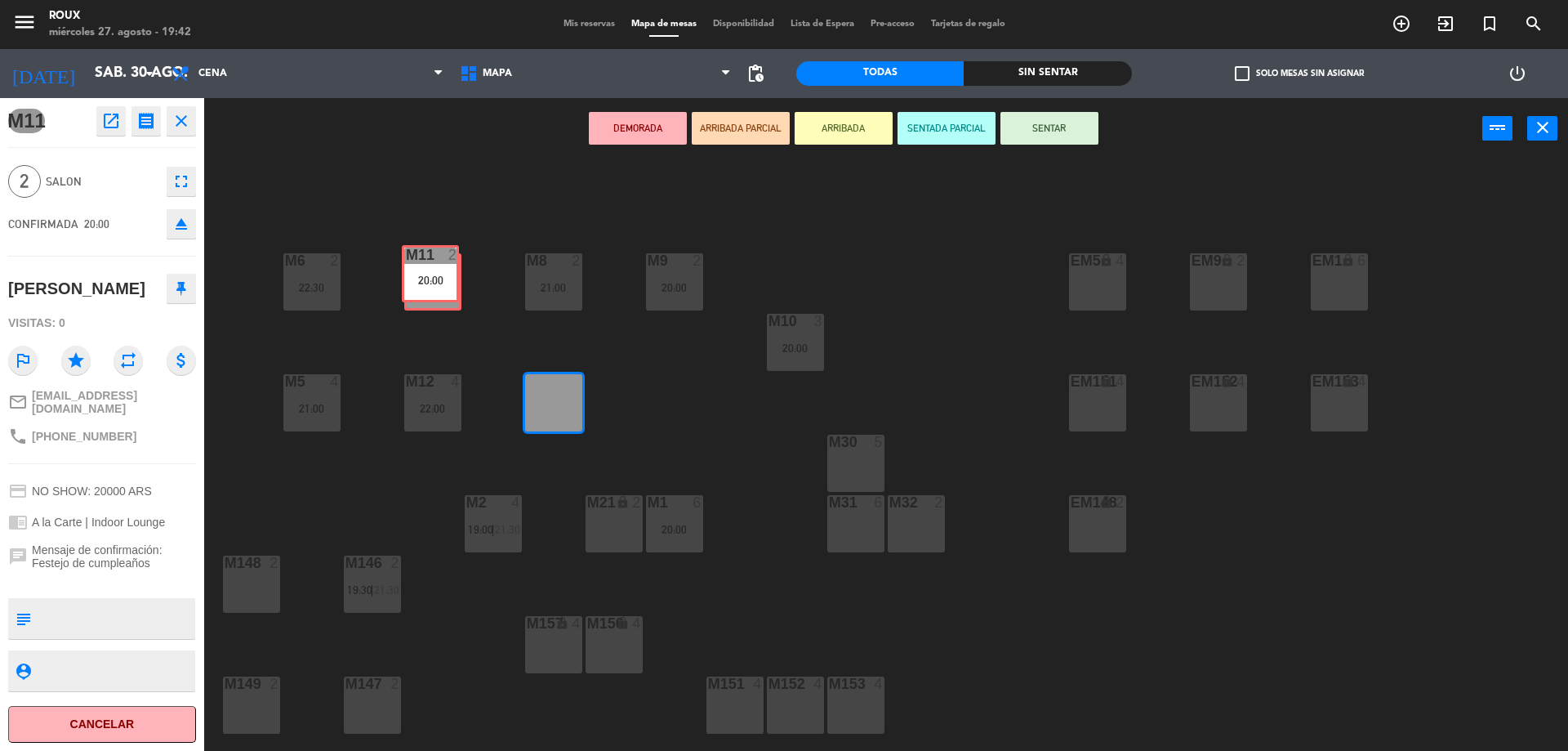
drag, startPoint x: 567, startPoint y: 414, endPoint x: 446, endPoint y: 287, distance: 175.4
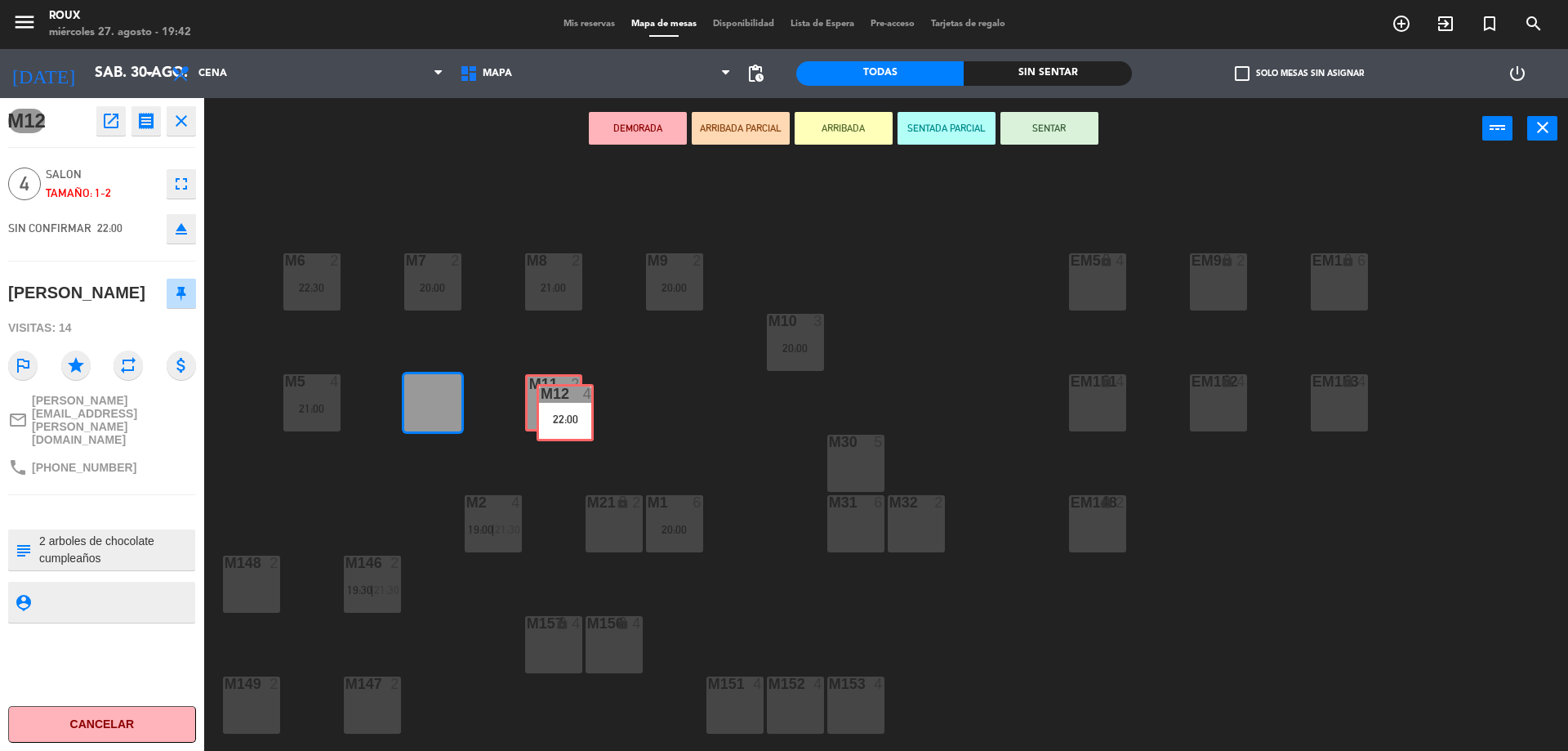
drag, startPoint x: 444, startPoint y: 421, endPoint x: 576, endPoint y: 430, distance: 132.3
click at [576, 430] on div "M6 2 22:30 M7 2 20:00 M8 2 21:00 M9 2 20:00 EM9 lock 2 EM5 lock 4 EM1 lock 6 M1…" at bounding box center [893, 459] width 1349 height 591
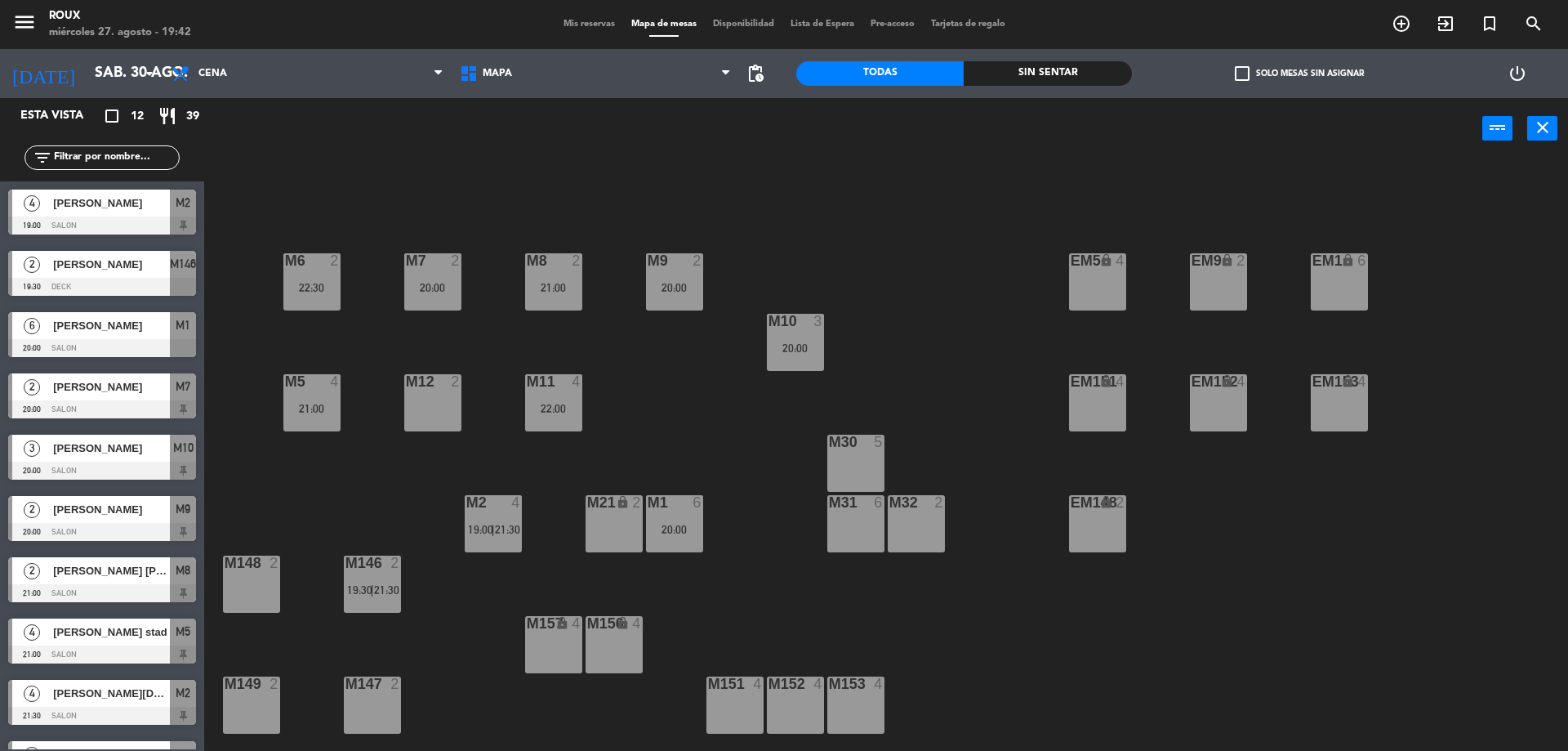
scroll to position [143, 0]
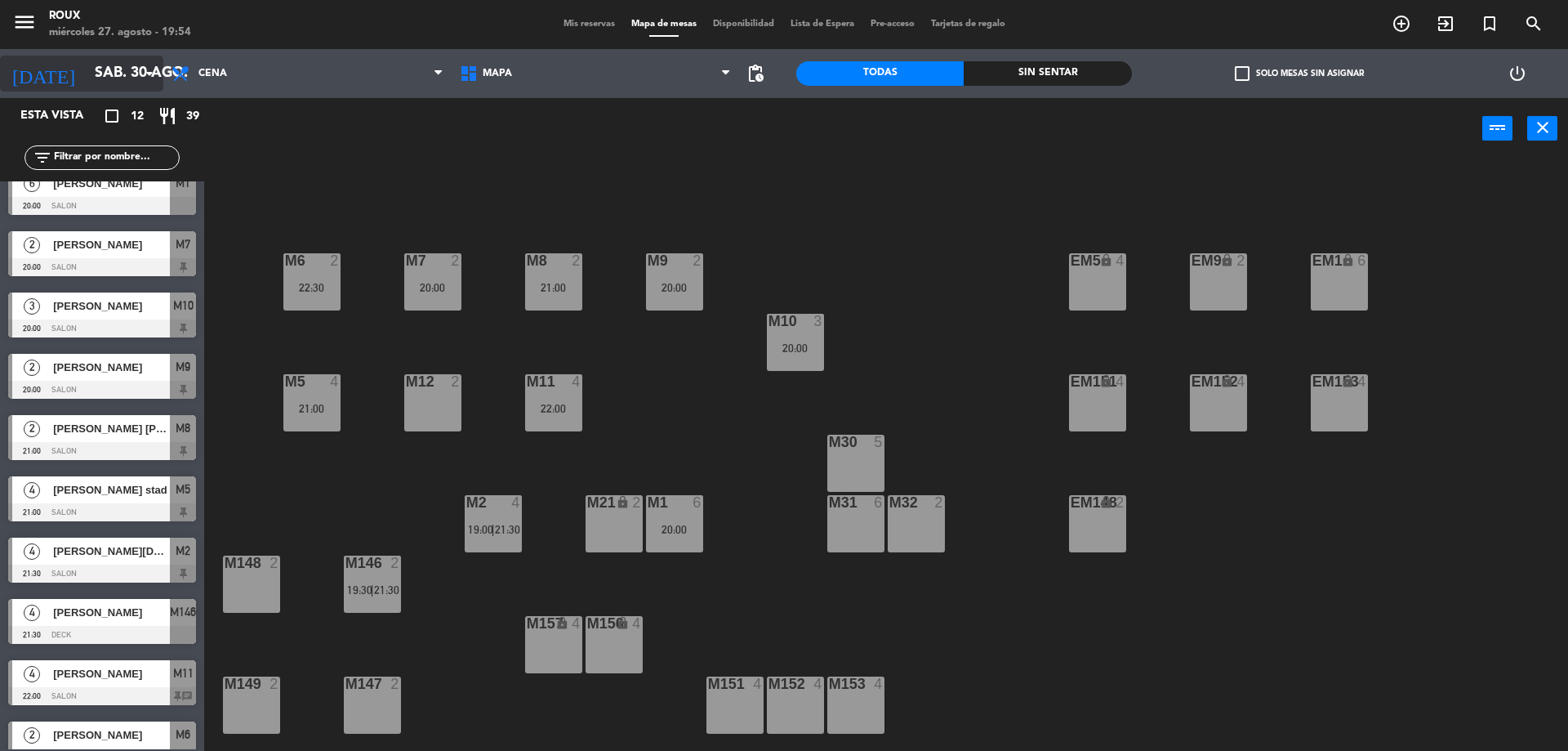
click at [90, 84] on input "sáb. 30 ago." at bounding box center [181, 74] width 189 height 33
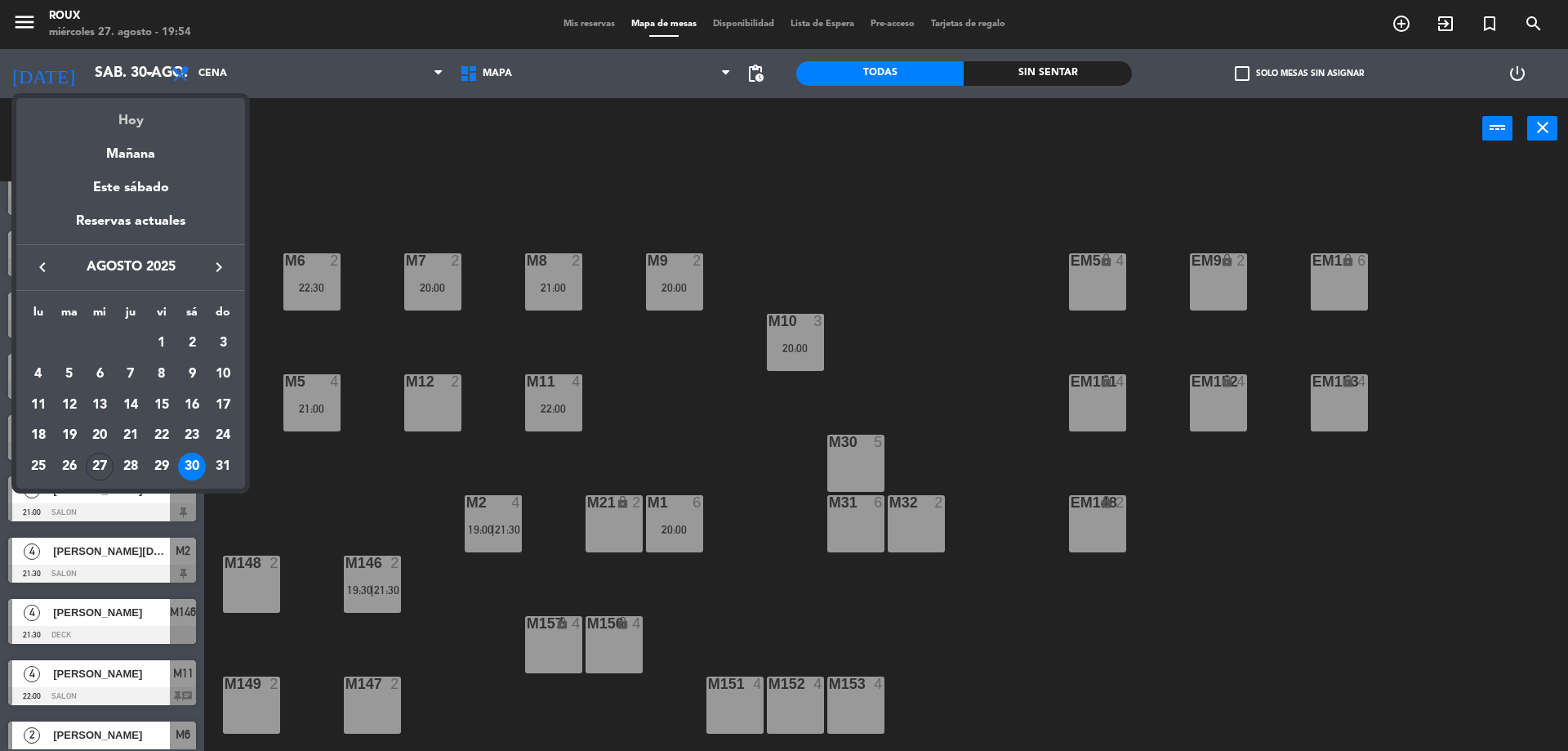
click at [143, 128] on div "Hoy" at bounding box center [130, 115] width 228 height 34
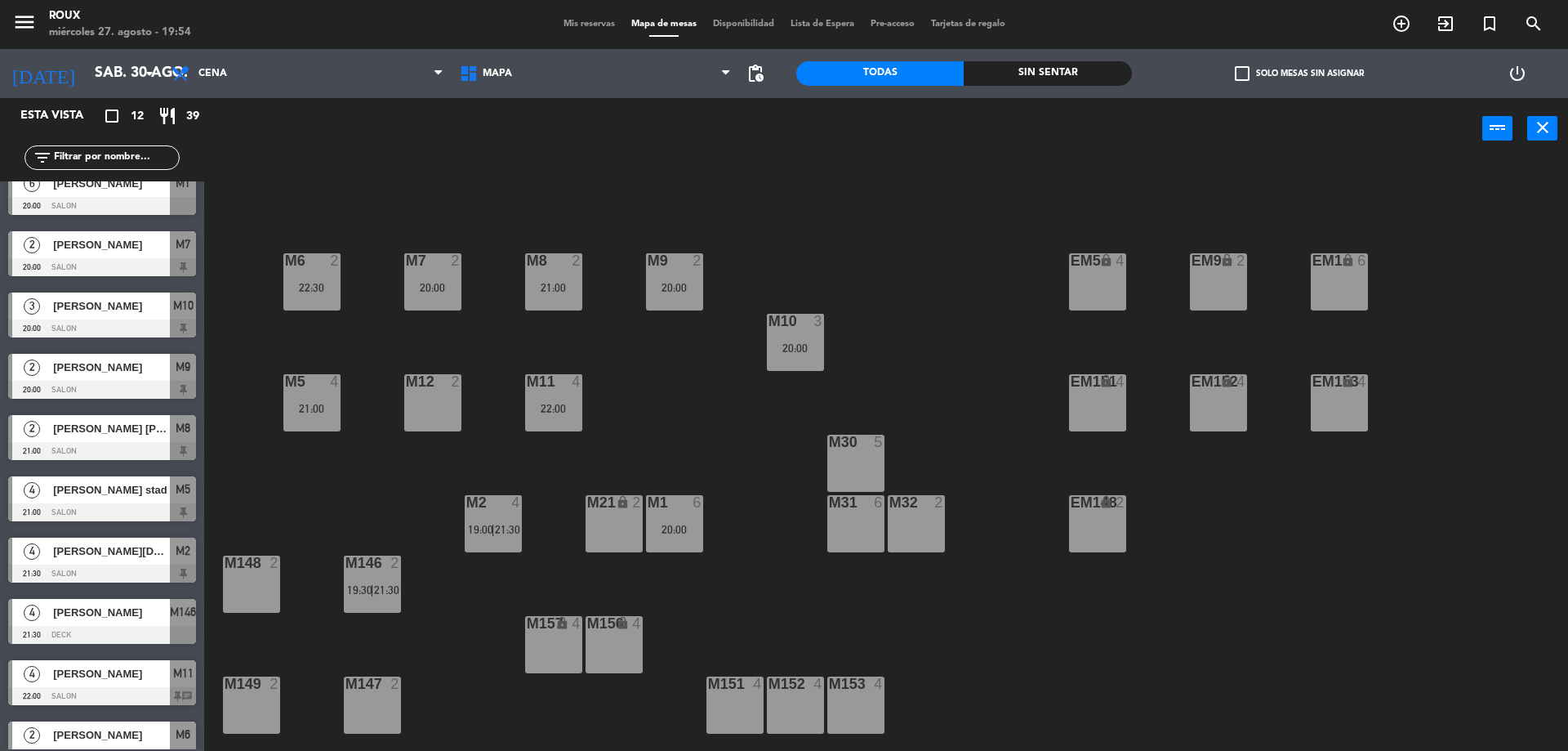
type input "mié. 27 ago."
click at [569, 20] on span "Mis reservas" at bounding box center [589, 24] width 68 height 9
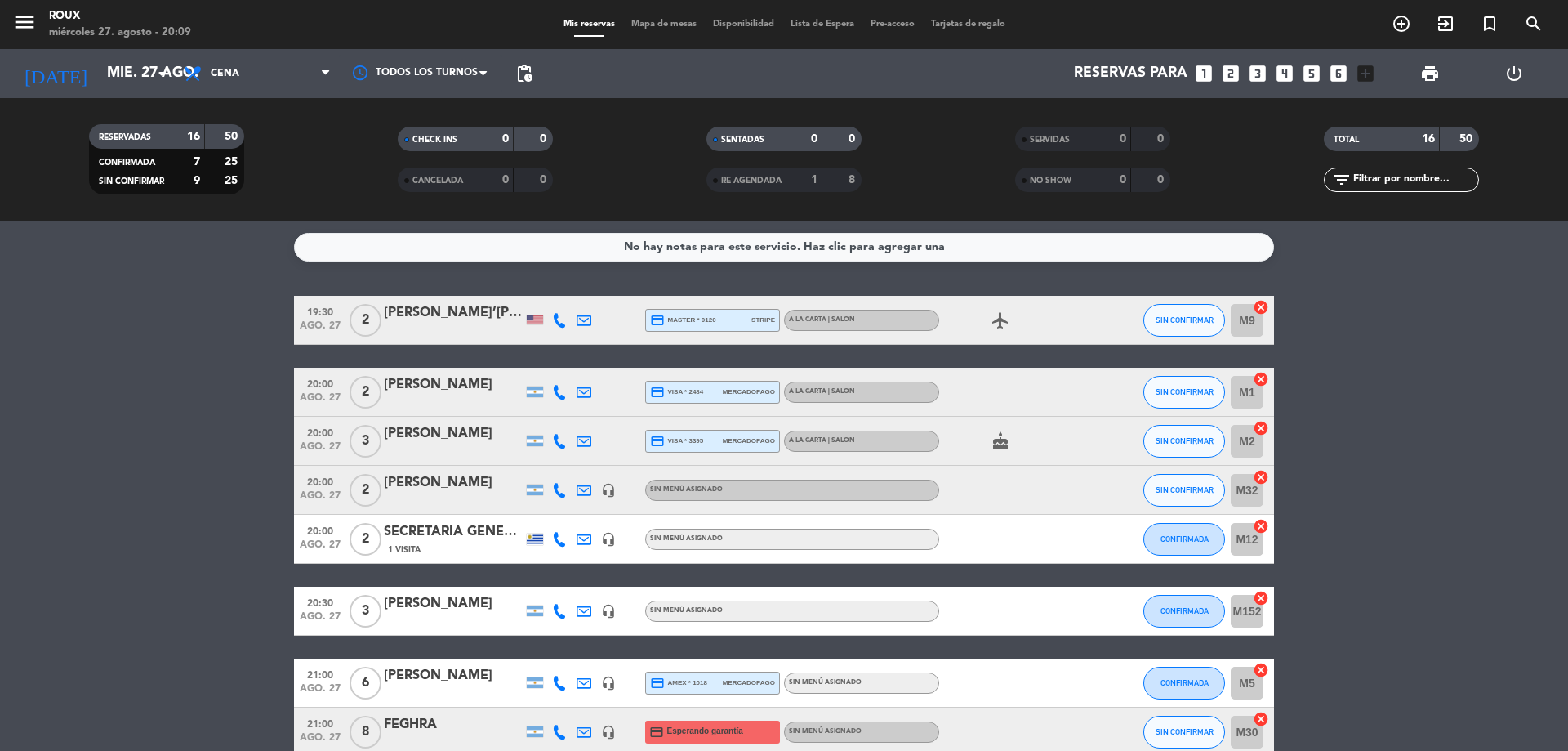
click at [662, 27] on span "Mapa de mesas" at bounding box center [664, 24] width 82 height 9
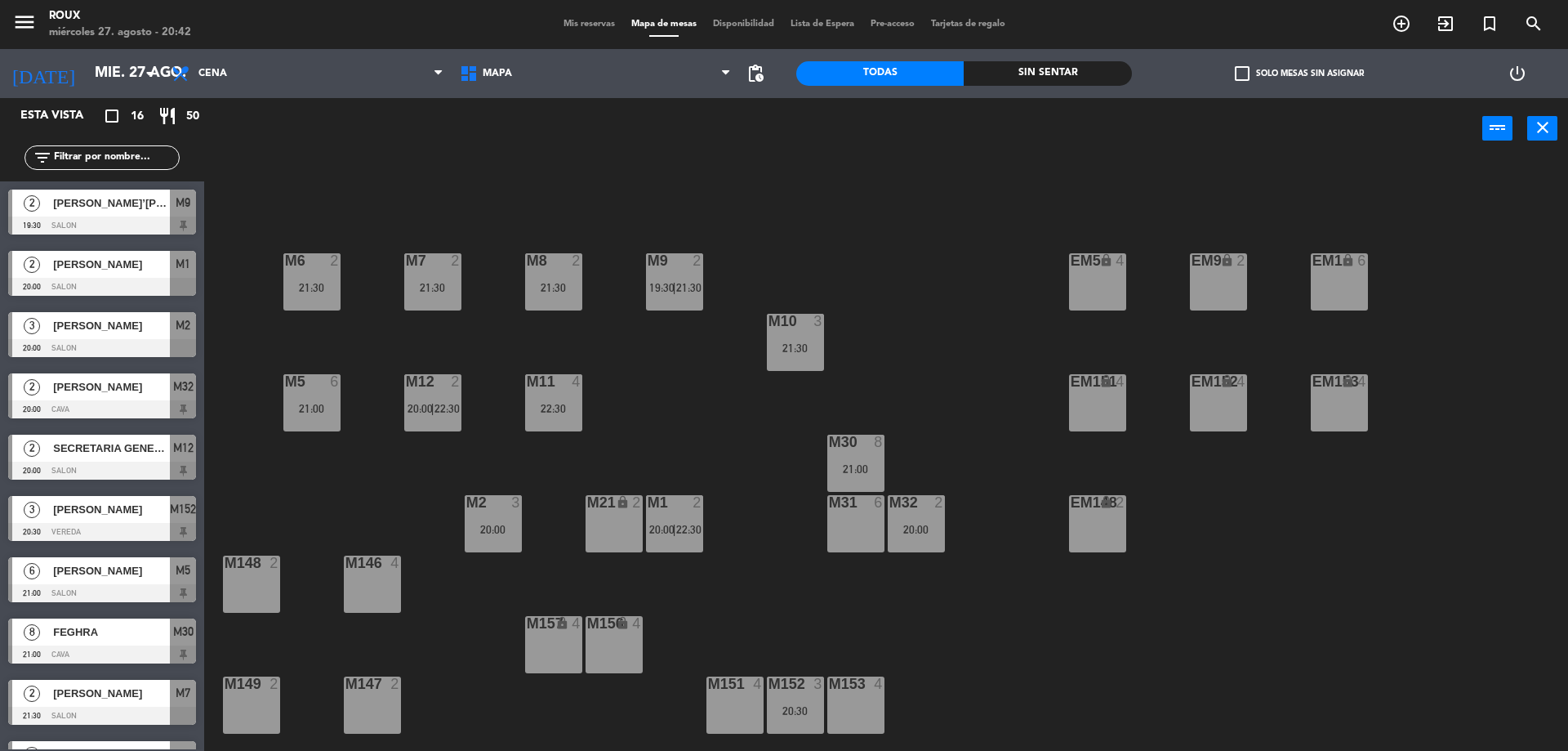
click at [569, 24] on span "Mis reservas" at bounding box center [589, 24] width 68 height 9
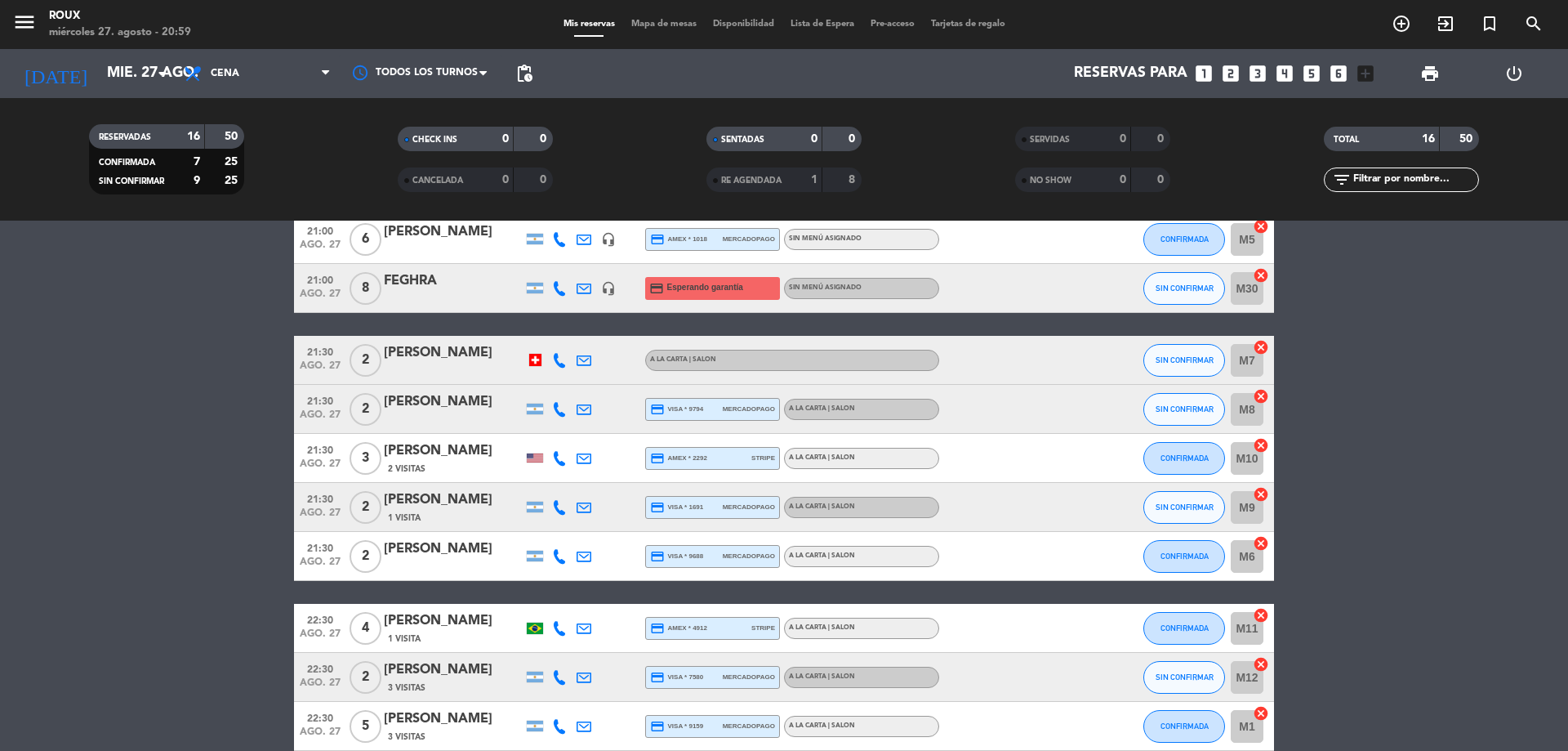
scroll to position [525, 0]
